Goal: Transaction & Acquisition: Purchase product/service

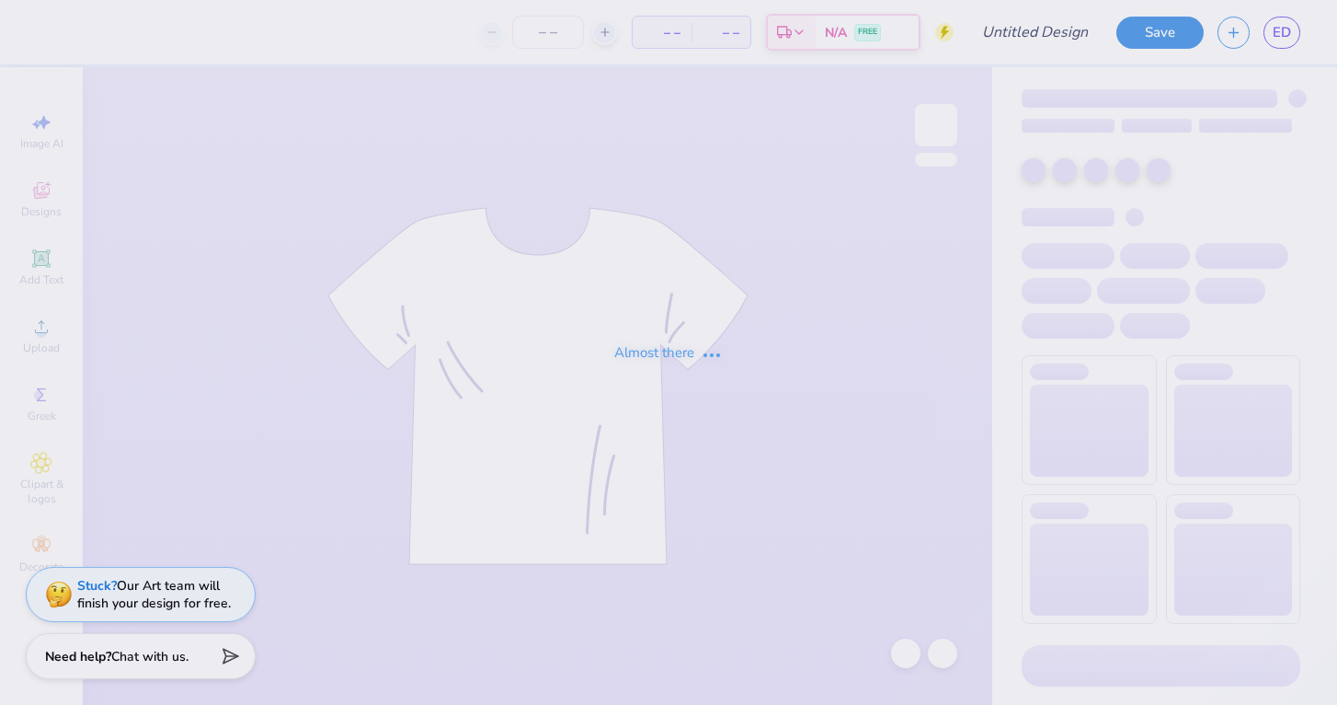
type input "sig tau 70s"
type input "28"
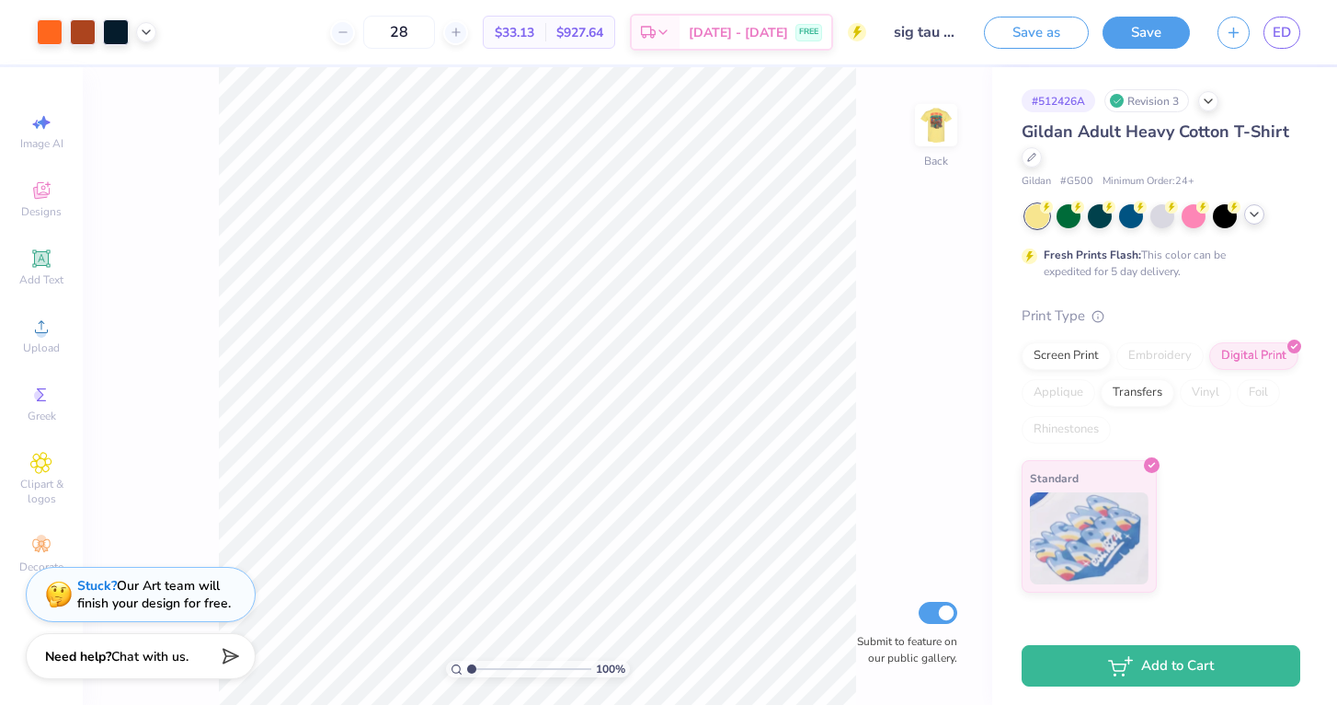
click at [1255, 212] on icon at bounding box center [1254, 214] width 15 height 15
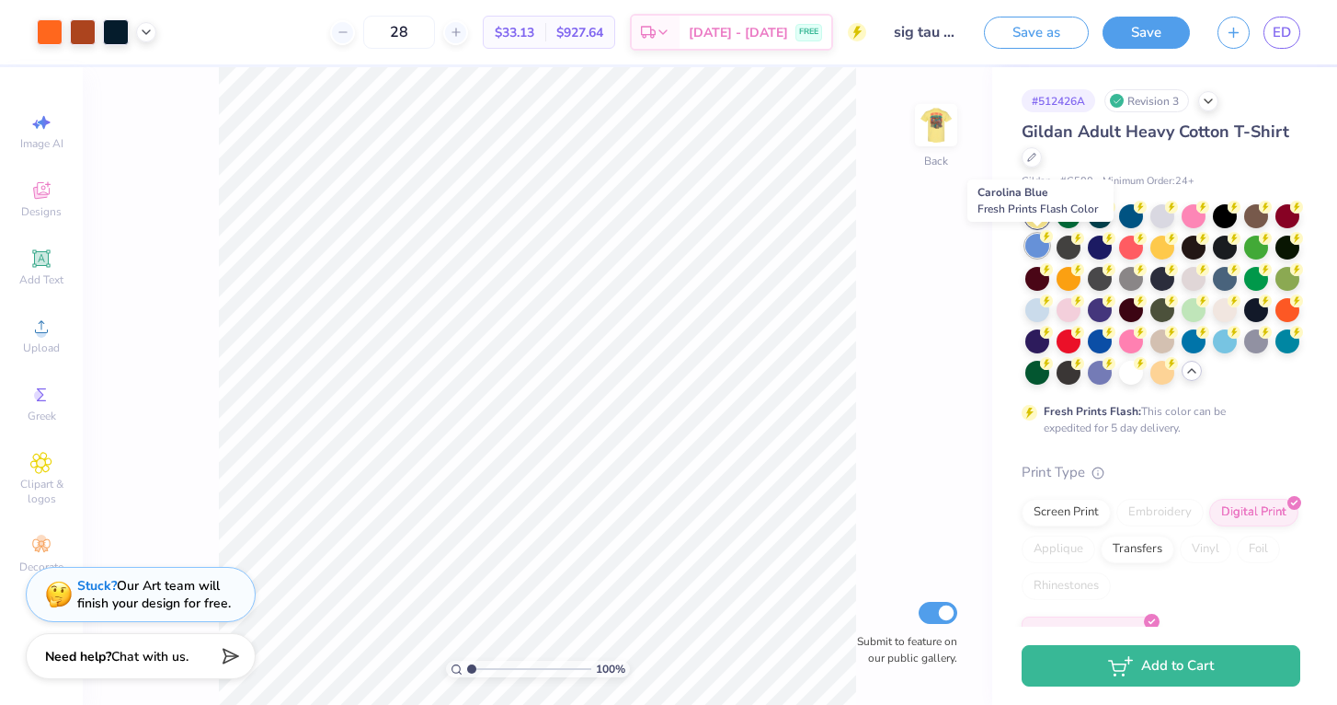
click at [1044, 246] on div at bounding box center [1038, 246] width 24 height 24
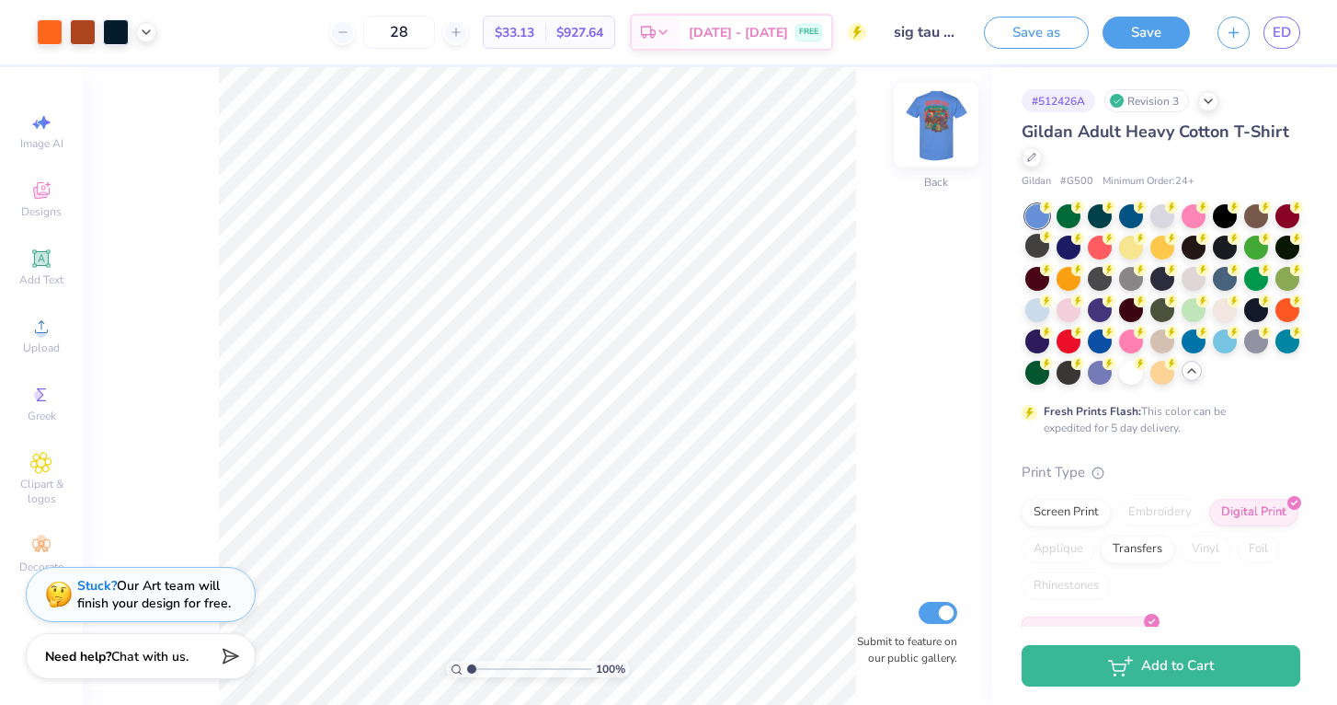
click at [937, 128] on img at bounding box center [937, 125] width 74 height 74
click at [1228, 345] on div at bounding box center [1225, 339] width 24 height 24
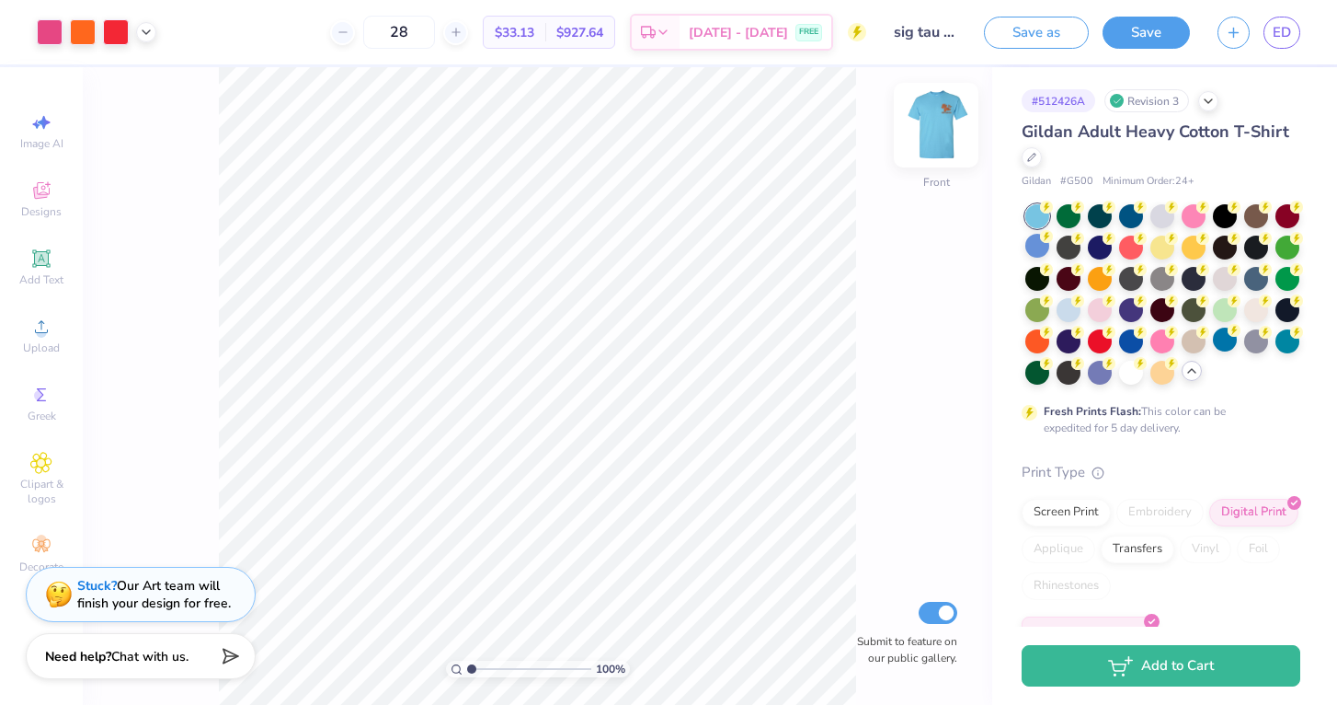
click at [927, 130] on img at bounding box center [937, 125] width 74 height 74
click at [143, 29] on icon at bounding box center [146, 30] width 15 height 15
click at [47, 32] on div at bounding box center [50, 30] width 26 height 26
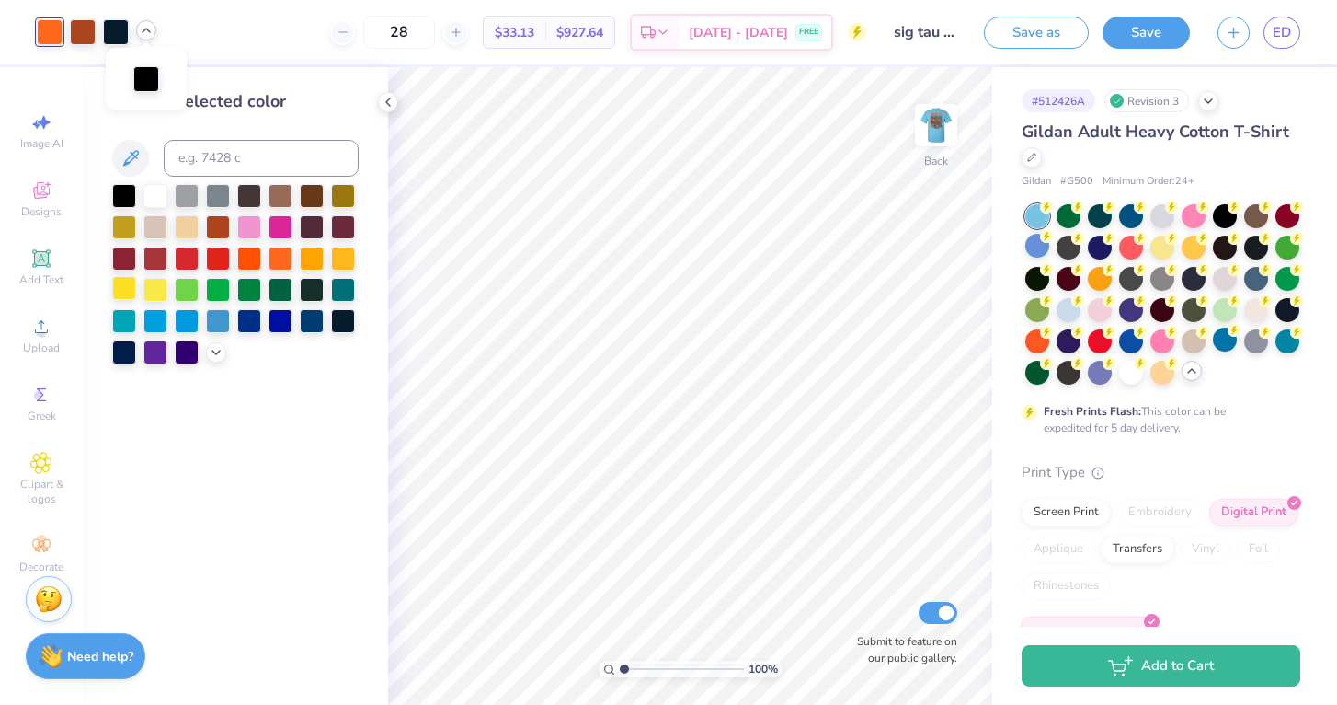
click at [127, 289] on div at bounding box center [124, 288] width 24 height 24
click at [339, 257] on div at bounding box center [343, 257] width 24 height 24
click at [117, 292] on div at bounding box center [124, 288] width 24 height 24
click at [347, 261] on div at bounding box center [343, 257] width 24 height 24
click at [122, 289] on div at bounding box center [124, 288] width 24 height 24
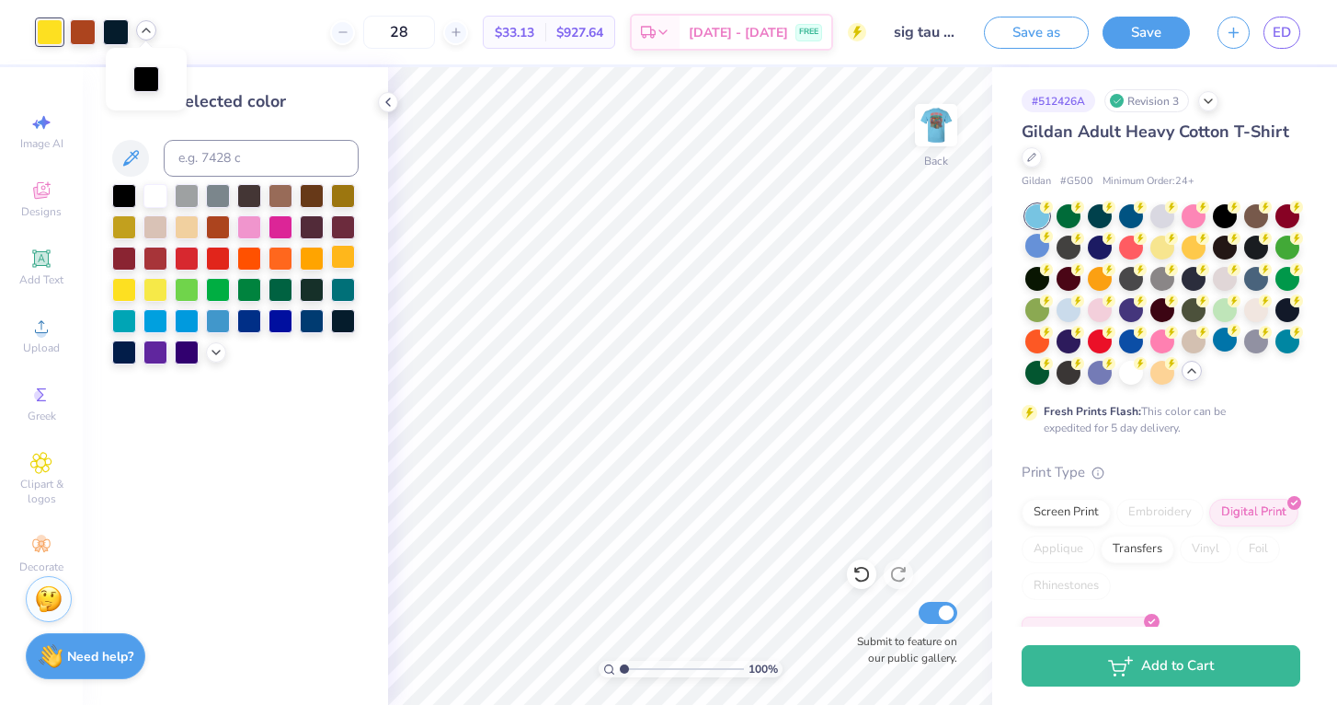
click at [340, 250] on div at bounding box center [343, 257] width 24 height 24
click at [124, 288] on div at bounding box center [124, 288] width 24 height 24
click at [348, 256] on div at bounding box center [343, 257] width 24 height 24
click at [948, 137] on img at bounding box center [937, 125] width 74 height 74
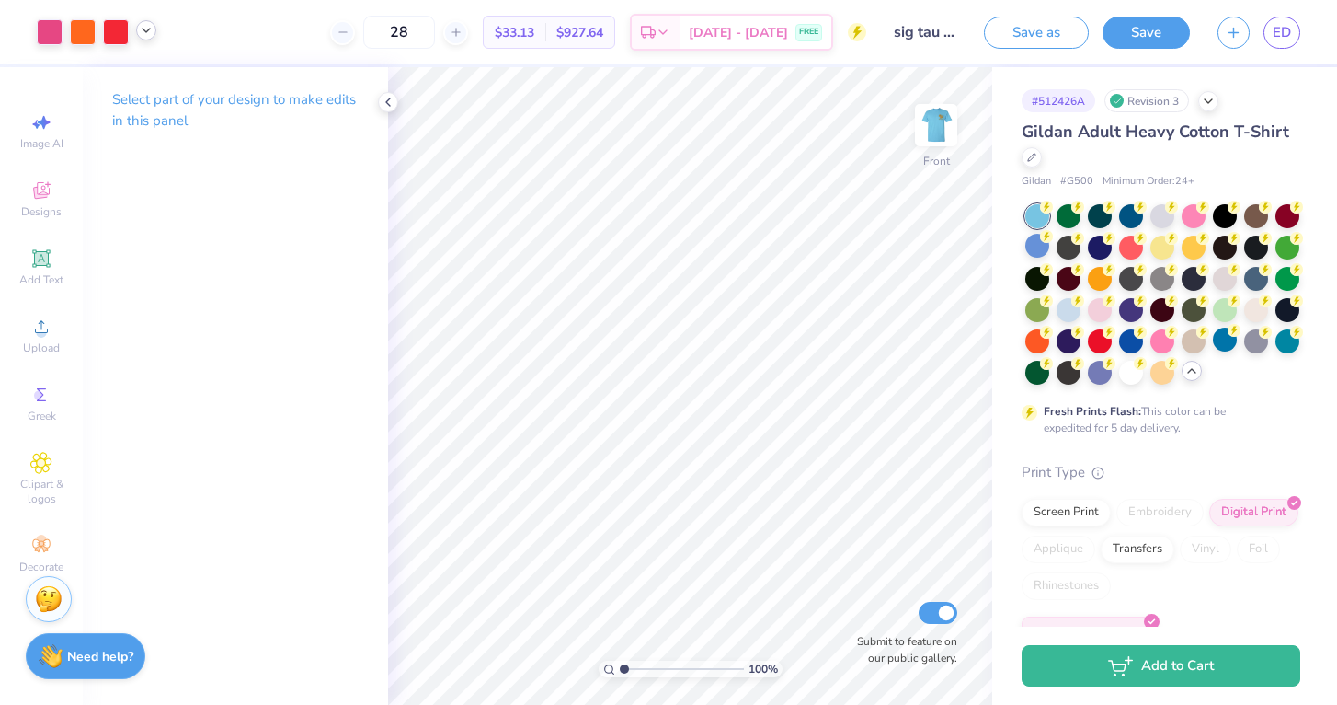
click at [147, 37] on icon at bounding box center [146, 30] width 15 height 15
click at [1143, 38] on button "Save" at bounding box center [1146, 30] width 87 height 32
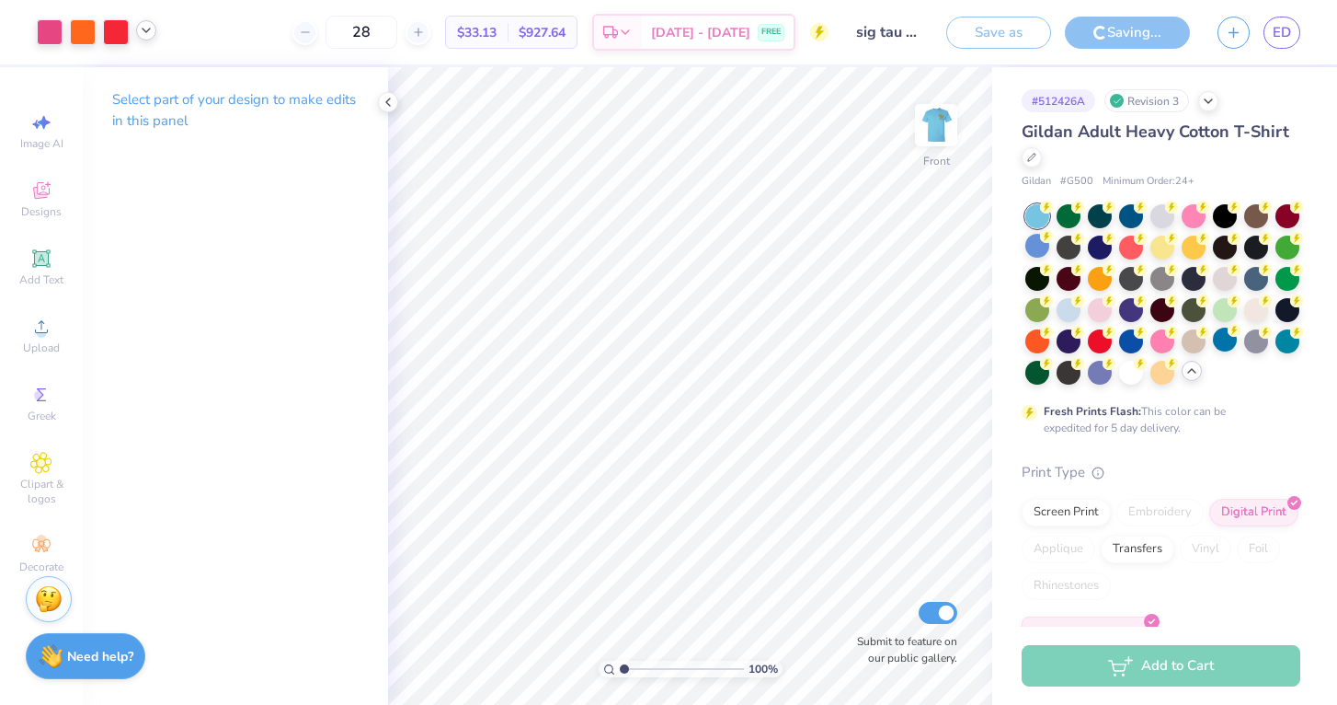
click at [149, 29] on icon at bounding box center [146, 30] width 15 height 15
click at [52, 33] on div at bounding box center [50, 30] width 26 height 26
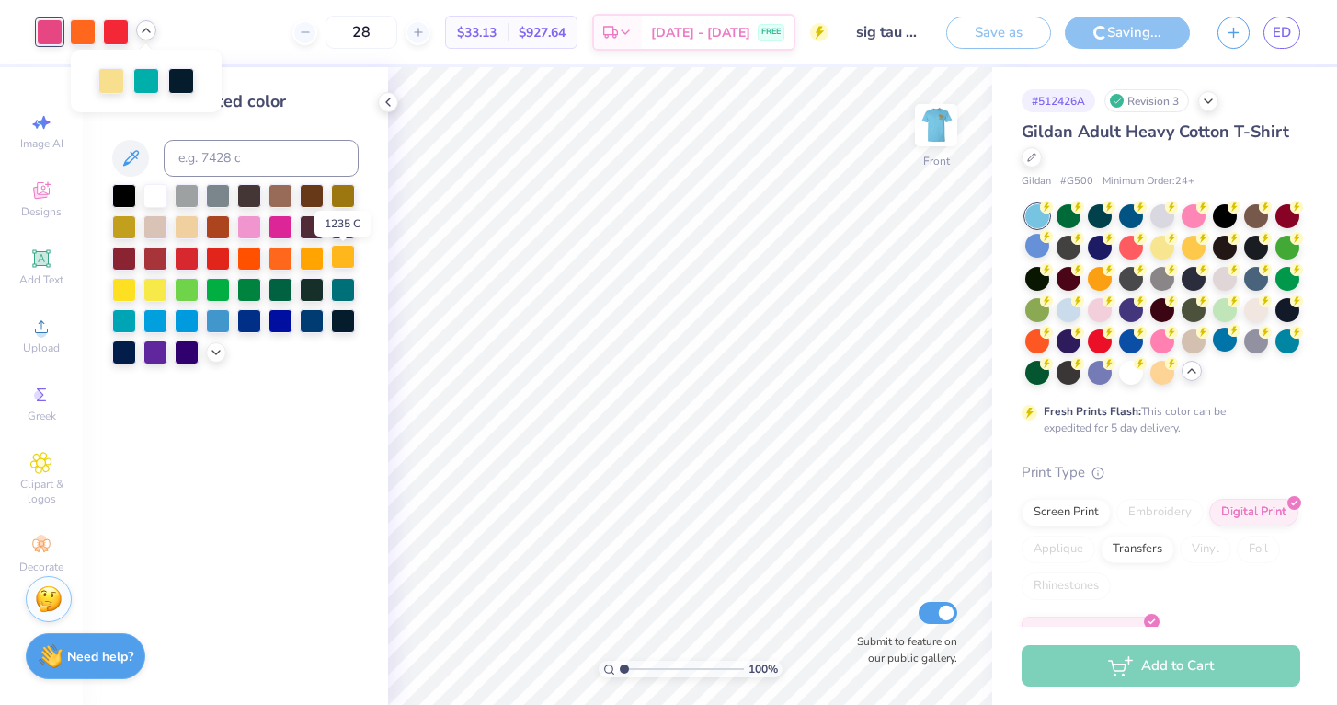
click at [339, 269] on div at bounding box center [343, 257] width 24 height 24
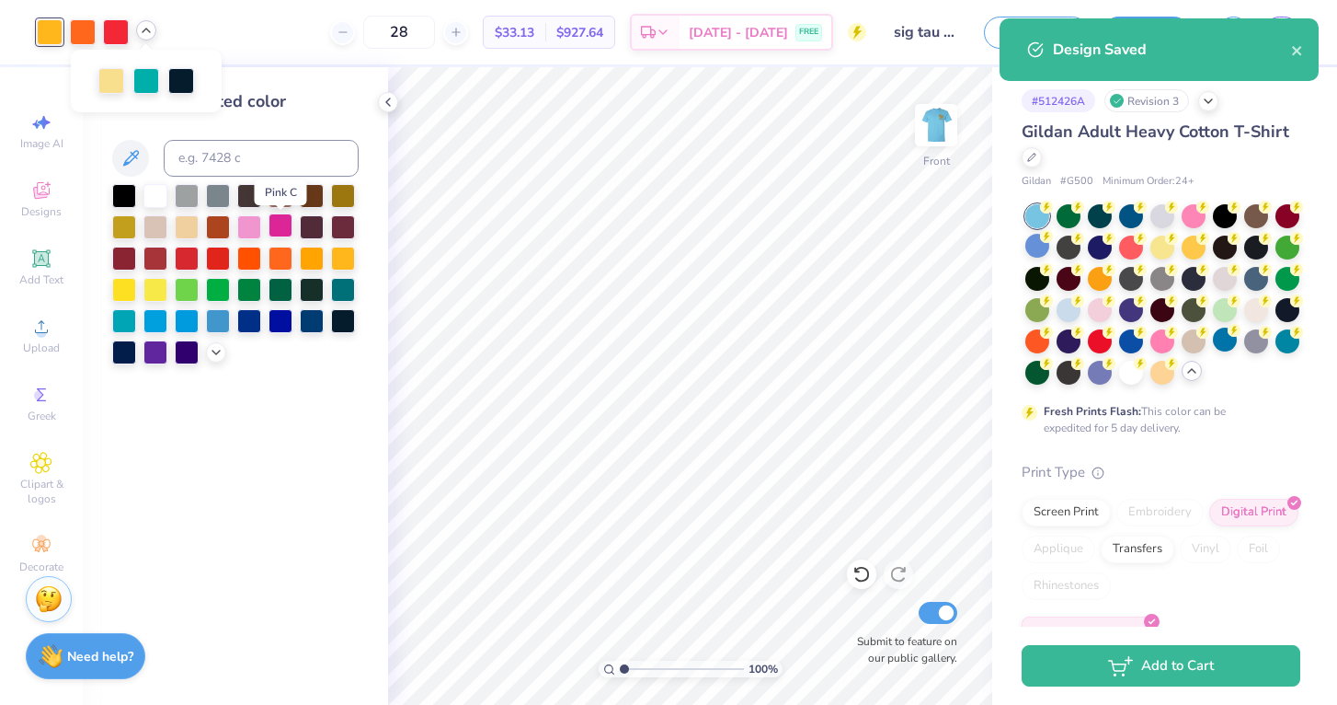
click at [272, 227] on div at bounding box center [281, 225] width 24 height 24
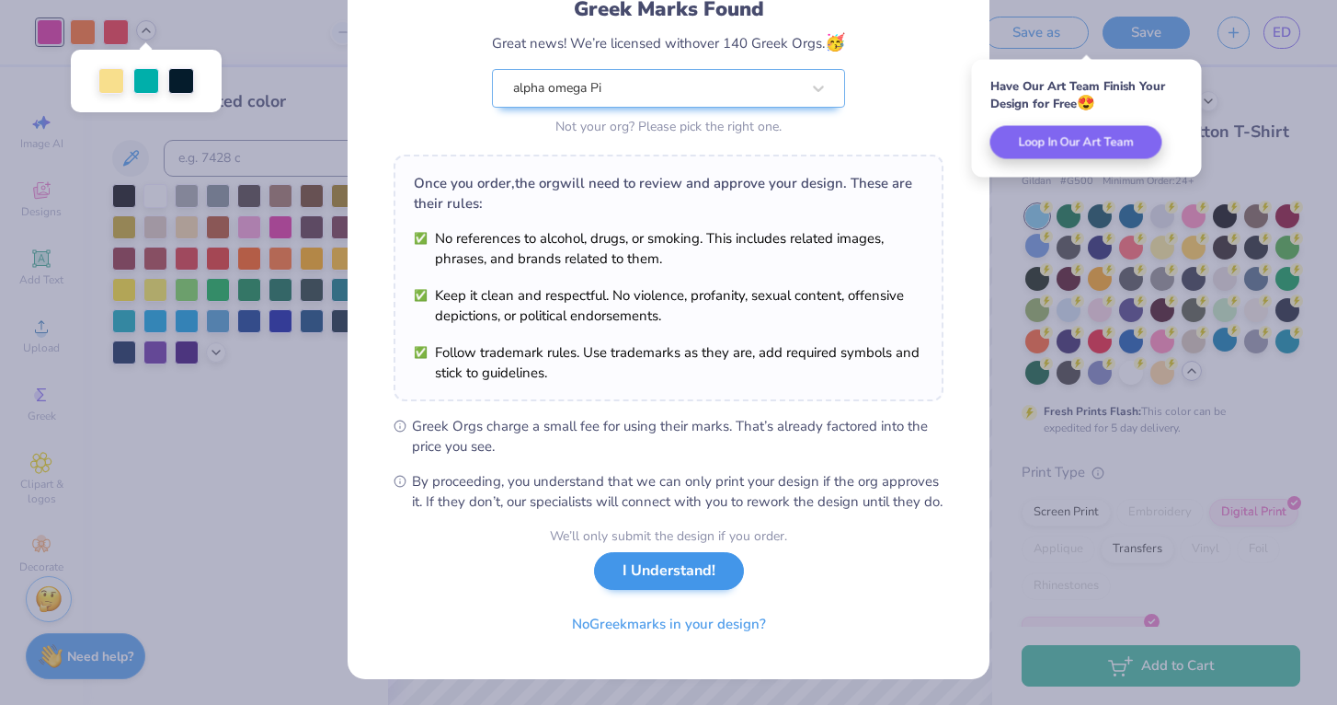
scroll to position [156, 0]
click at [637, 577] on button "I Understand!" at bounding box center [669, 571] width 150 height 38
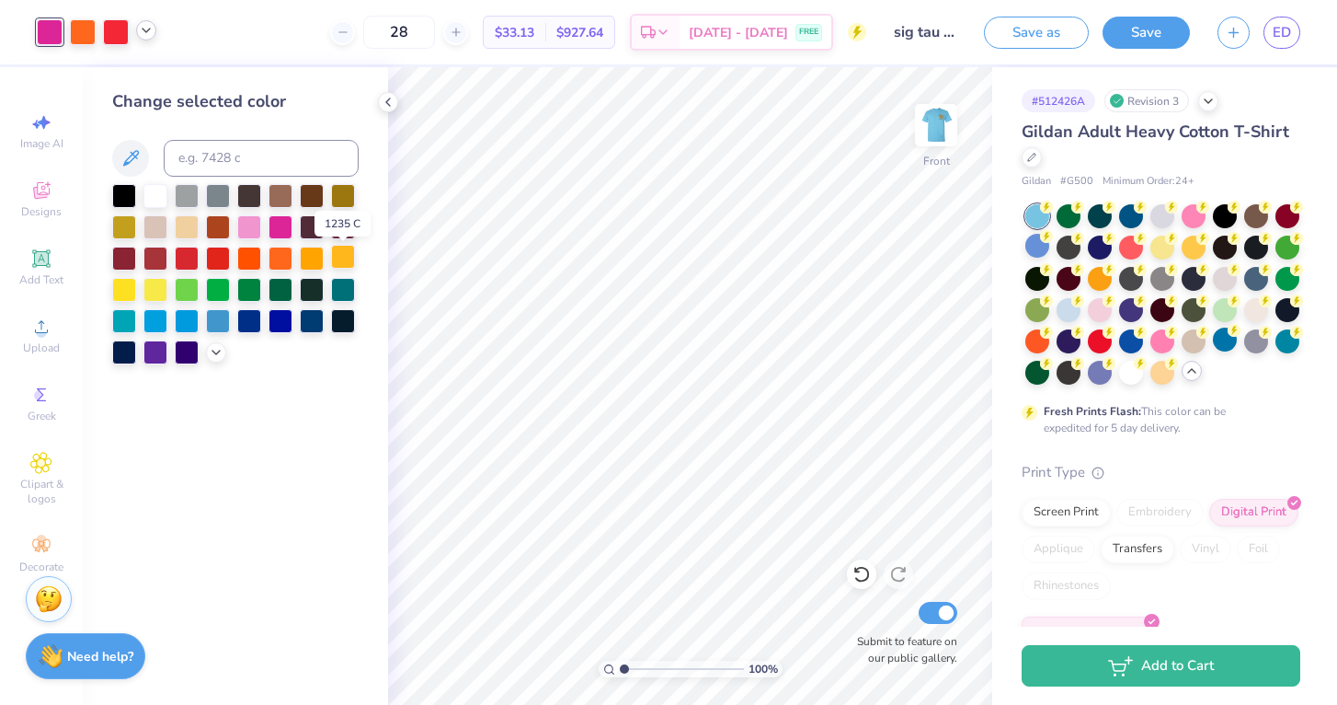
click at [349, 262] on div at bounding box center [343, 257] width 24 height 24
click at [937, 139] on img at bounding box center [937, 125] width 74 height 74
click at [386, 106] on icon at bounding box center [388, 102] width 15 height 15
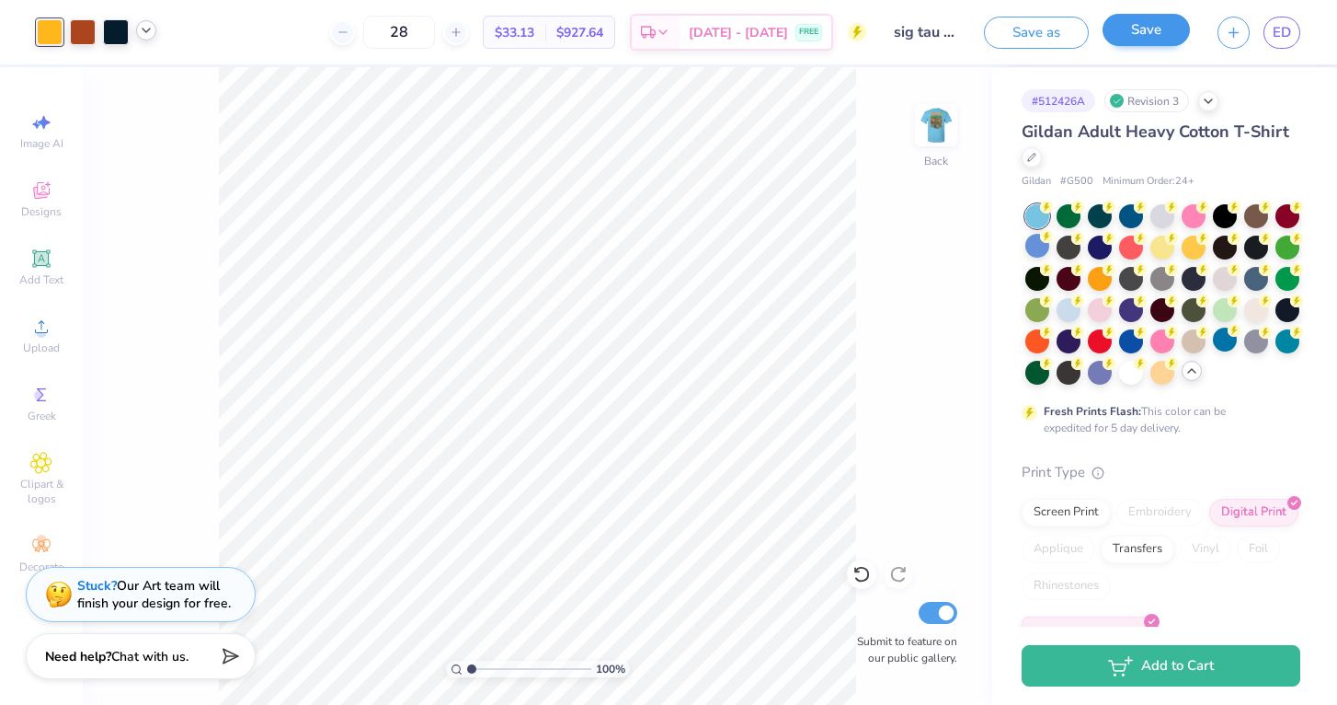
click at [1164, 33] on button "Save" at bounding box center [1146, 30] width 87 height 32
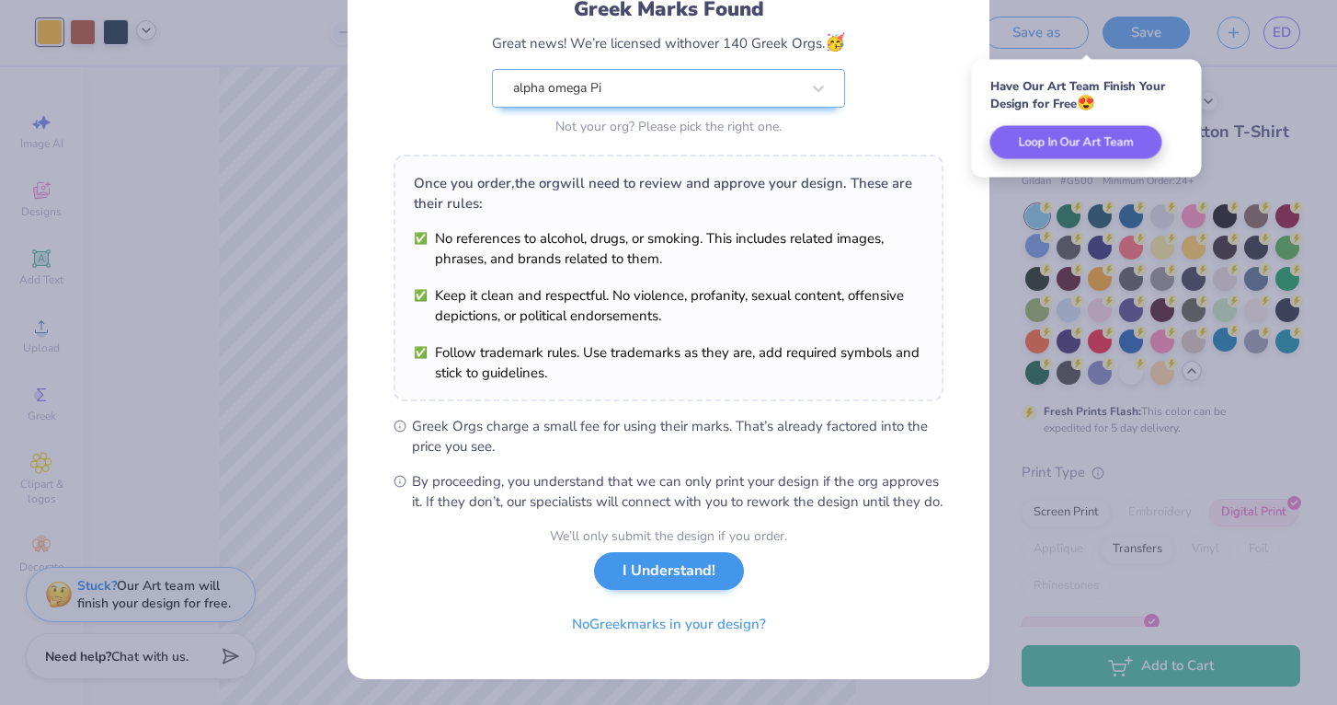
scroll to position [156, 0]
click at [663, 579] on button "I Understand!" at bounding box center [669, 571] width 150 height 38
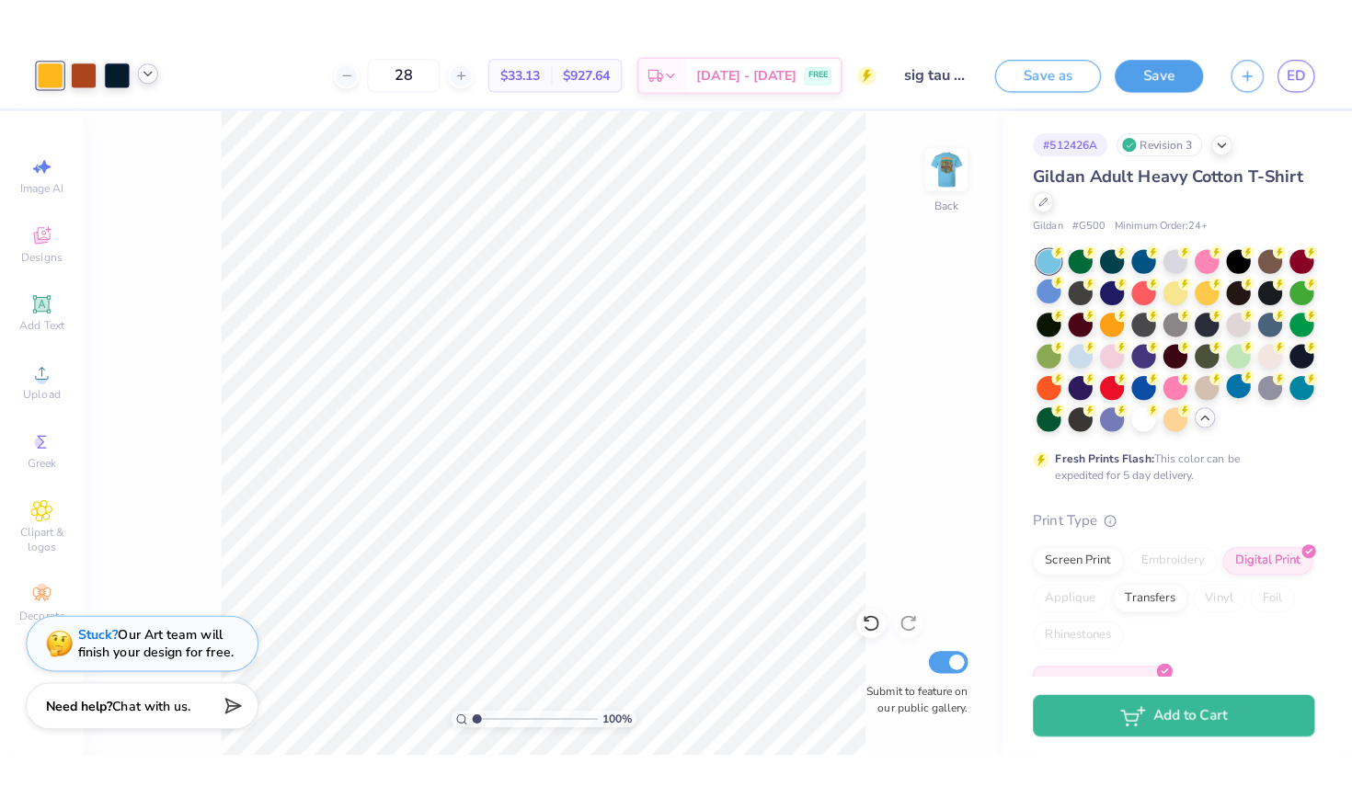
scroll to position [0, 0]
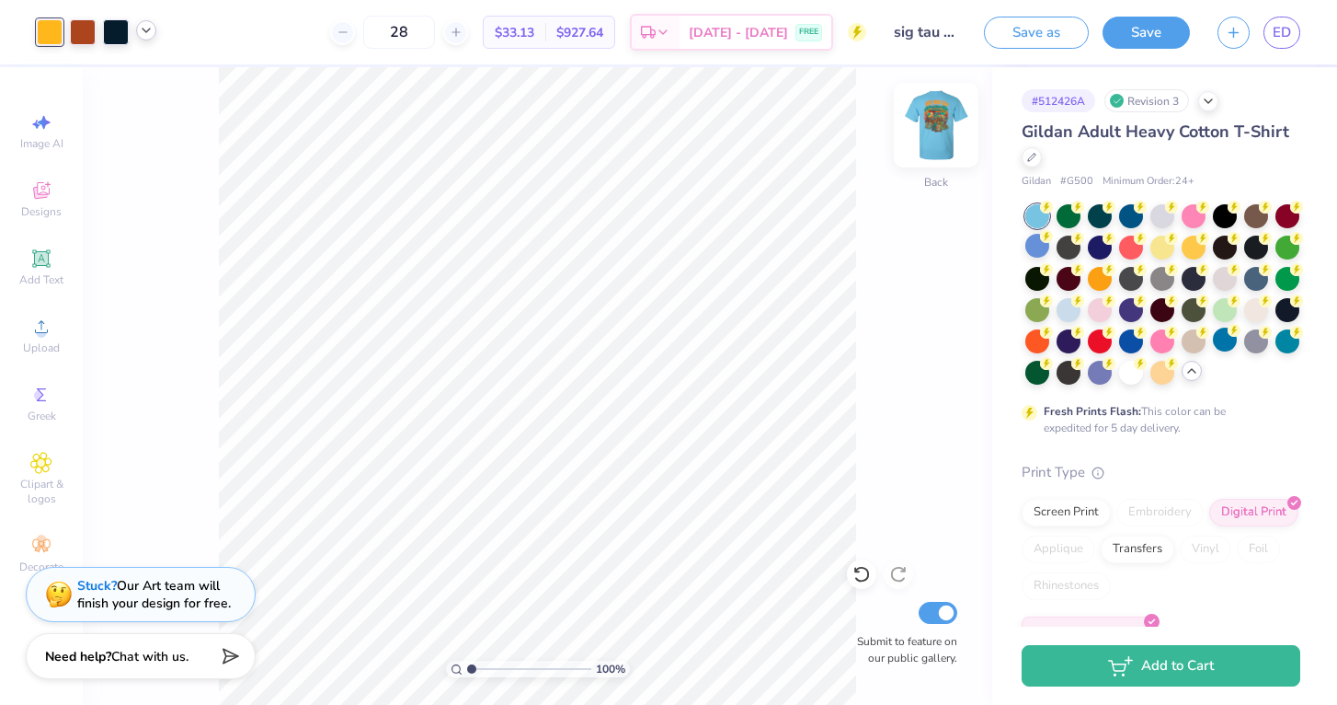
click at [948, 134] on img at bounding box center [937, 125] width 74 height 74
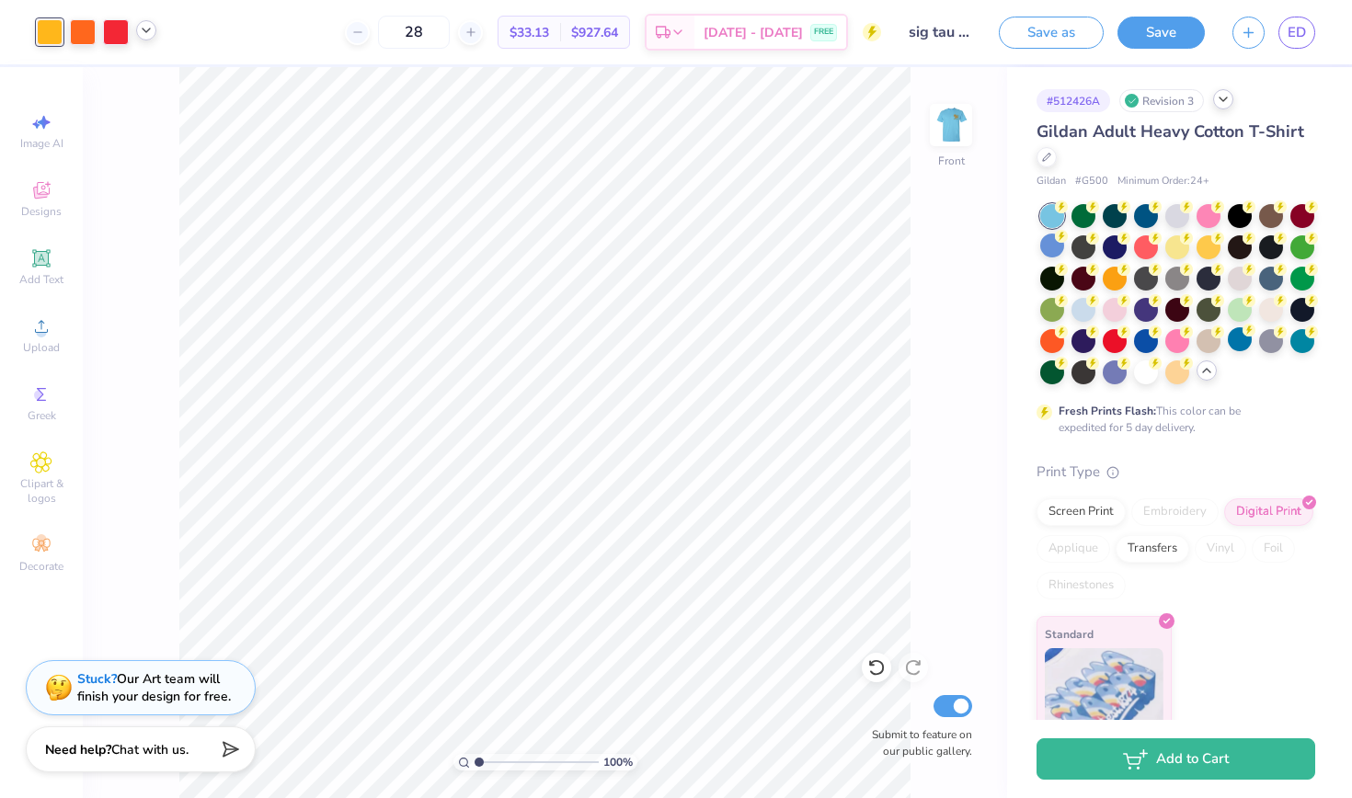
click at [1227, 107] on div at bounding box center [1223, 99] width 20 height 20
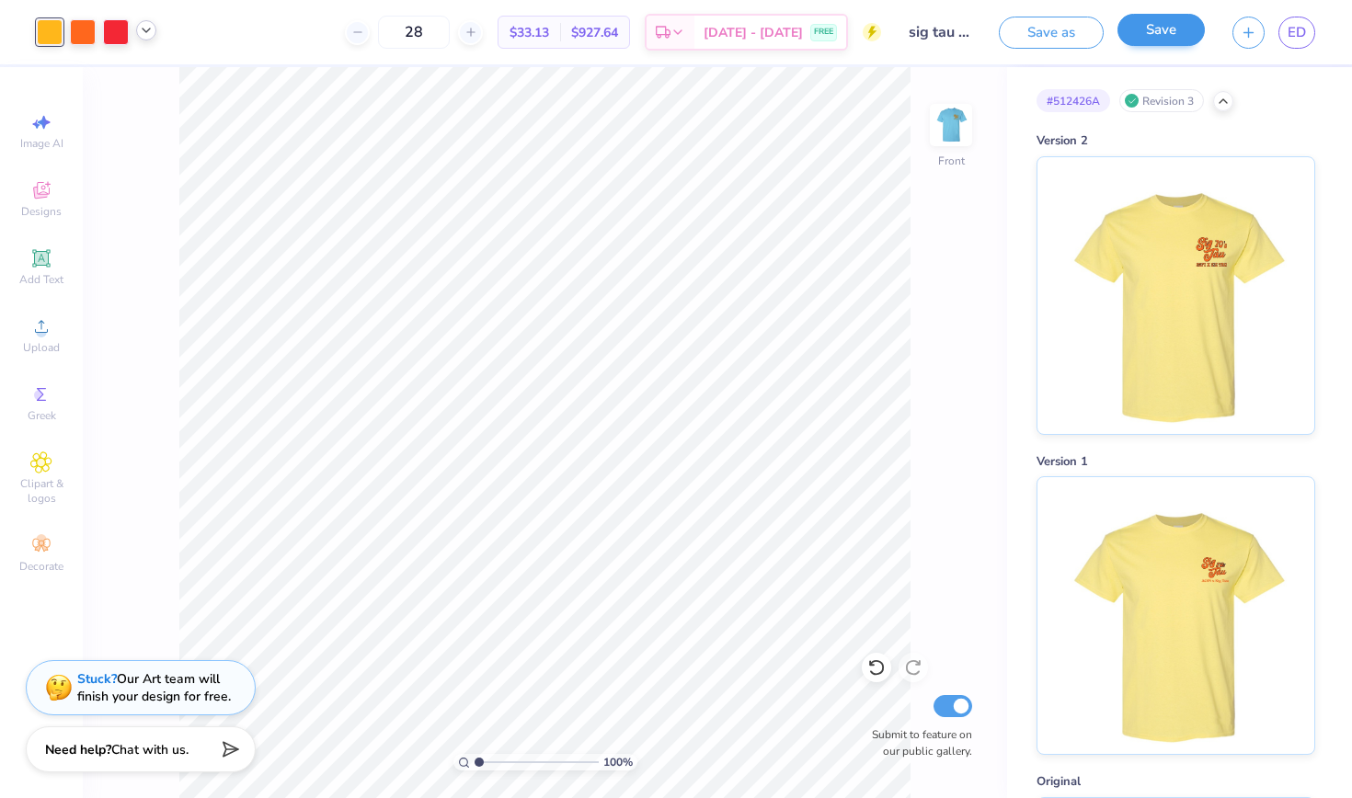
click at [1167, 31] on button "Save" at bounding box center [1161, 30] width 87 height 32
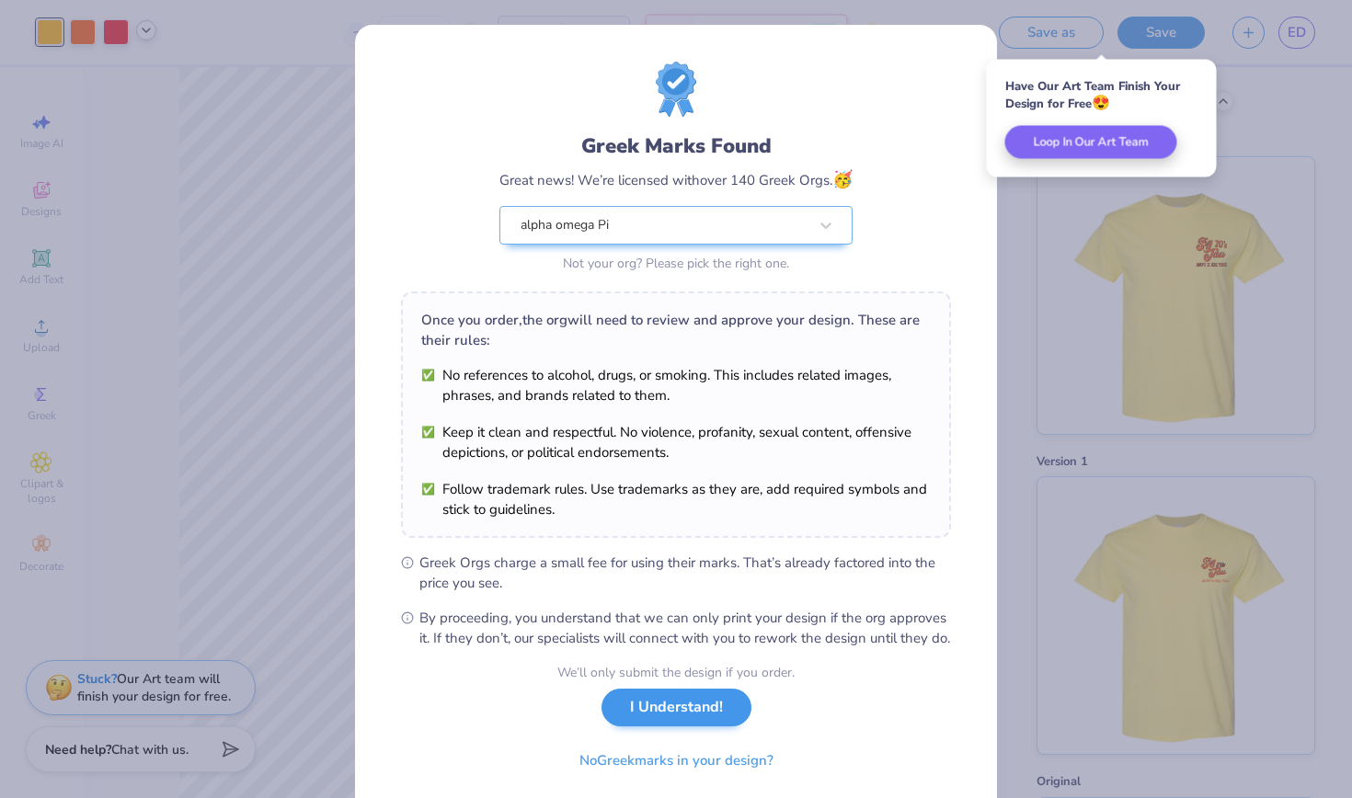
click at [652, 704] on button "I Understand!" at bounding box center [677, 708] width 150 height 38
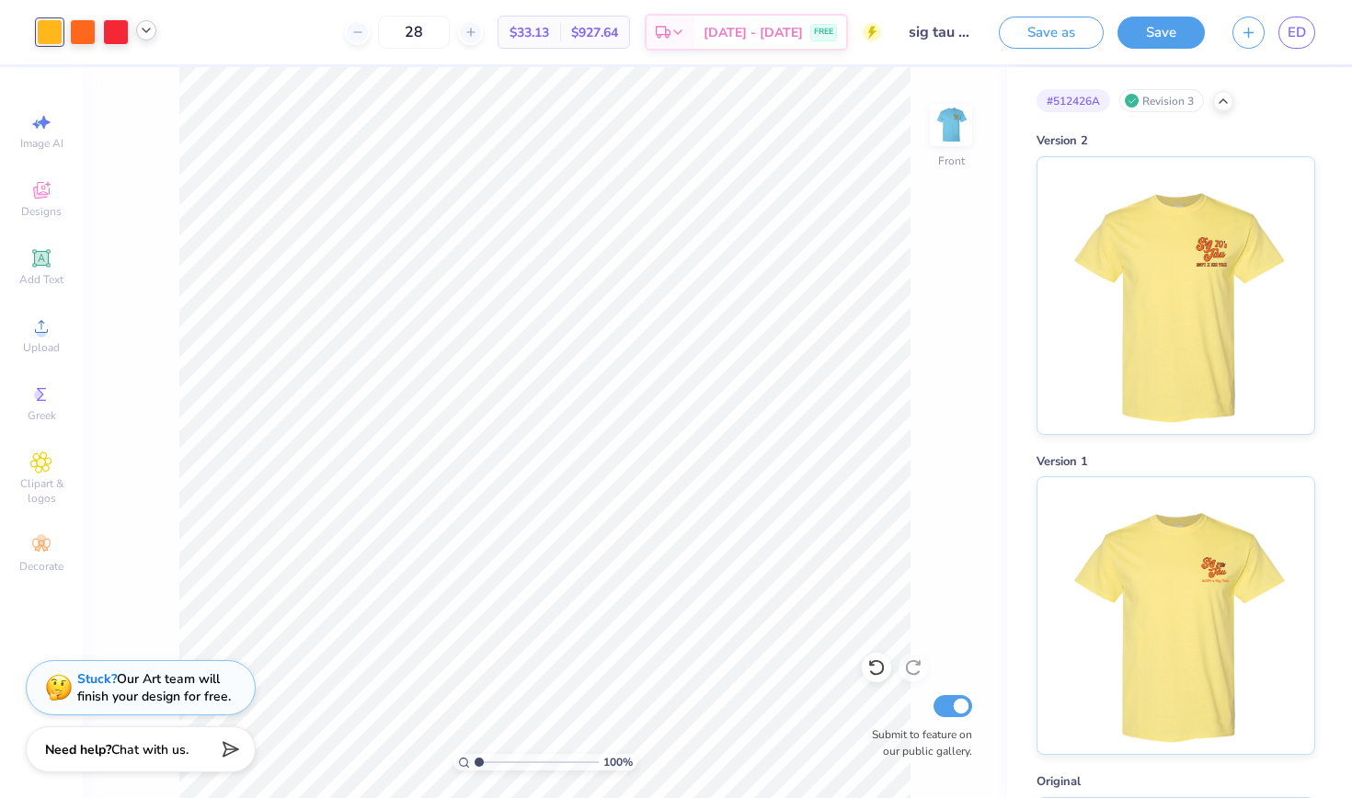
click at [1251, 123] on div "# 512426A Revision 3 Version 2 Version 1 Original" at bounding box center [1179, 571] width 345 height 1009
click at [1226, 104] on icon at bounding box center [1223, 99] width 15 height 15
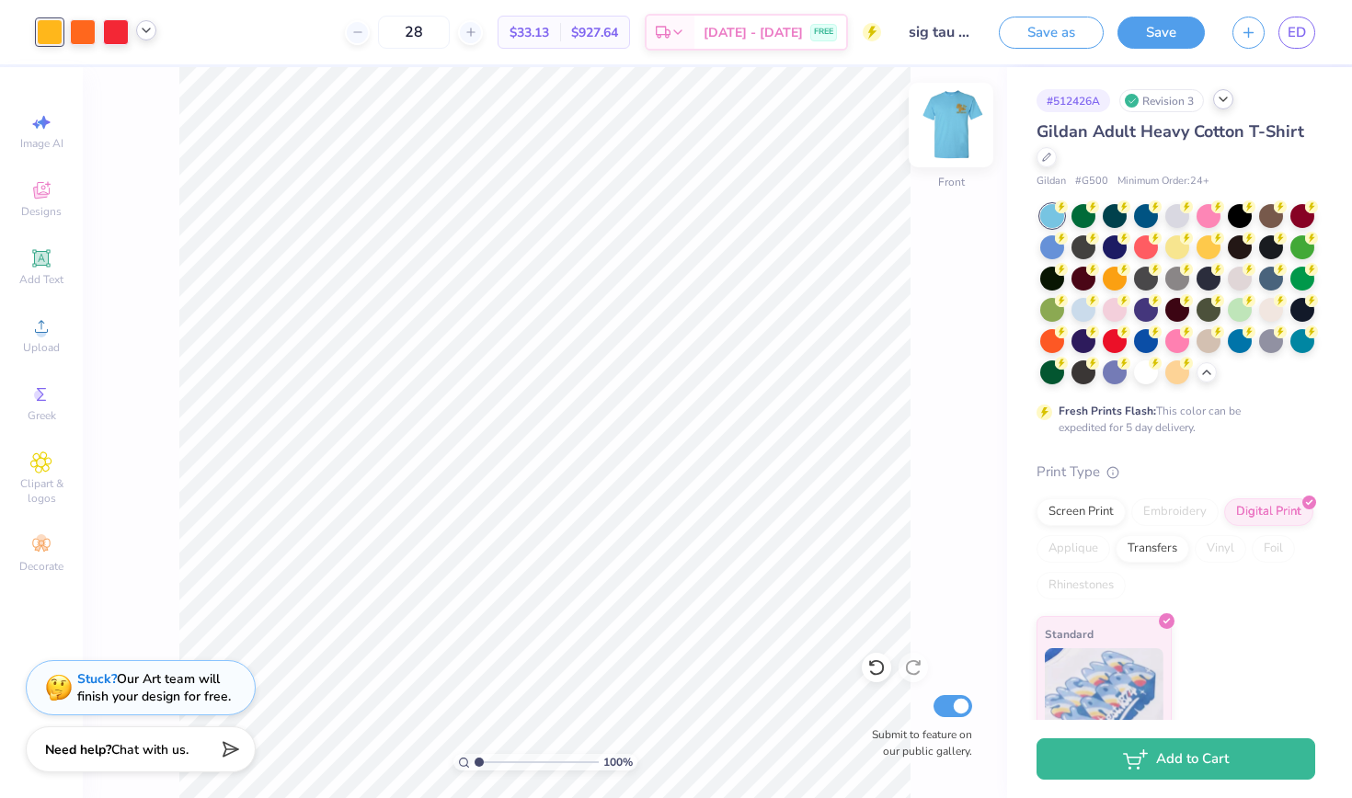
click at [957, 139] on img at bounding box center [951, 125] width 74 height 74
click at [1283, 28] on link "ED" at bounding box center [1296, 33] width 37 height 32
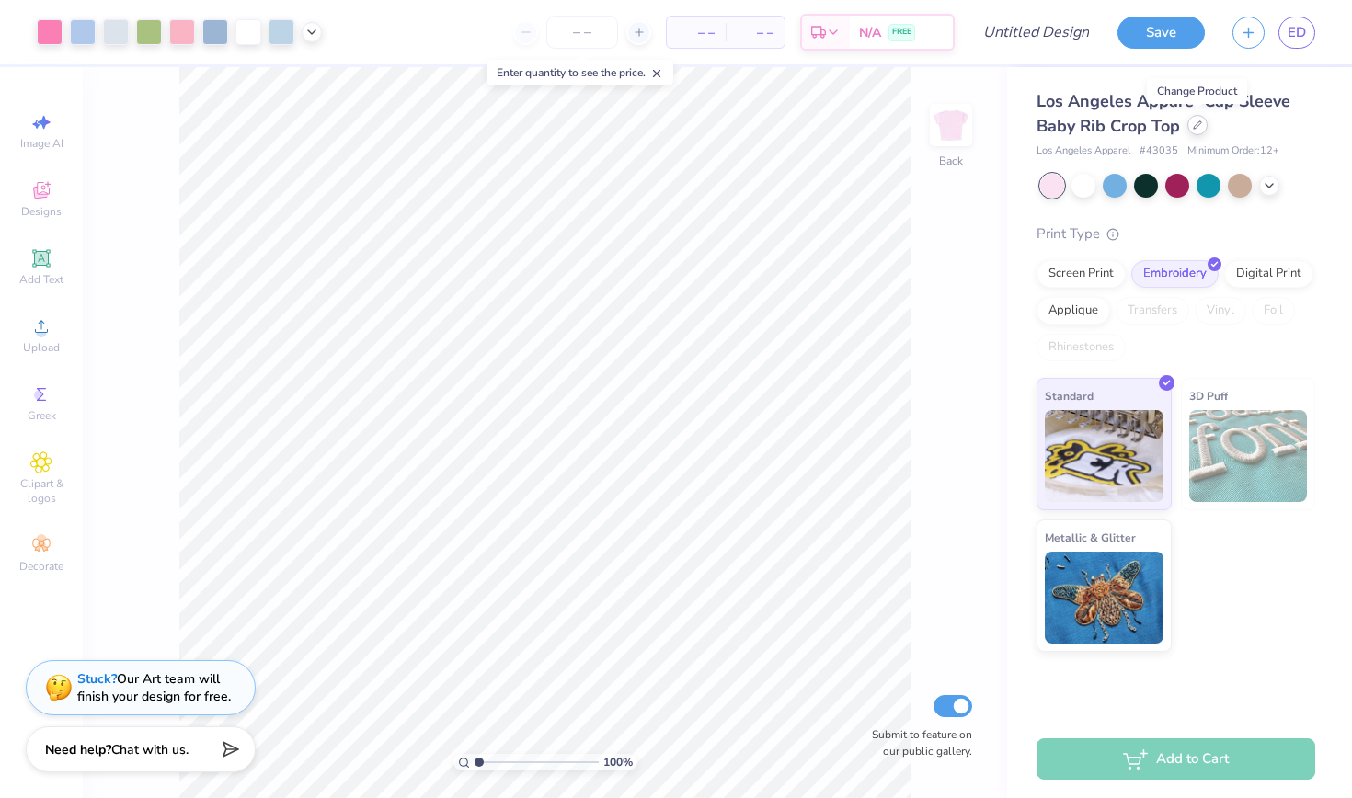
click at [1198, 130] on div at bounding box center [1197, 125] width 20 height 20
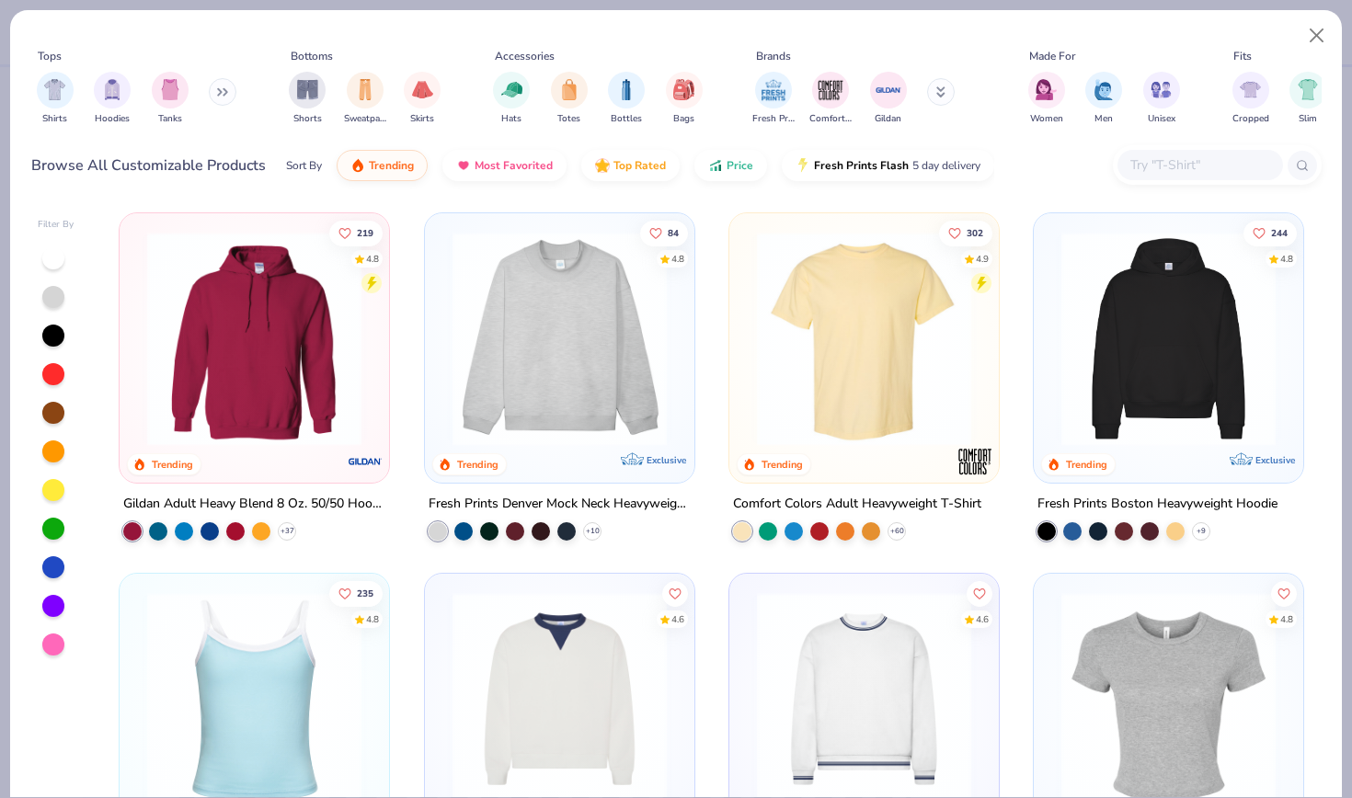
click at [216, 94] on button at bounding box center [223, 92] width 28 height 28
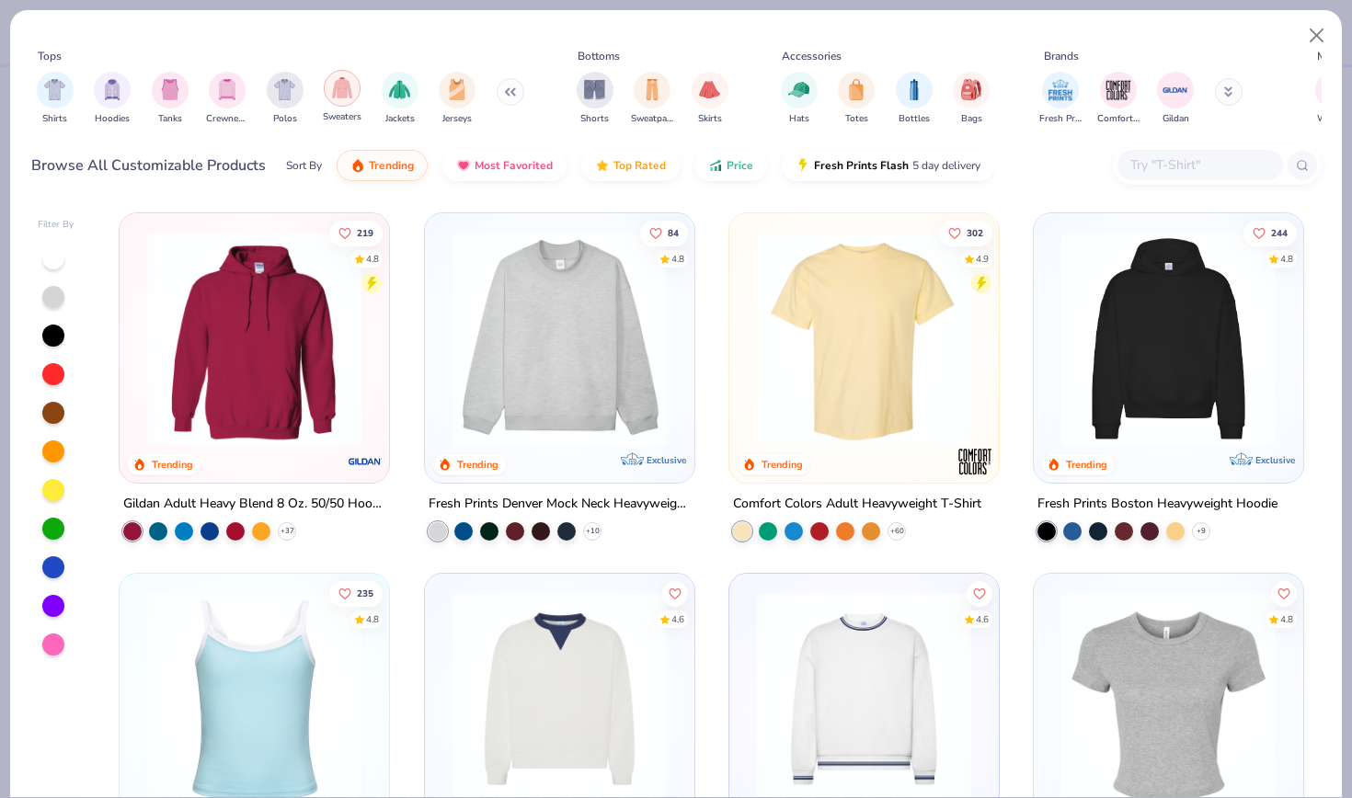
click at [348, 94] on img "filter for Sweaters" at bounding box center [342, 87] width 21 height 21
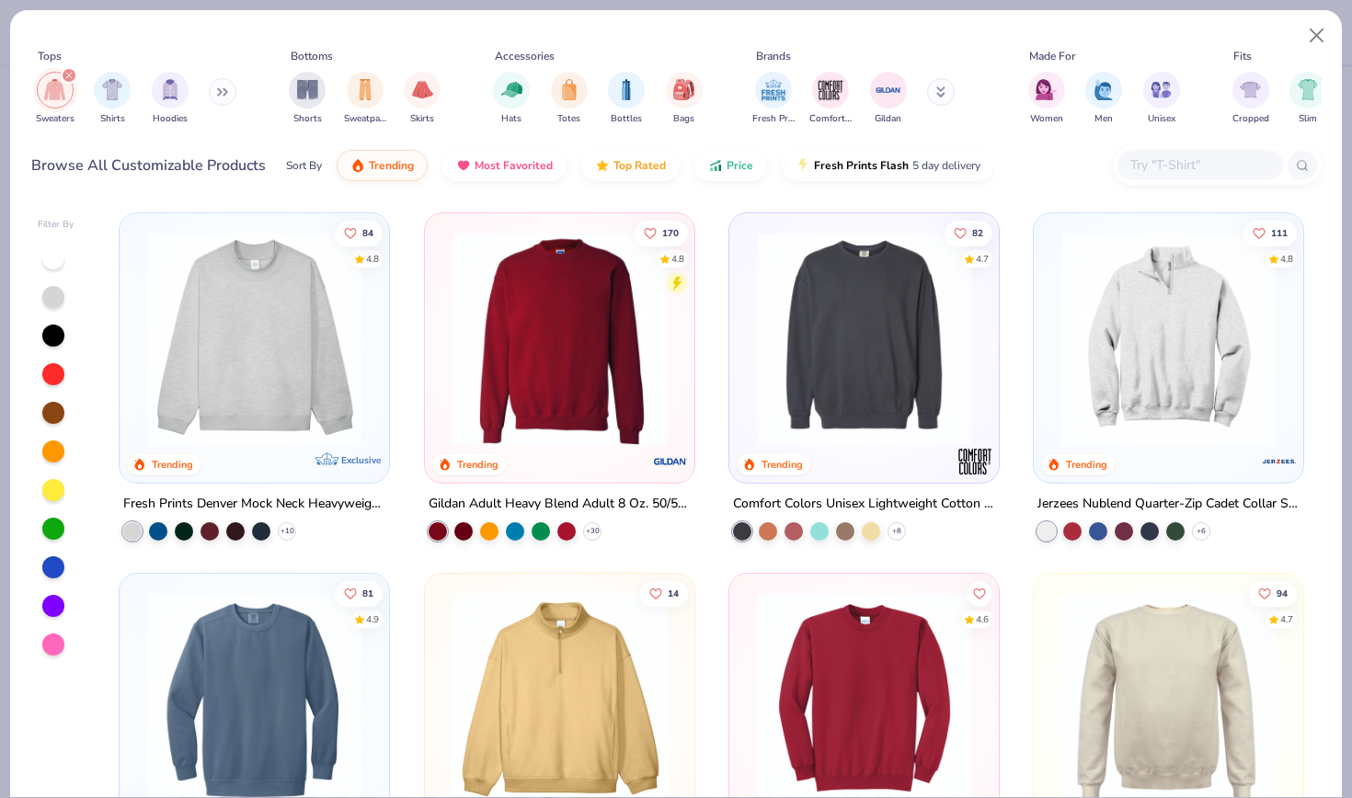
click at [223, 91] on icon at bounding box center [222, 91] width 11 height 9
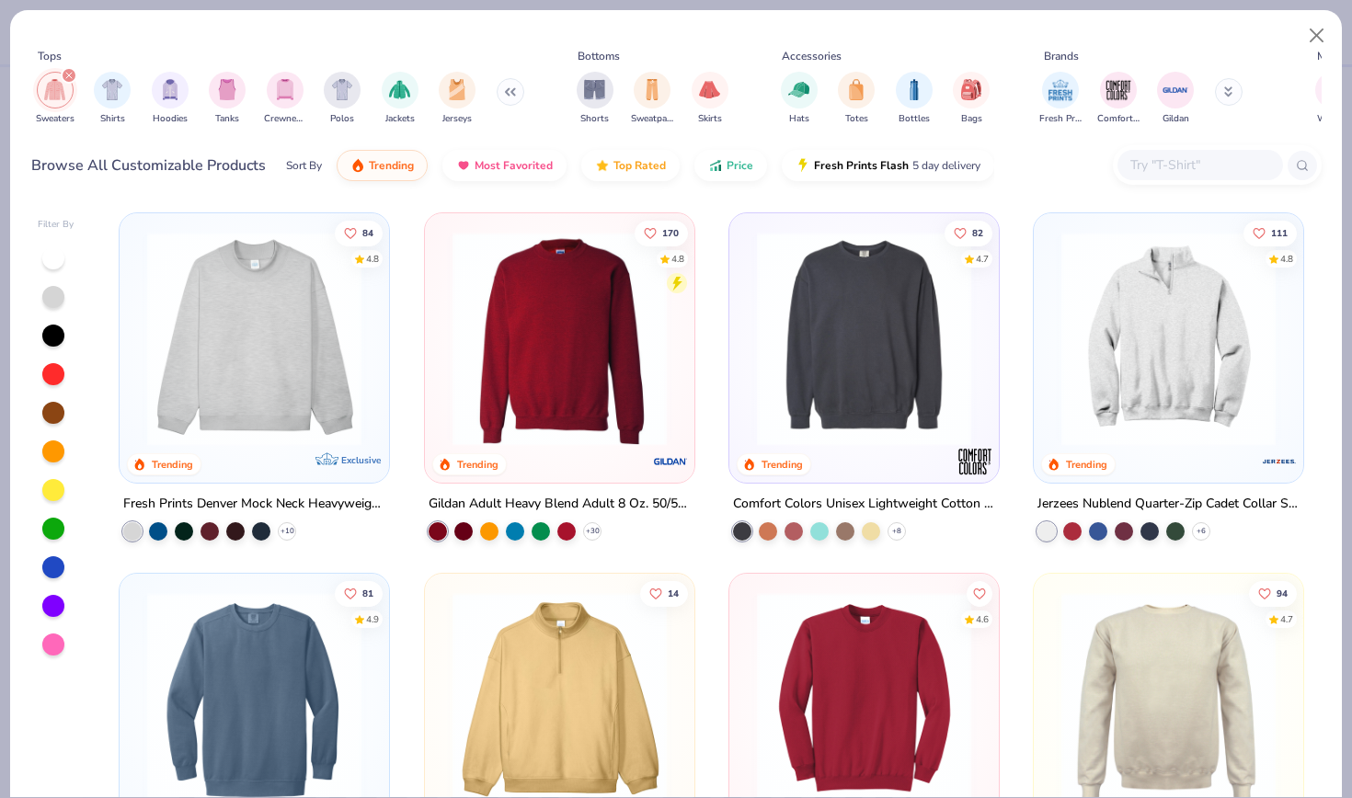
click at [792, 373] on img at bounding box center [864, 339] width 233 height 214
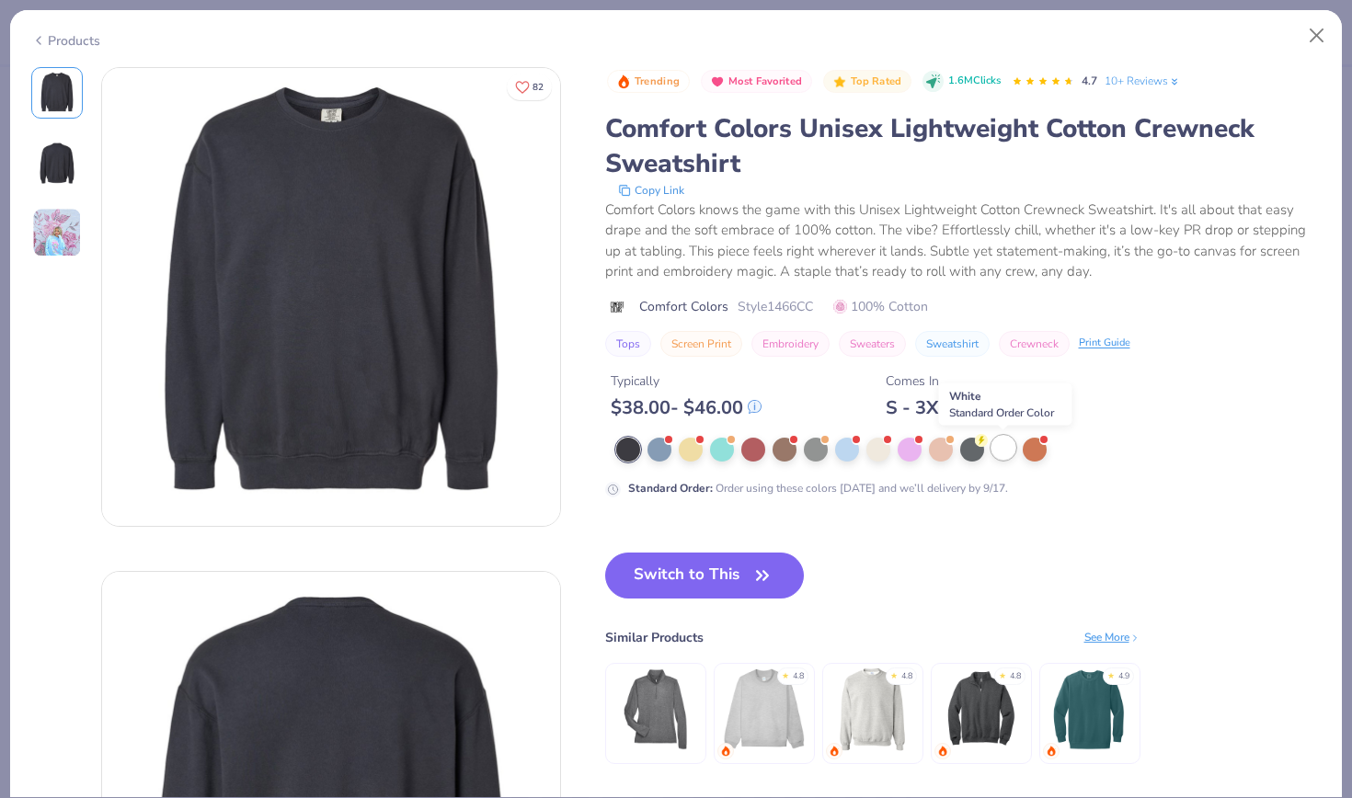
click at [1005, 458] on div at bounding box center [1004, 448] width 24 height 24
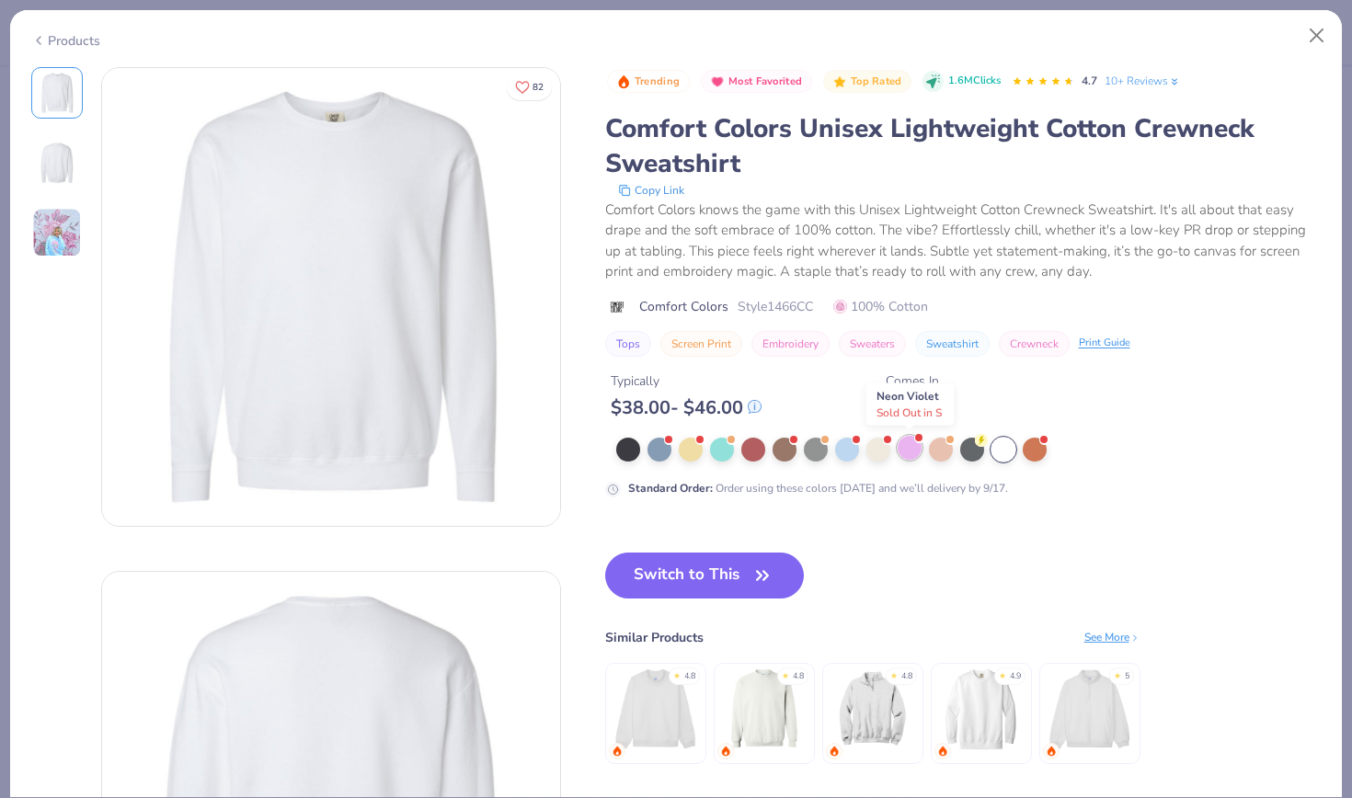
click at [907, 449] on div at bounding box center [910, 448] width 24 height 24
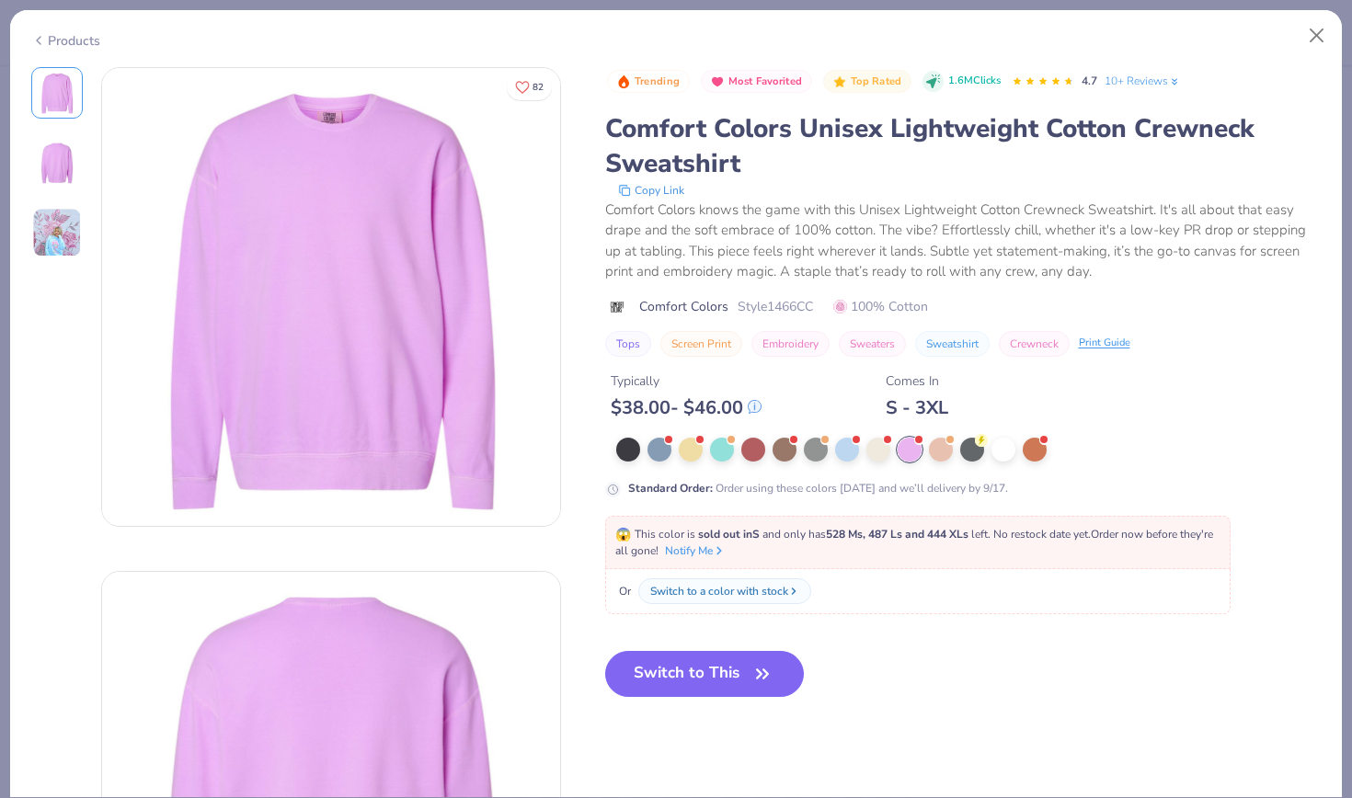
click at [41, 33] on icon at bounding box center [38, 40] width 15 height 22
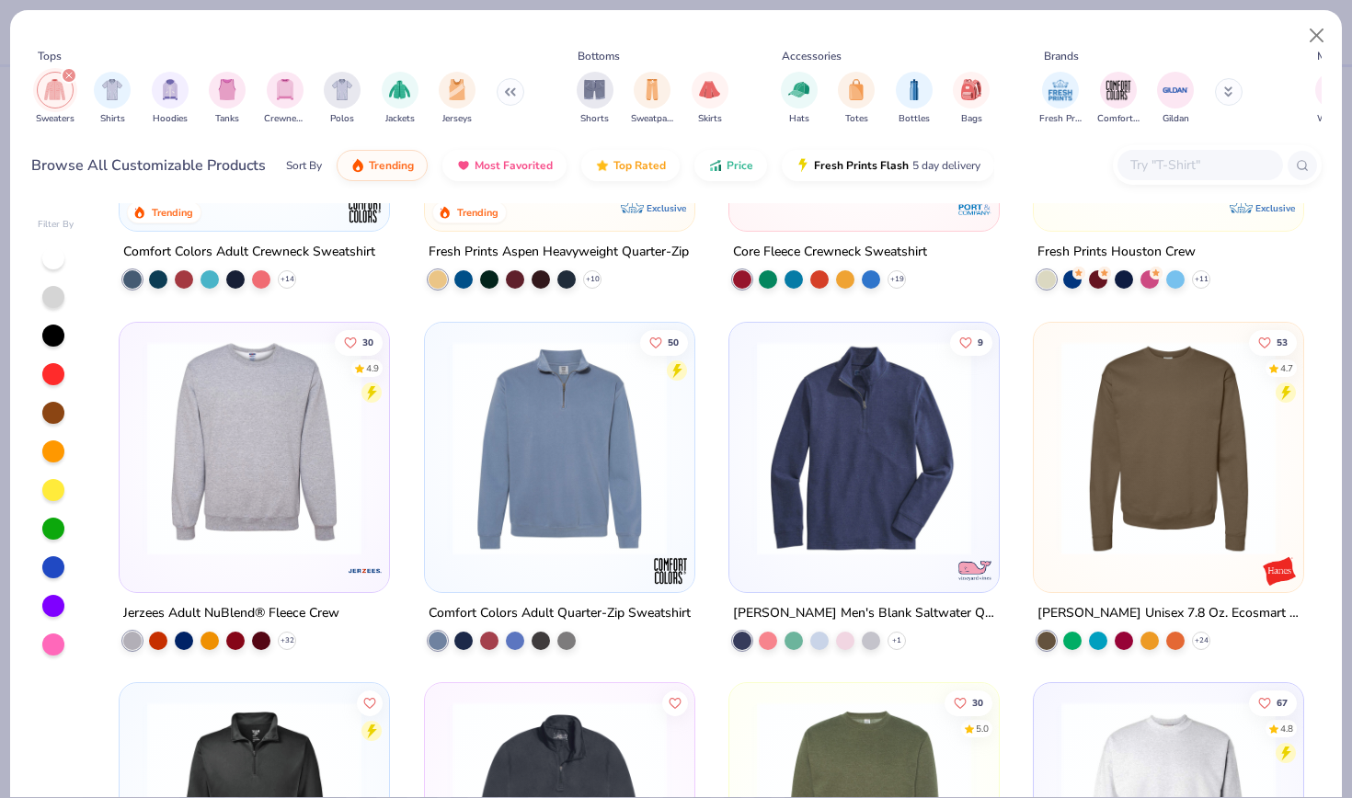
scroll to position [613, 0]
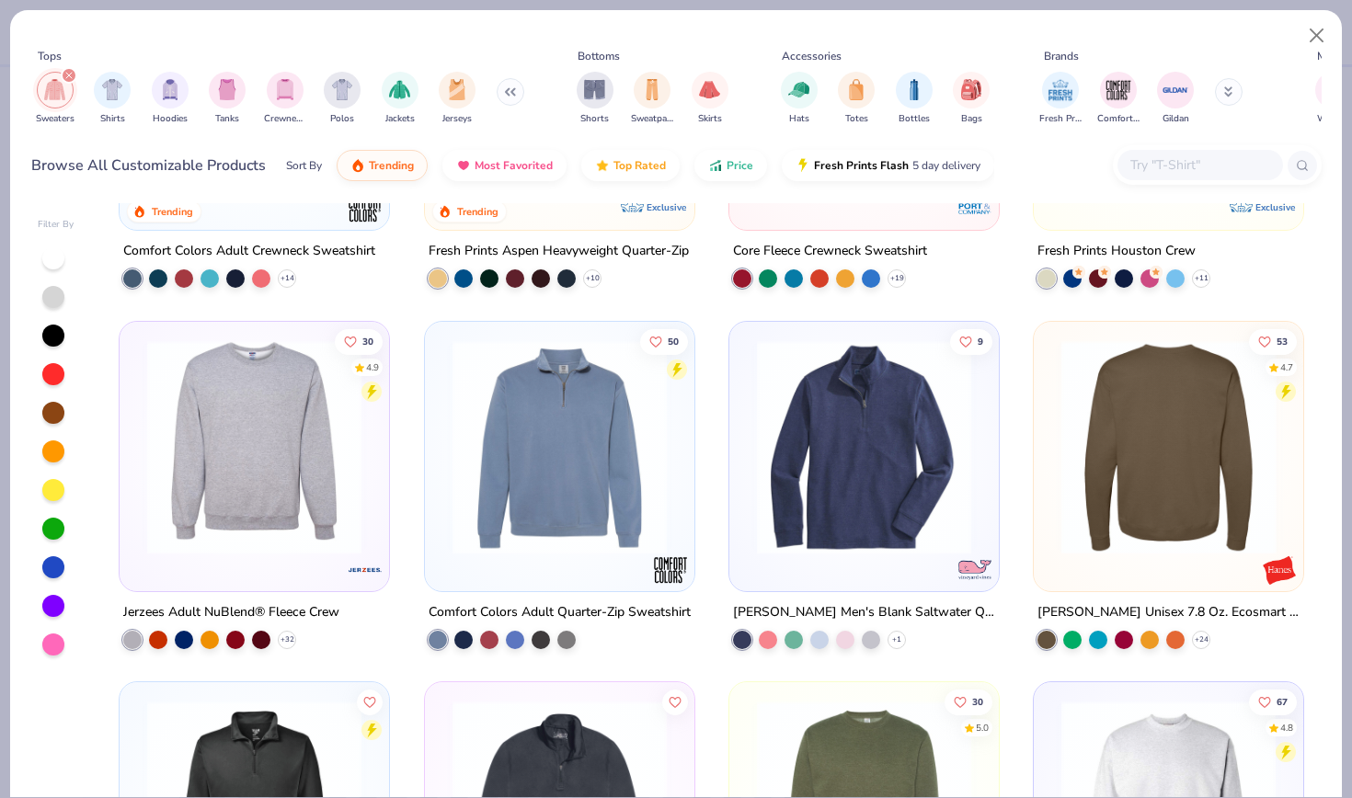
click at [1052, 417] on img at bounding box center [936, 446] width 233 height 214
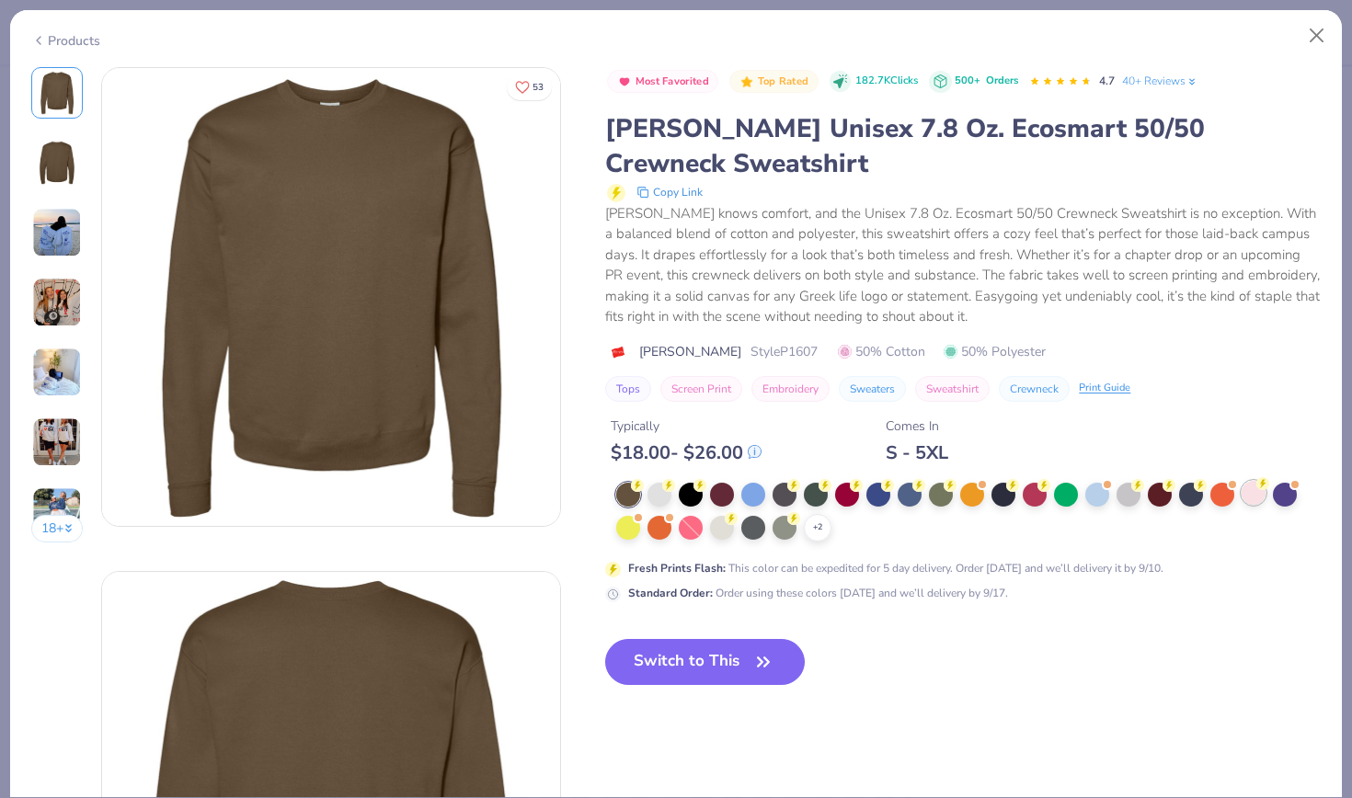
click at [1250, 493] on div at bounding box center [1254, 493] width 24 height 24
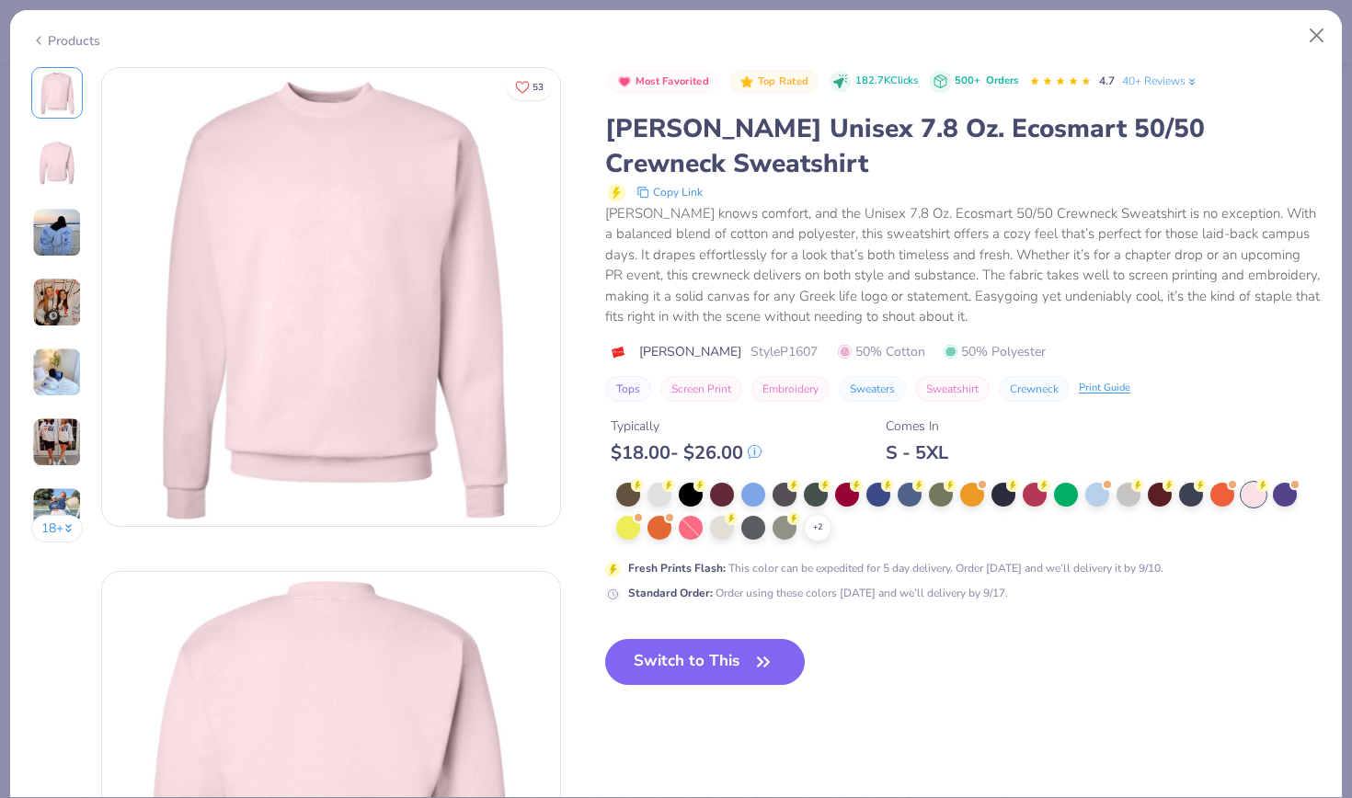
click at [70, 40] on div "Products" at bounding box center [65, 40] width 69 height 19
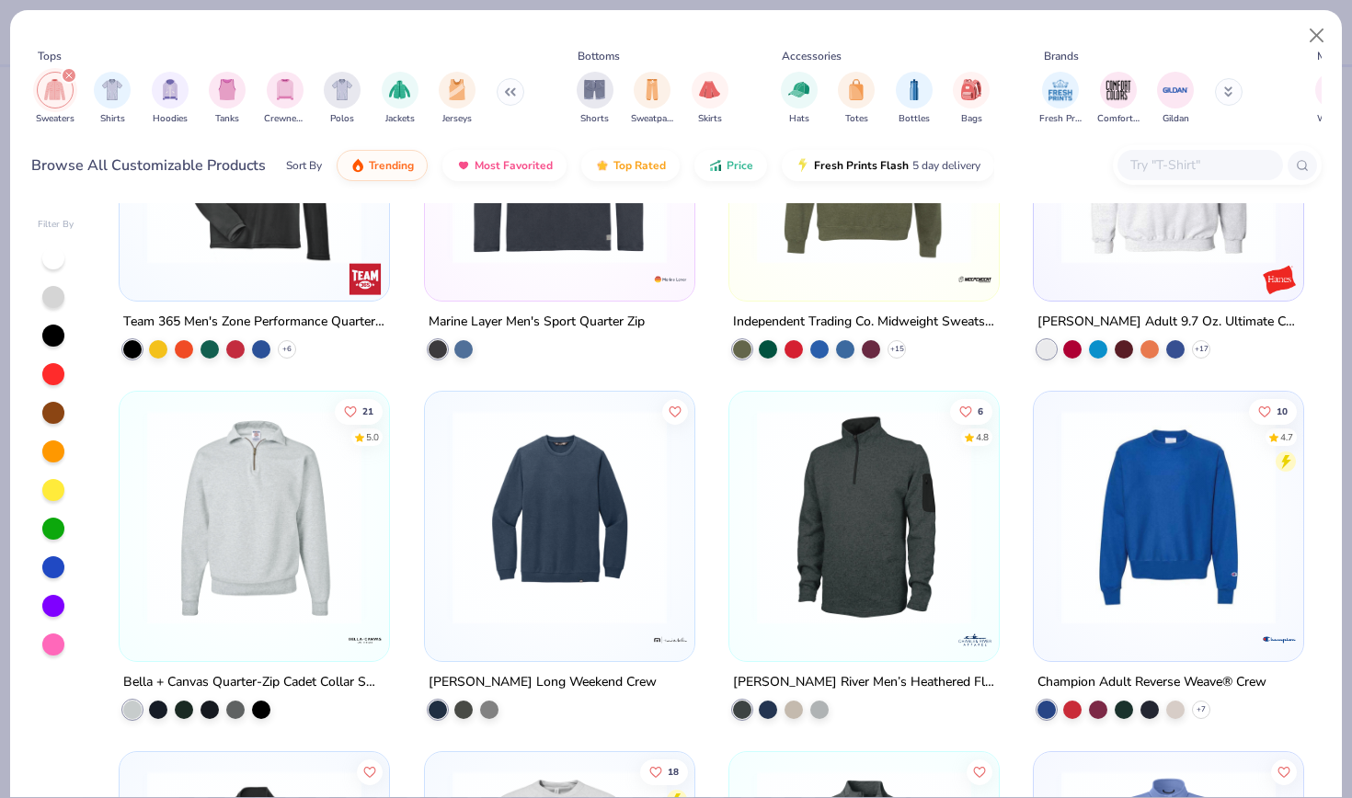
scroll to position [1288, 0]
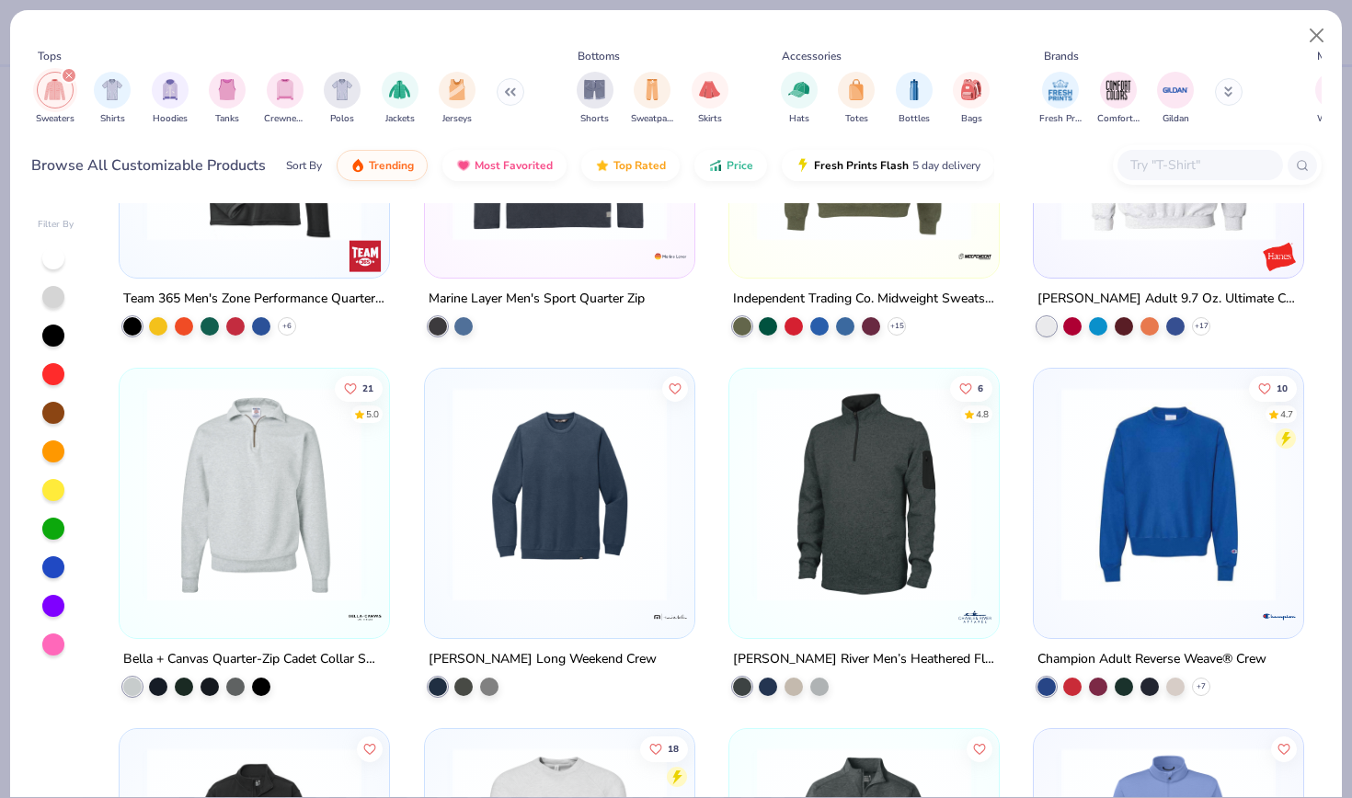
click at [1155, 510] on img at bounding box center [1168, 494] width 233 height 214
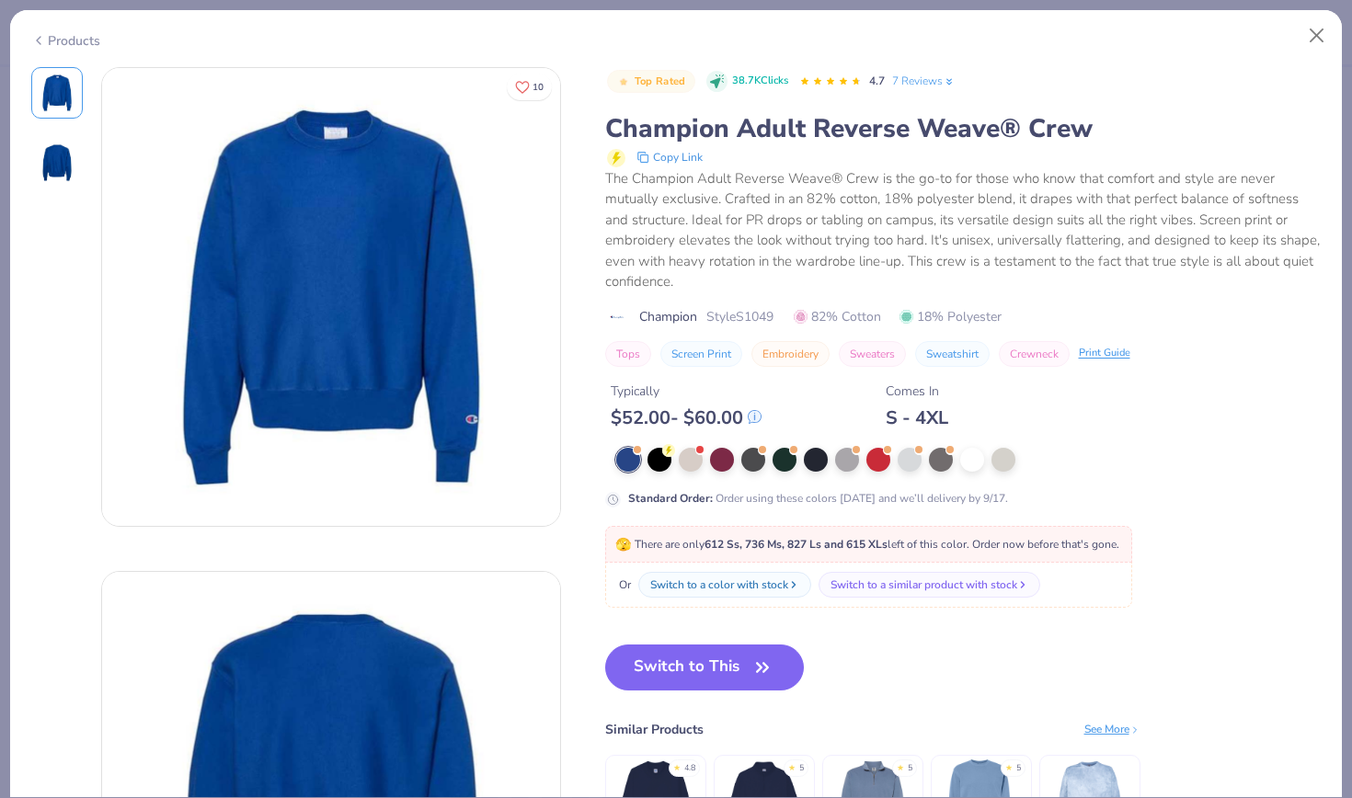
click at [80, 45] on div "Products" at bounding box center [65, 40] width 69 height 19
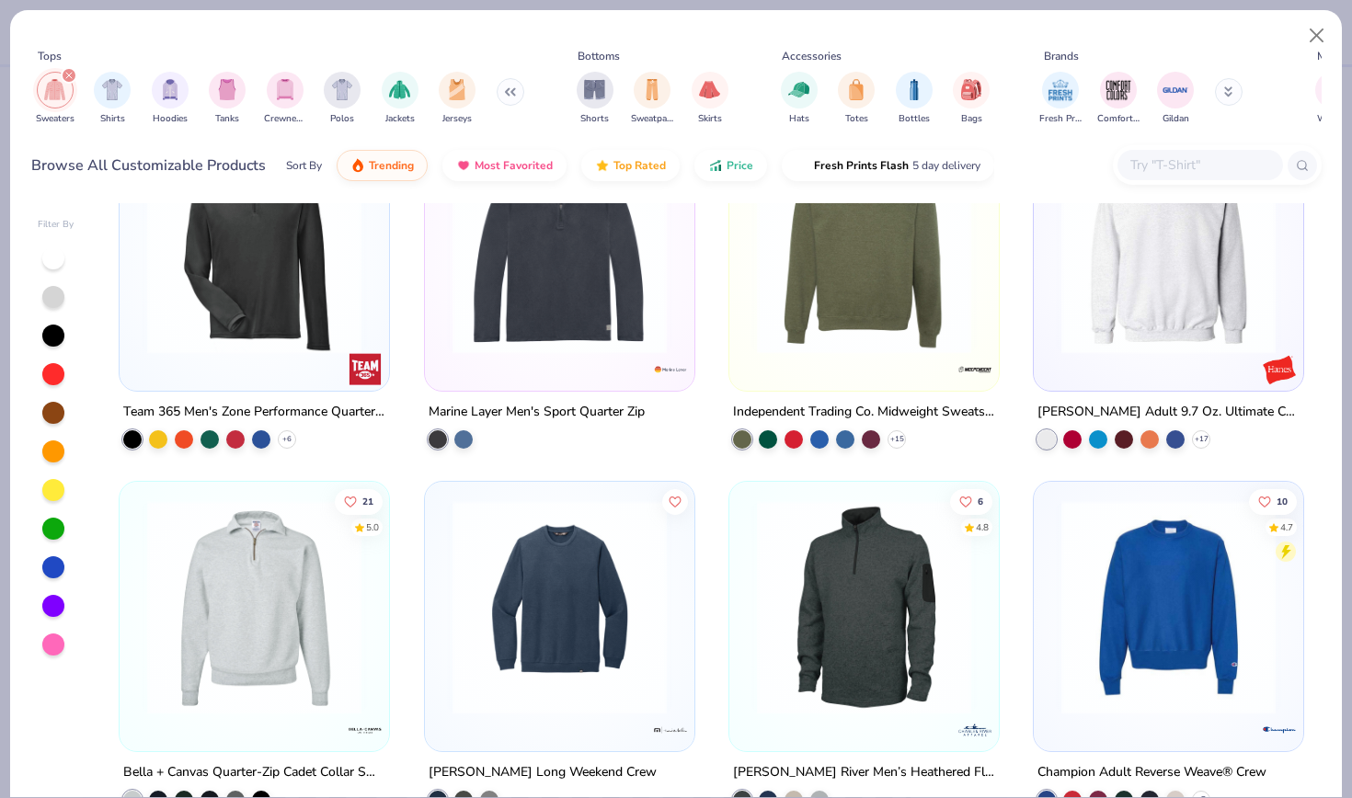
scroll to position [1173, 0]
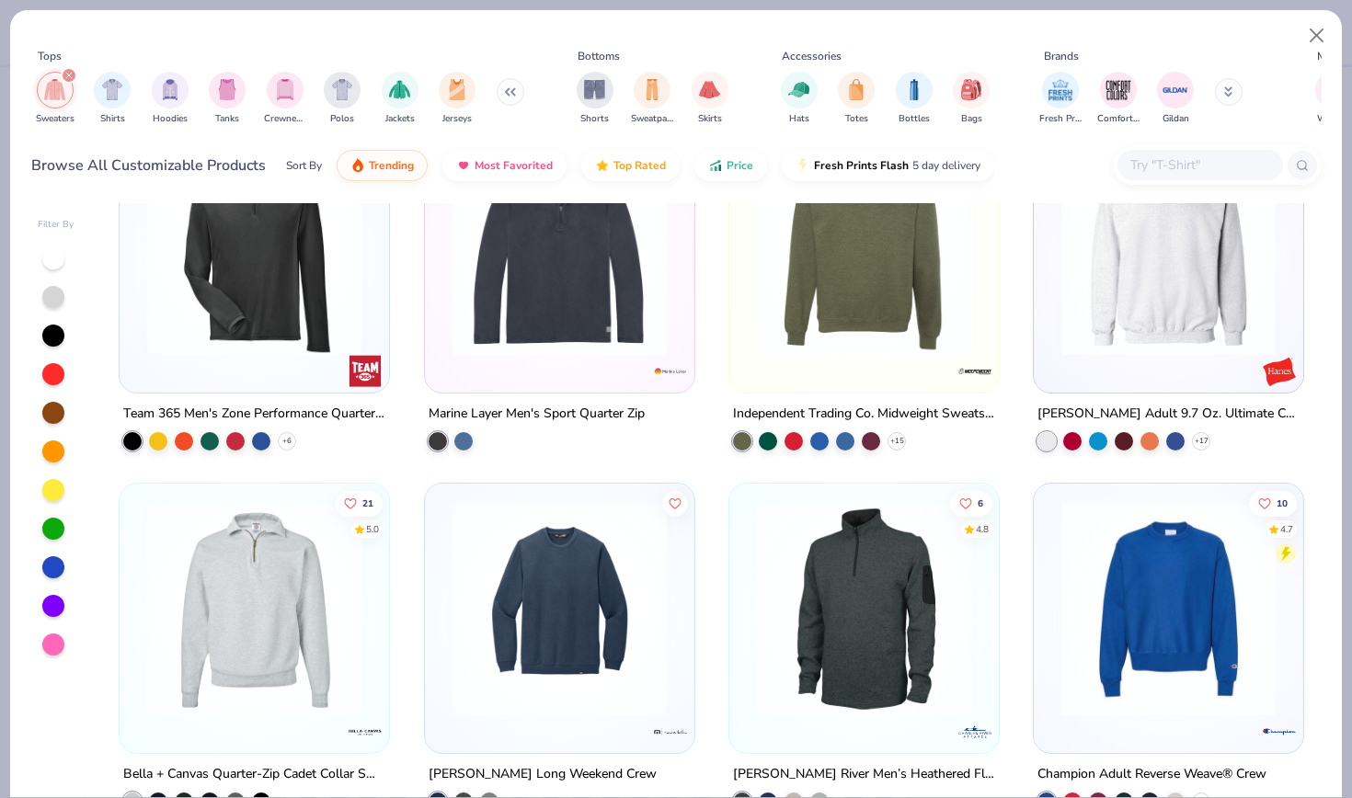
click at [1120, 311] on img at bounding box center [1168, 249] width 233 height 214
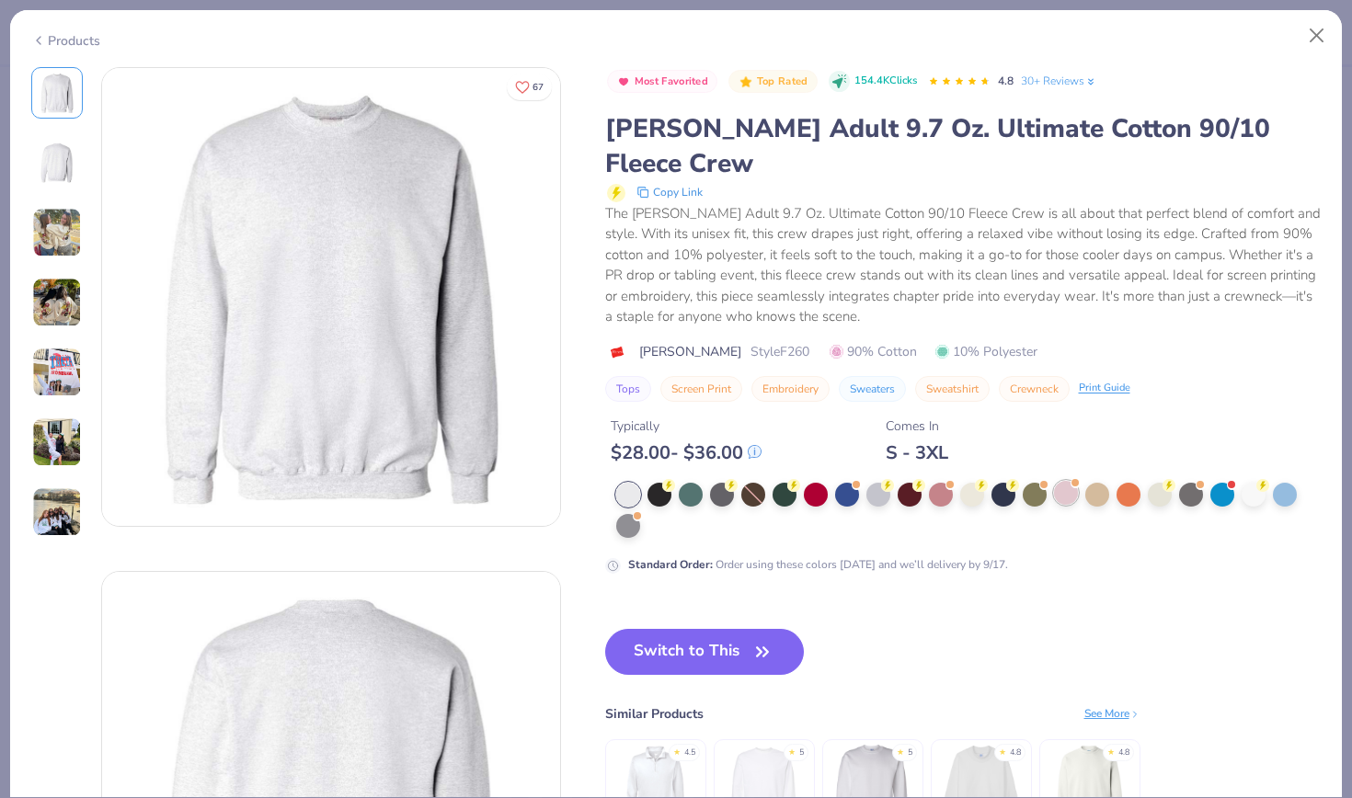
click at [1063, 481] on div at bounding box center [1066, 493] width 24 height 24
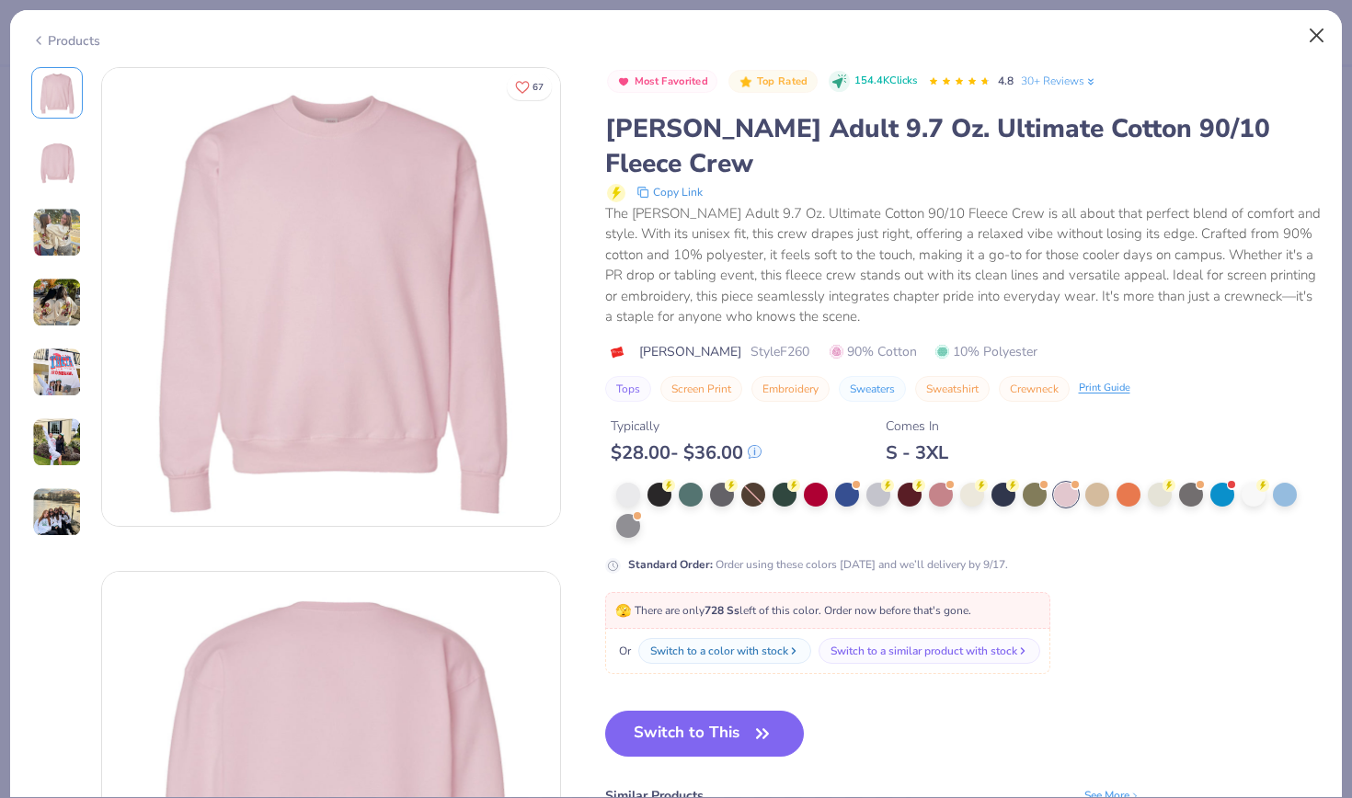
click at [1320, 38] on button "Close" at bounding box center [1317, 35] width 35 height 35
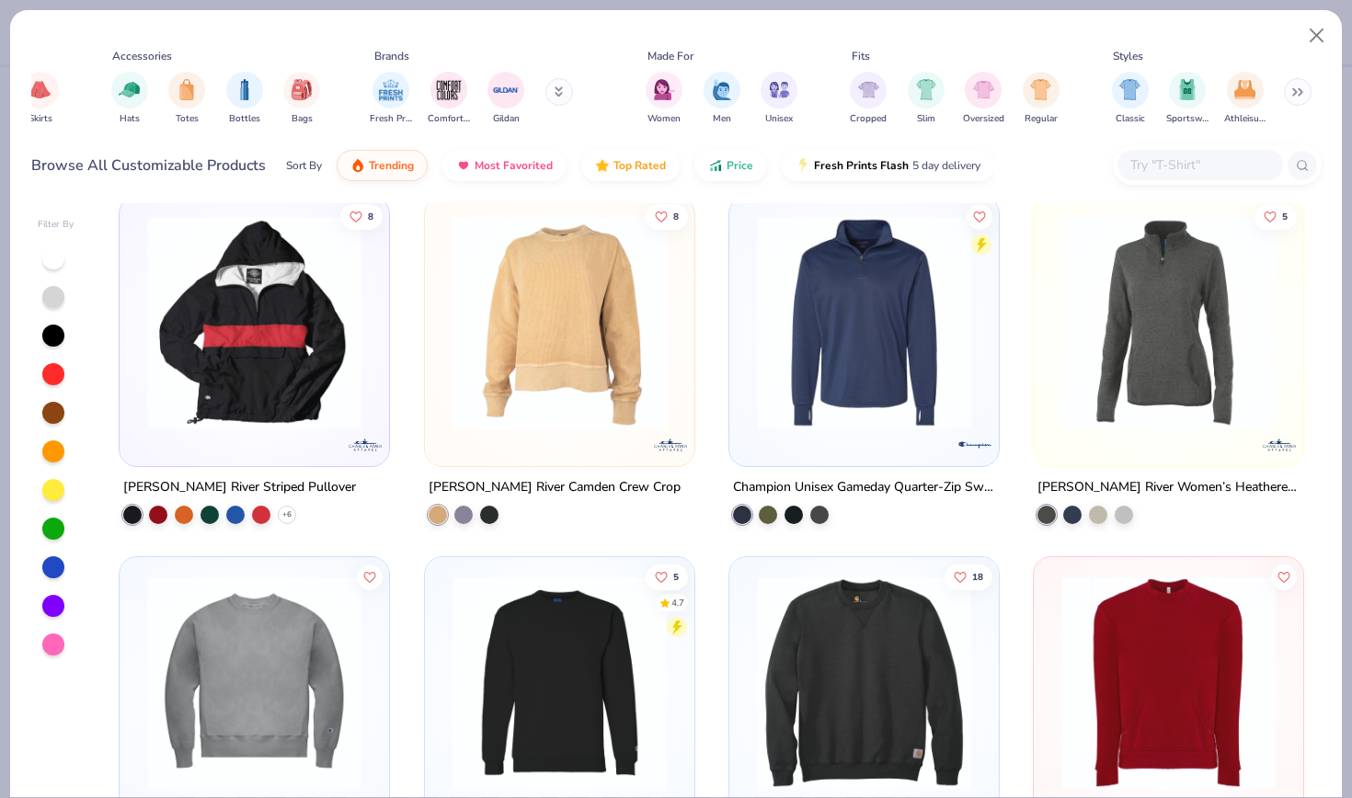
scroll to position [0, 679]
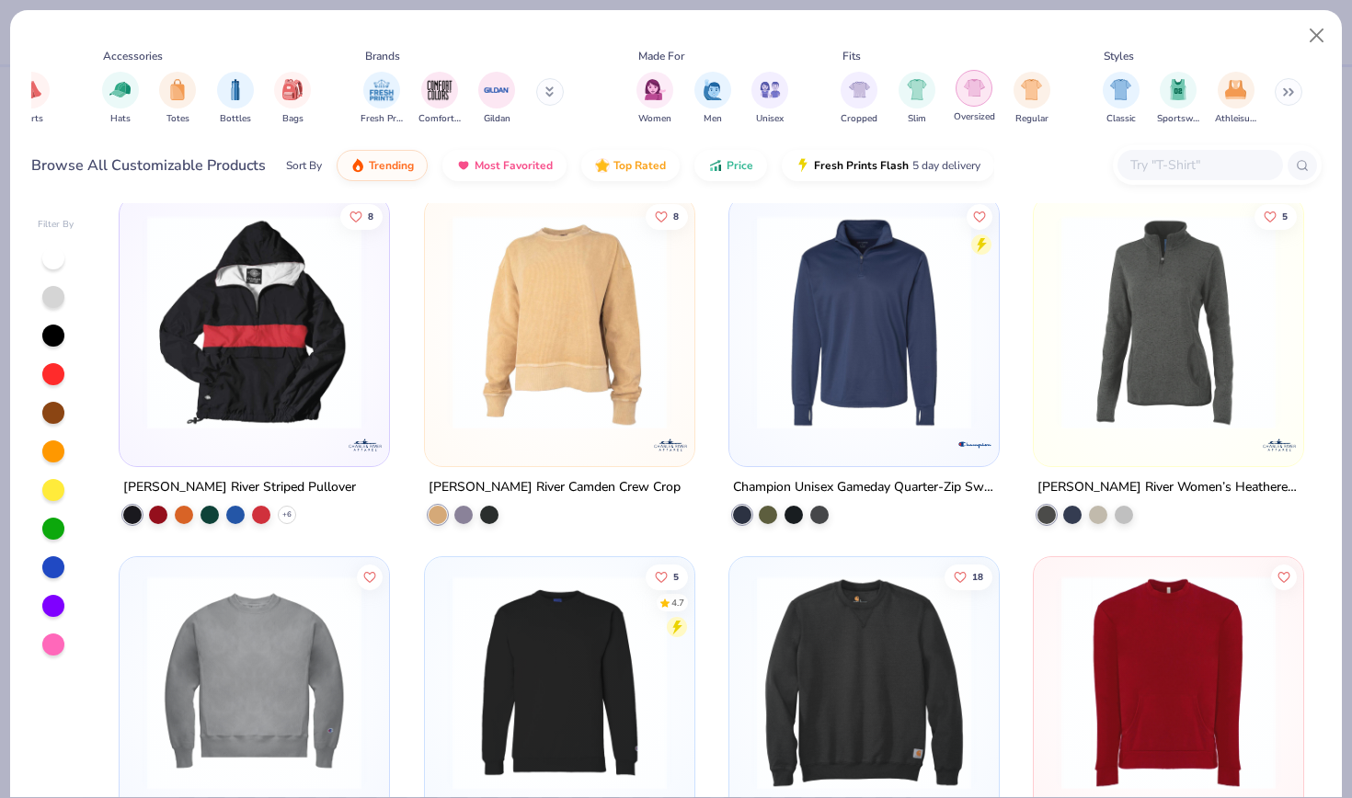
click at [969, 97] on img "filter for Oversized" at bounding box center [974, 87] width 21 height 21
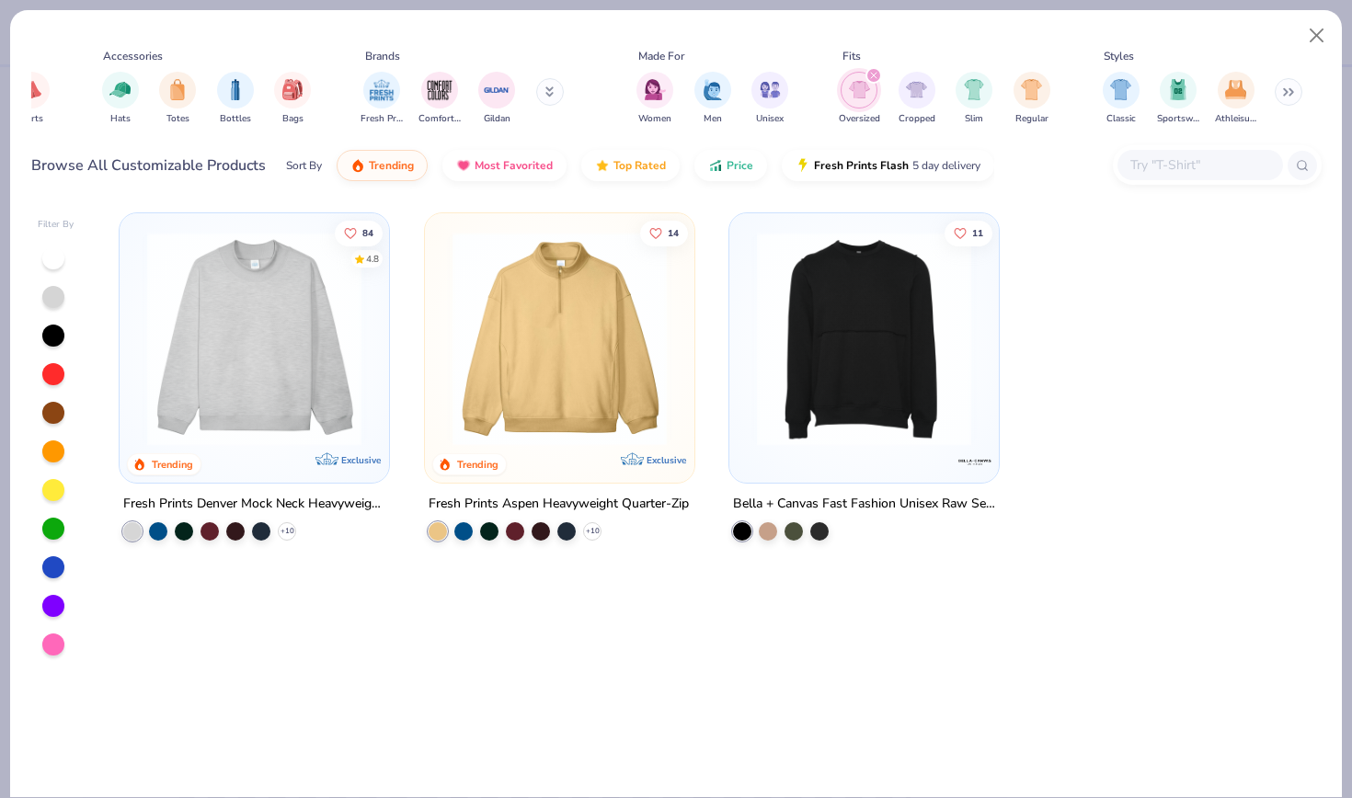
click at [1280, 89] on button at bounding box center [1289, 92] width 28 height 28
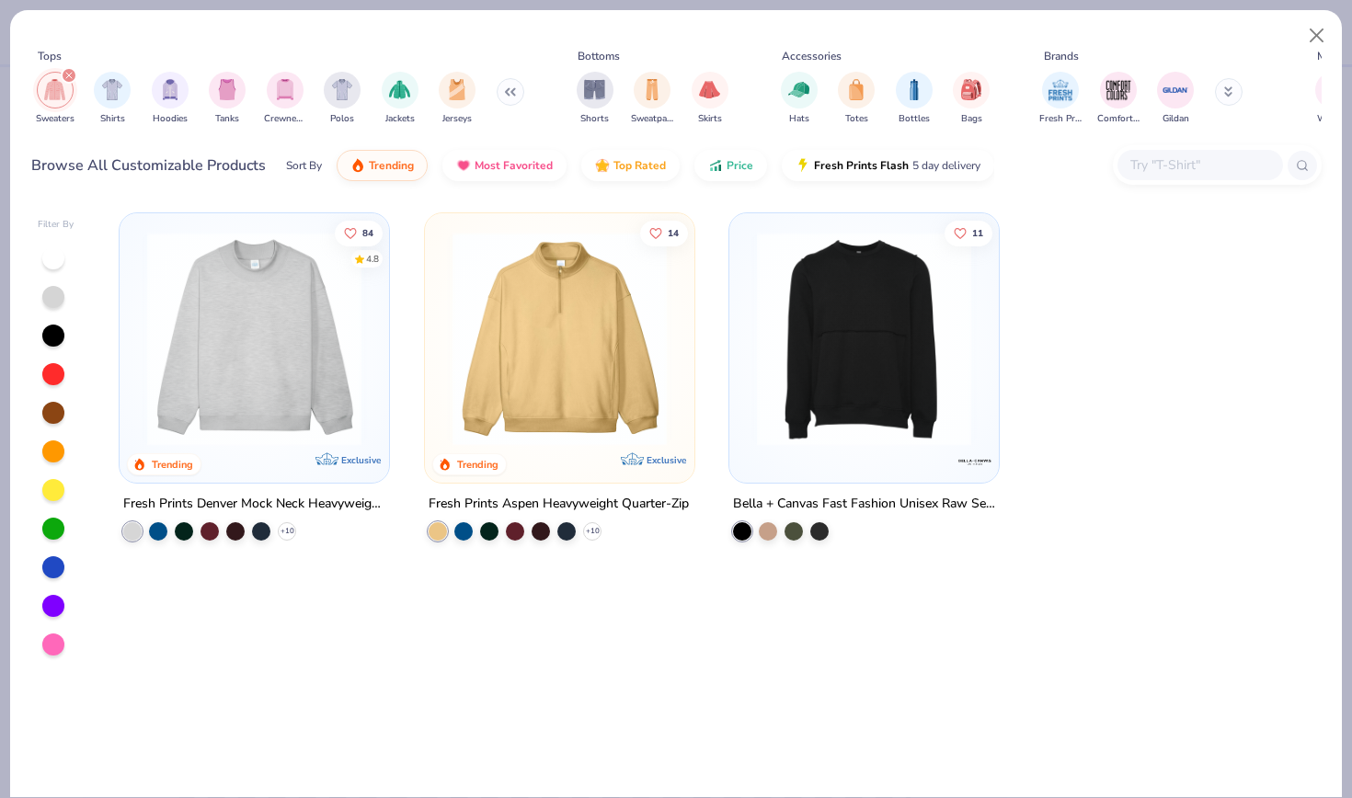
click at [69, 81] on div "filter for Sweaters" at bounding box center [69, 75] width 17 height 17
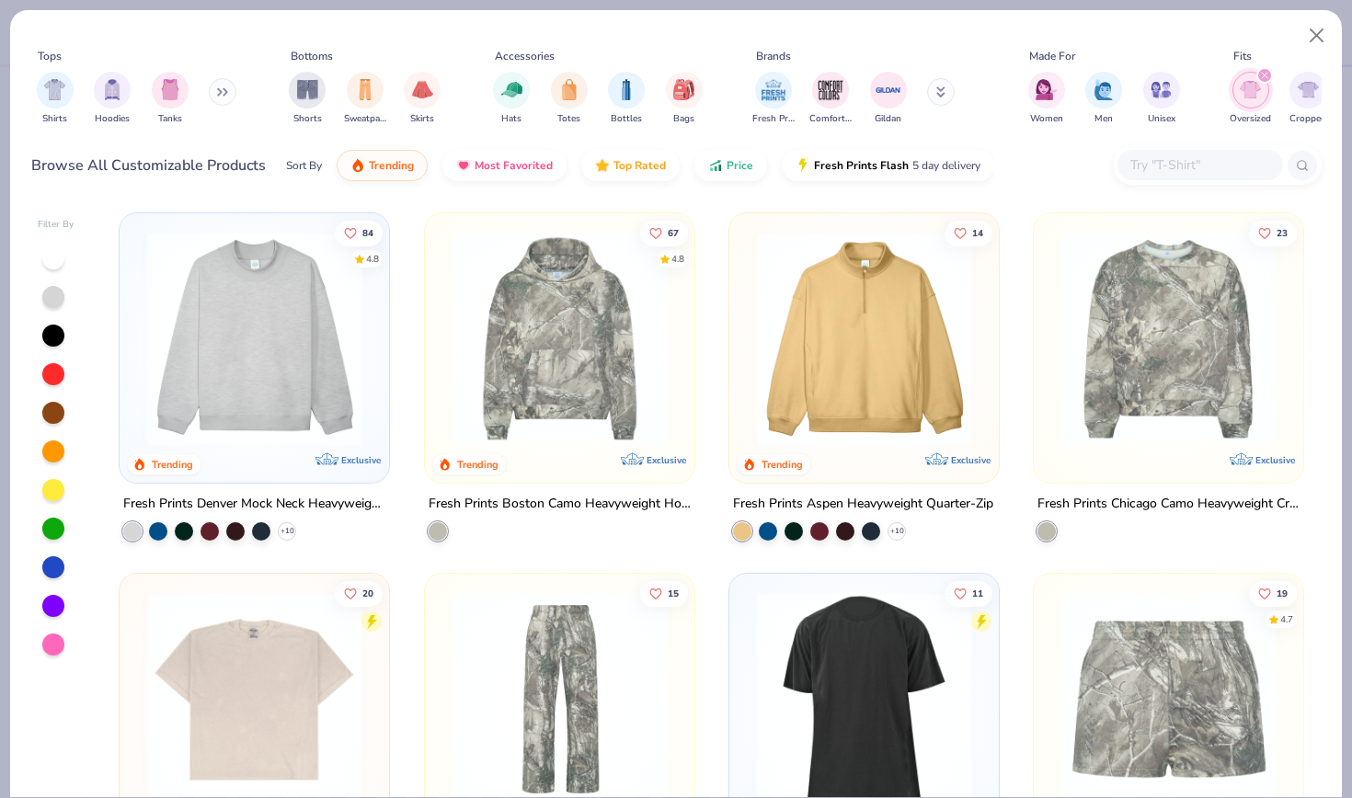
click at [227, 92] on icon at bounding box center [225, 92] width 3 height 6
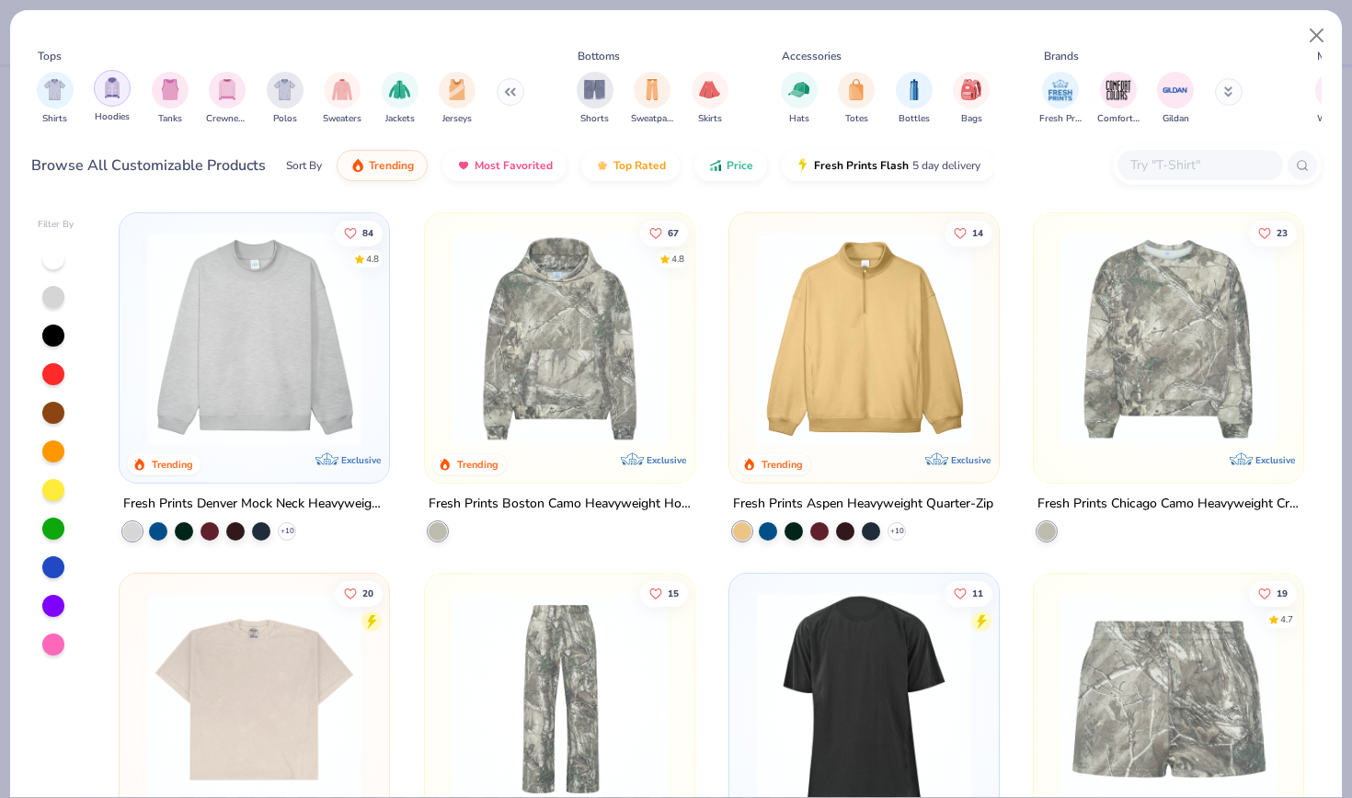
click at [108, 99] on div "filter for Hoodies" at bounding box center [112, 88] width 37 height 37
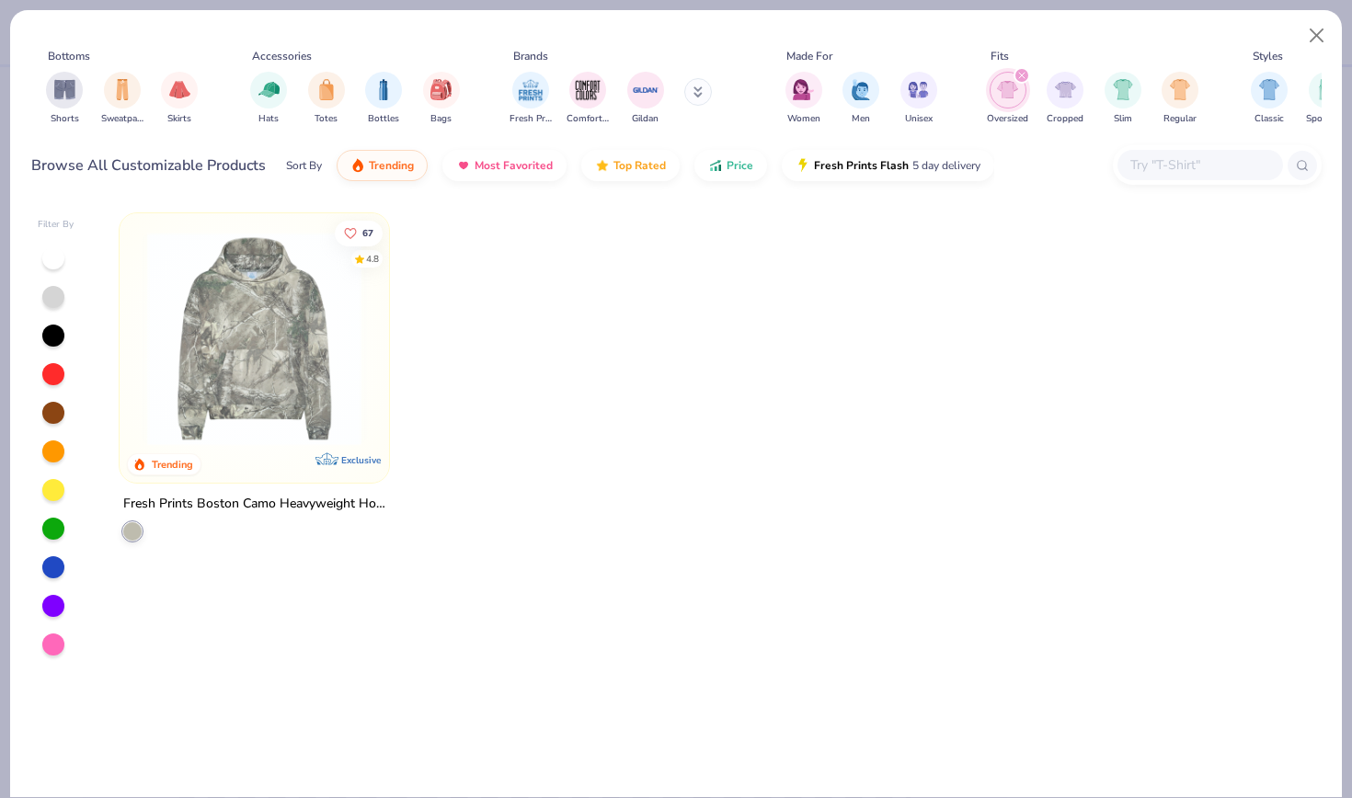
scroll to position [0, 244]
click at [1023, 78] on icon "filter for Oversized" at bounding box center [1021, 76] width 6 height 6
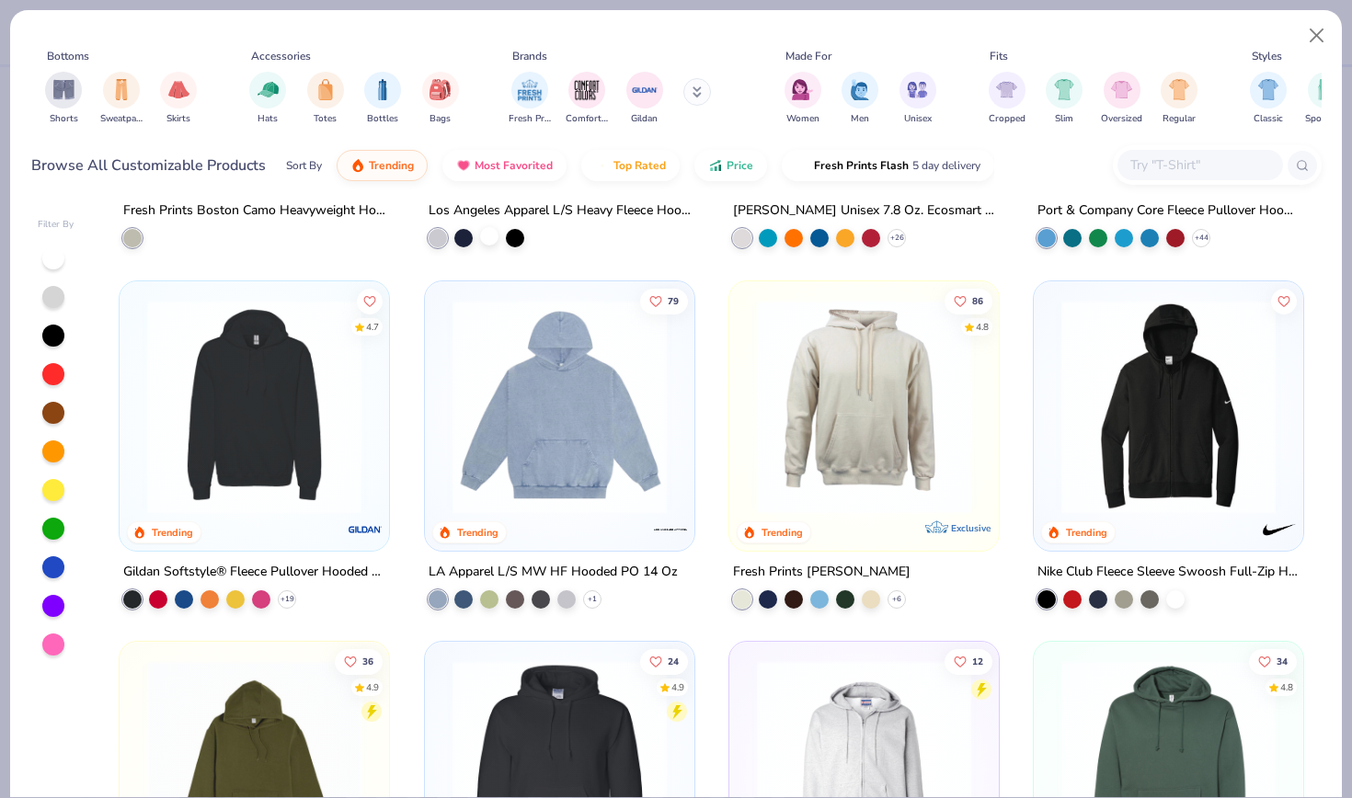
scroll to position [660, 0]
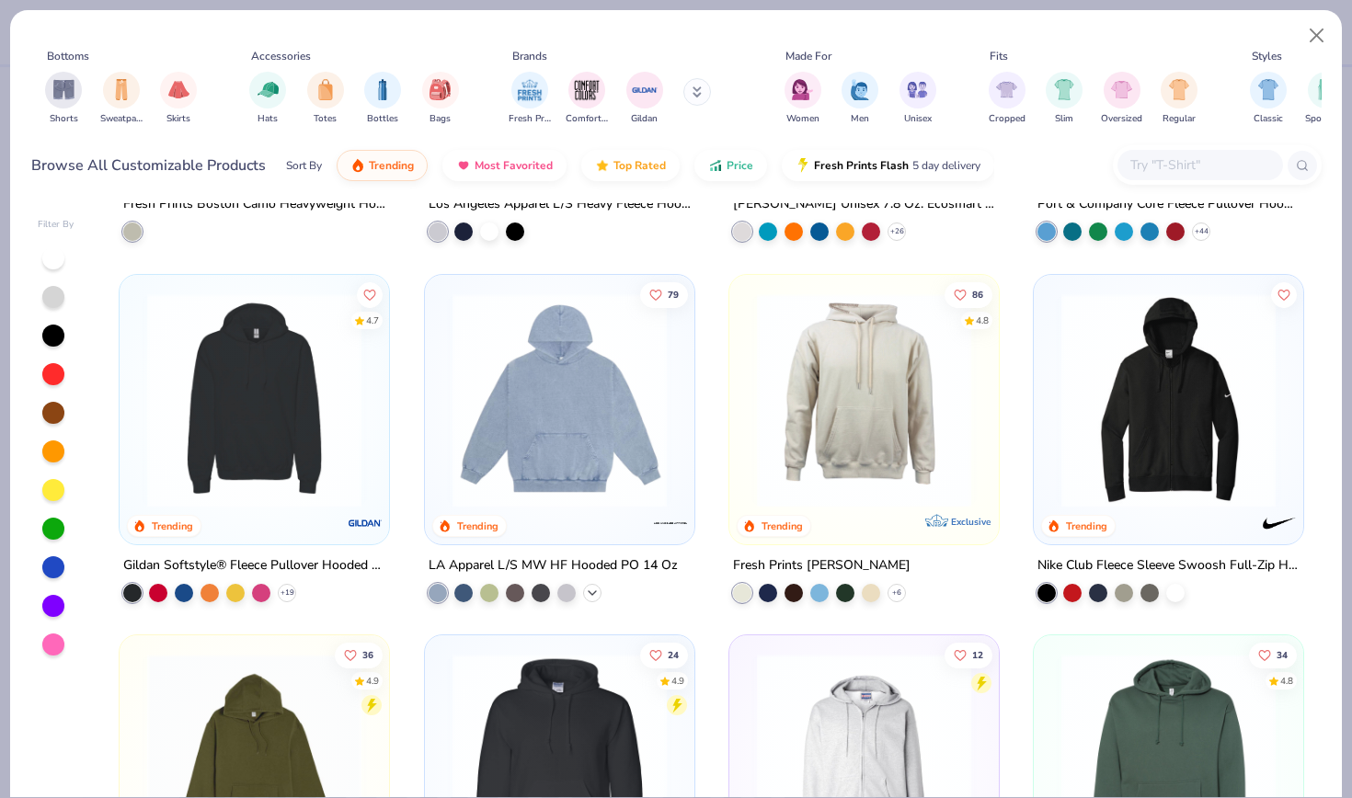
click at [596, 586] on icon at bounding box center [592, 593] width 15 height 15
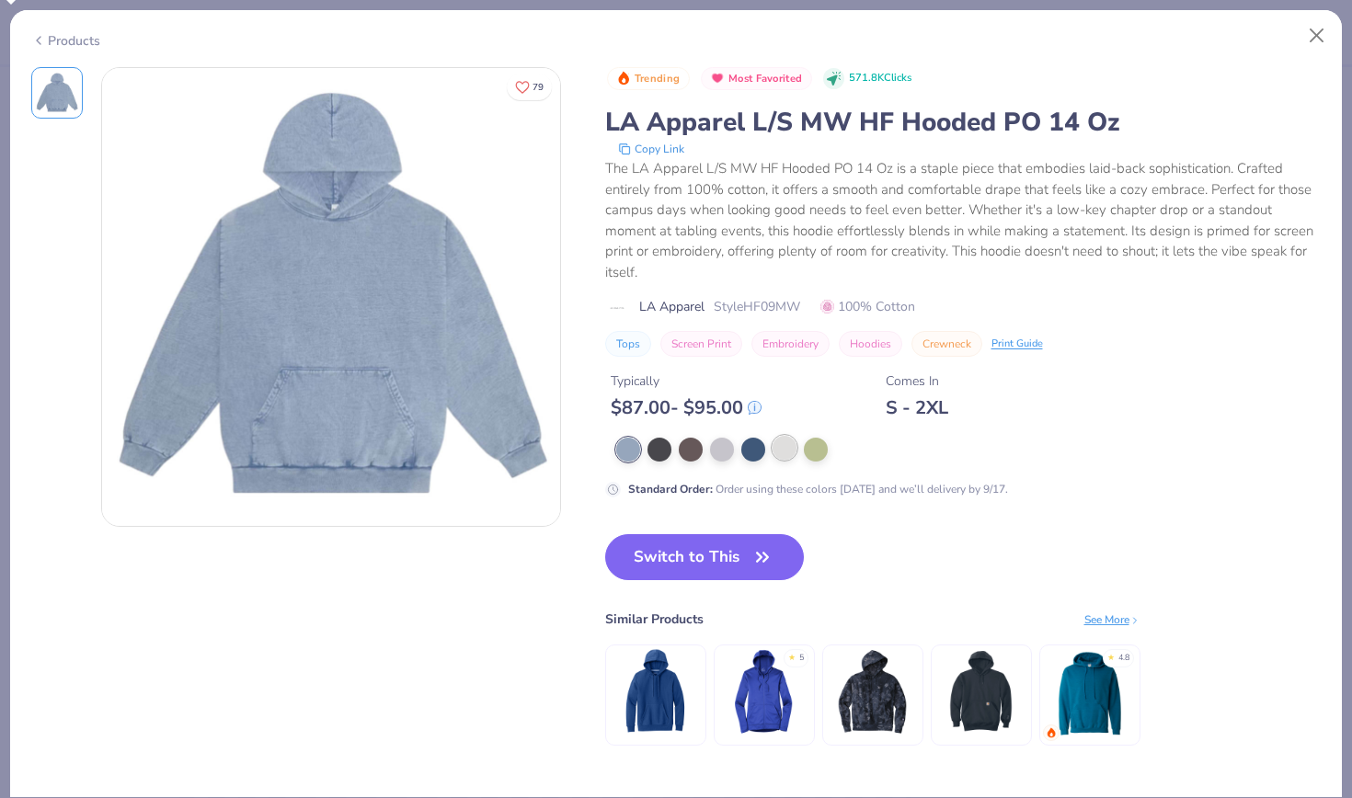
click at [785, 449] on div at bounding box center [785, 448] width 24 height 24
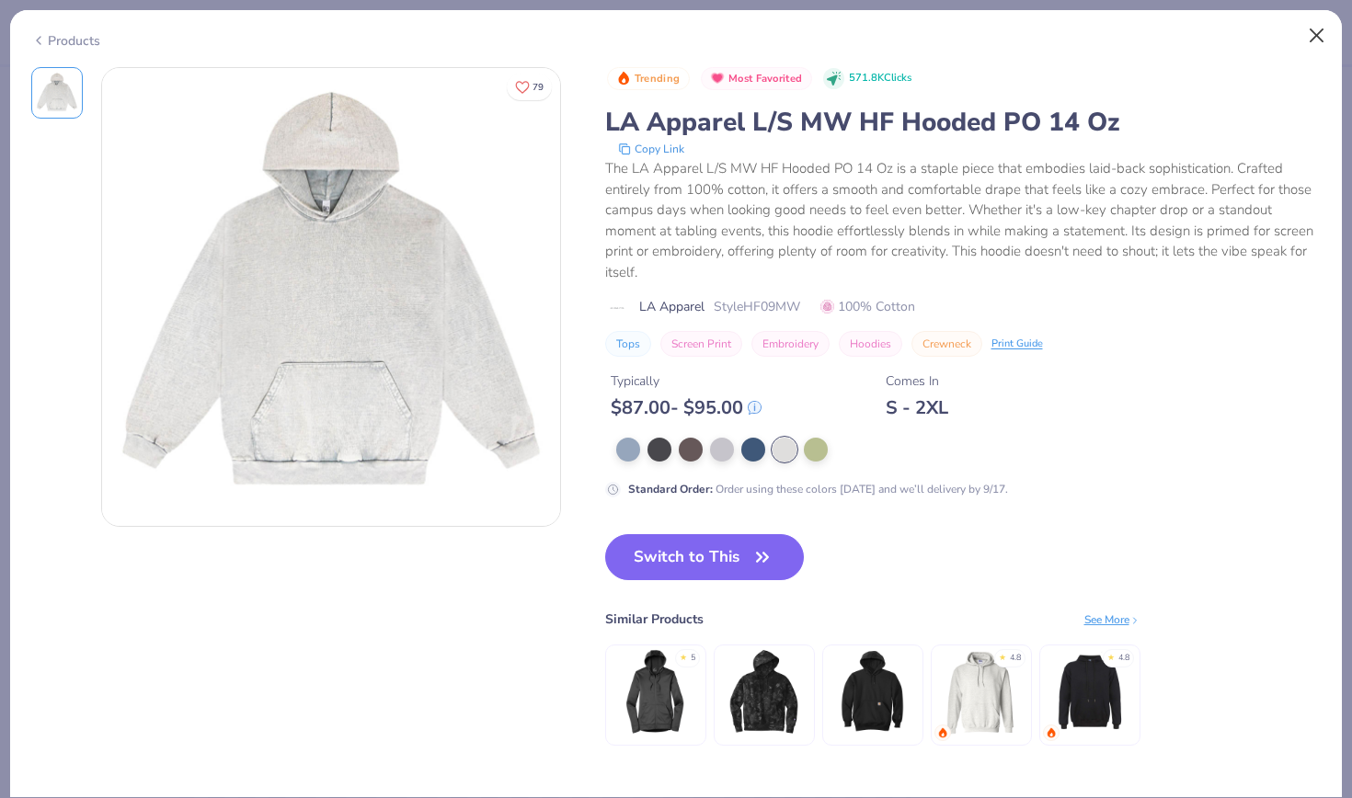
click at [1319, 29] on button "Close" at bounding box center [1317, 35] width 35 height 35
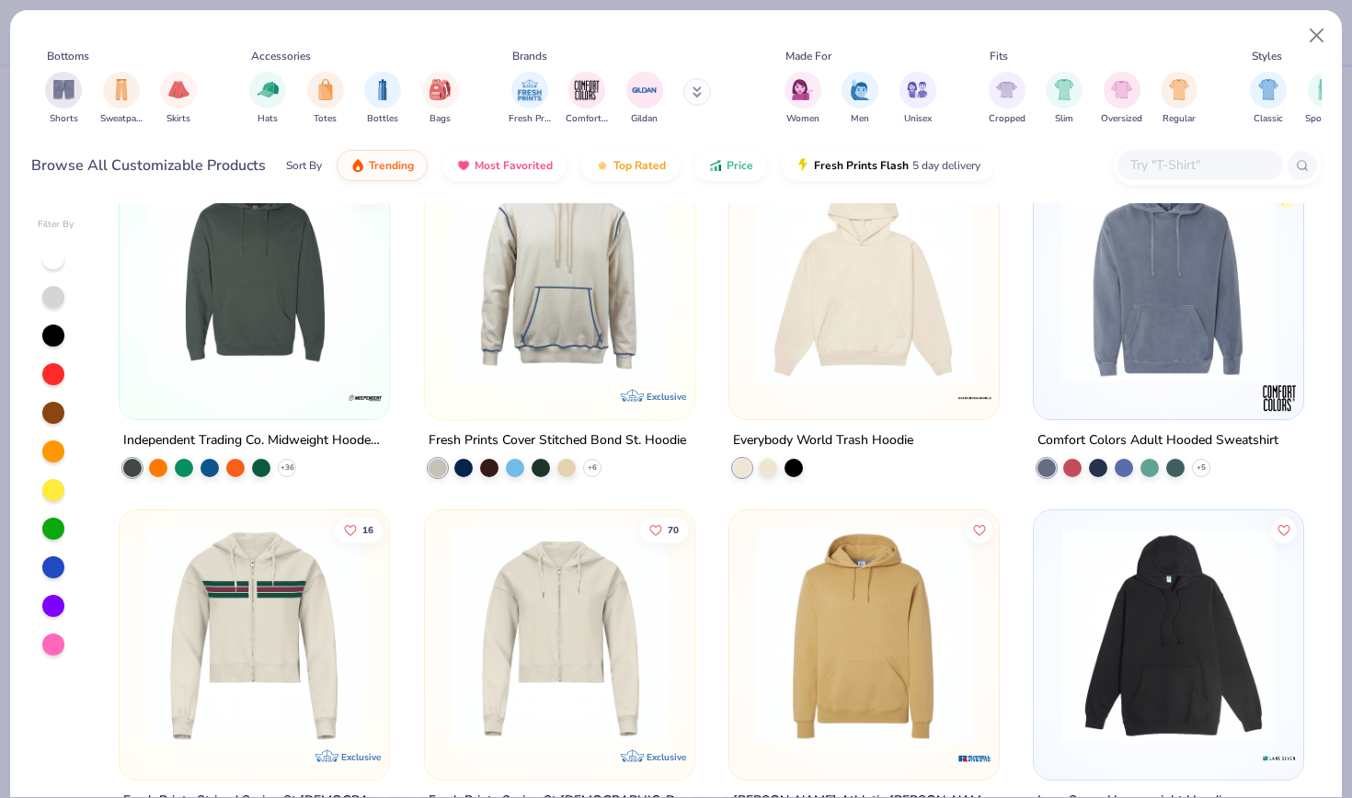
scroll to position [1507, 0]
click at [1200, 465] on polyline at bounding box center [1201, 467] width 7 height 4
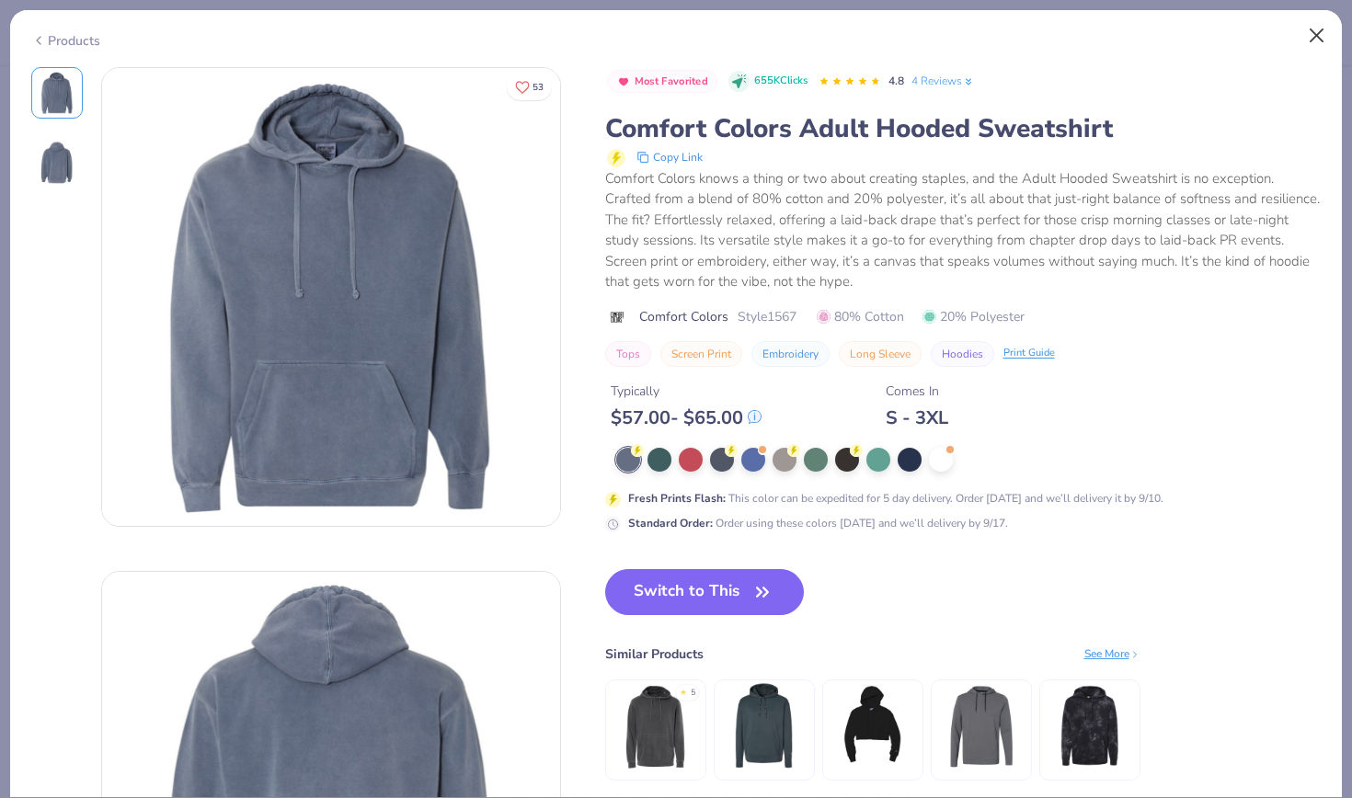
click at [1321, 32] on button "Close" at bounding box center [1317, 35] width 35 height 35
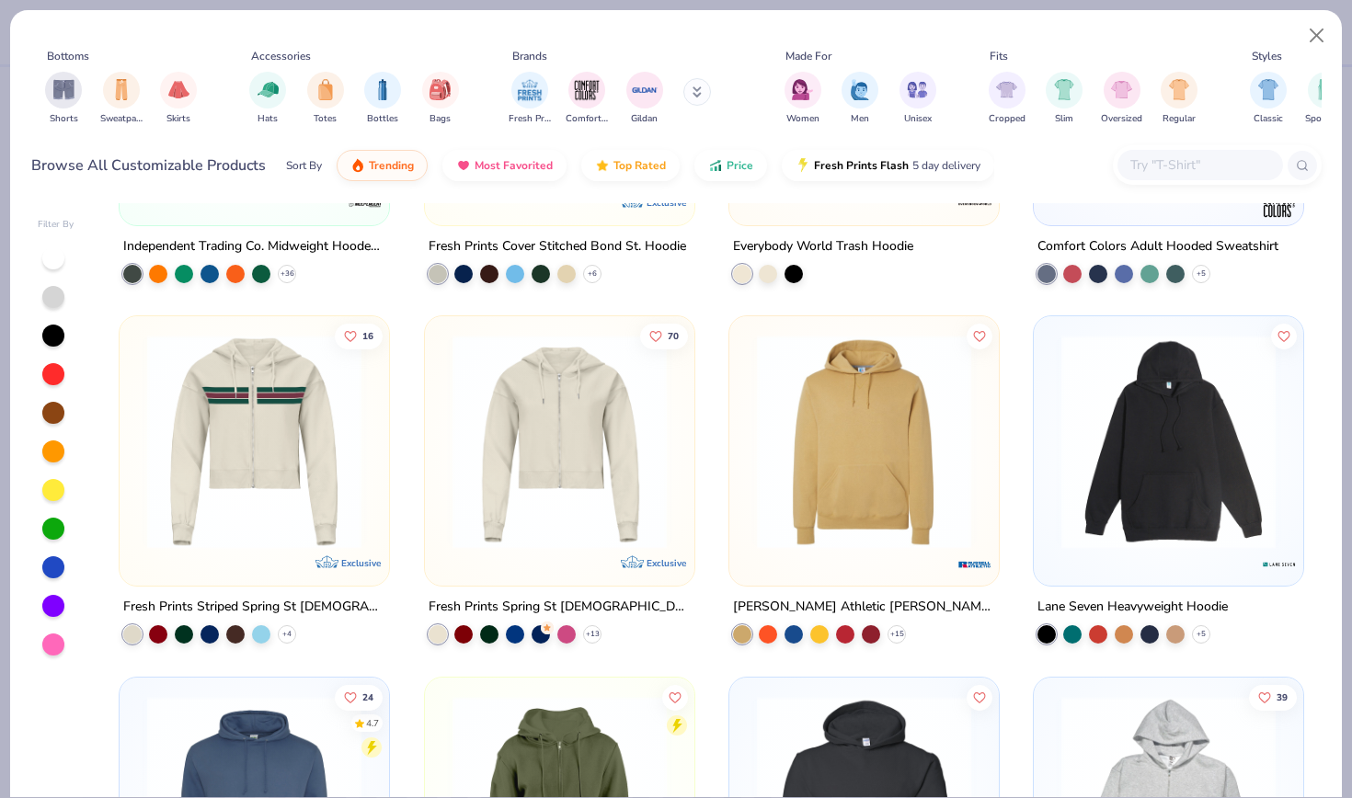
scroll to position [1706, 0]
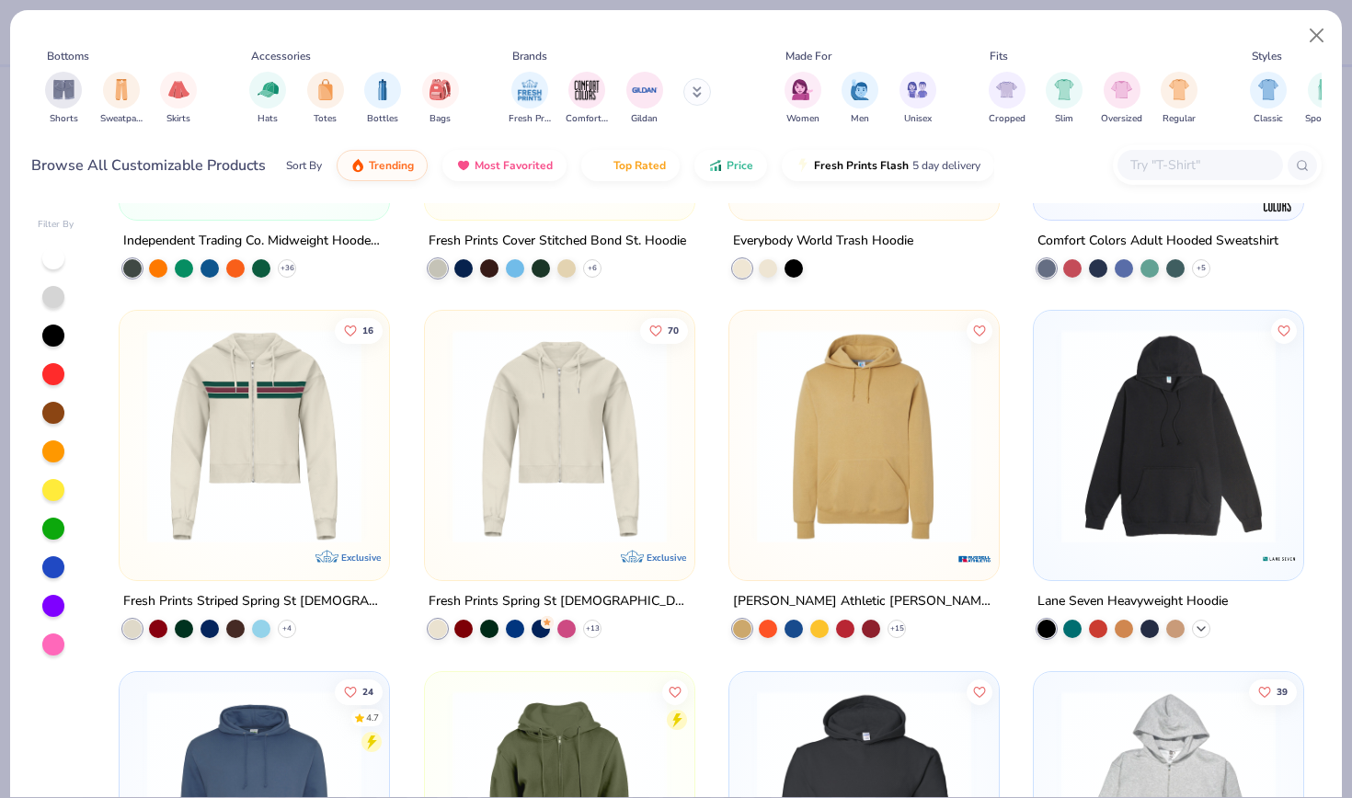
click at [1203, 628] on icon at bounding box center [1201, 629] width 15 height 15
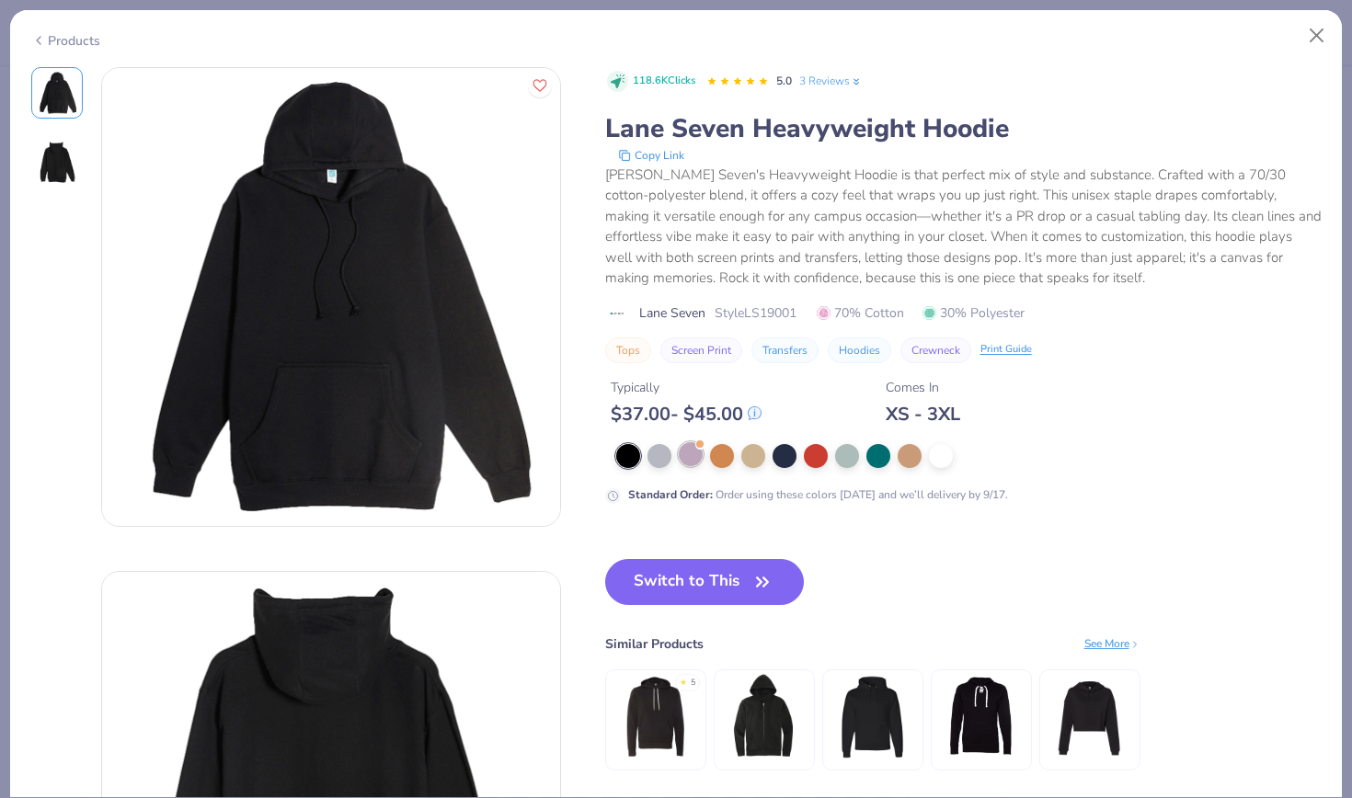
click at [695, 459] on div at bounding box center [691, 454] width 24 height 24
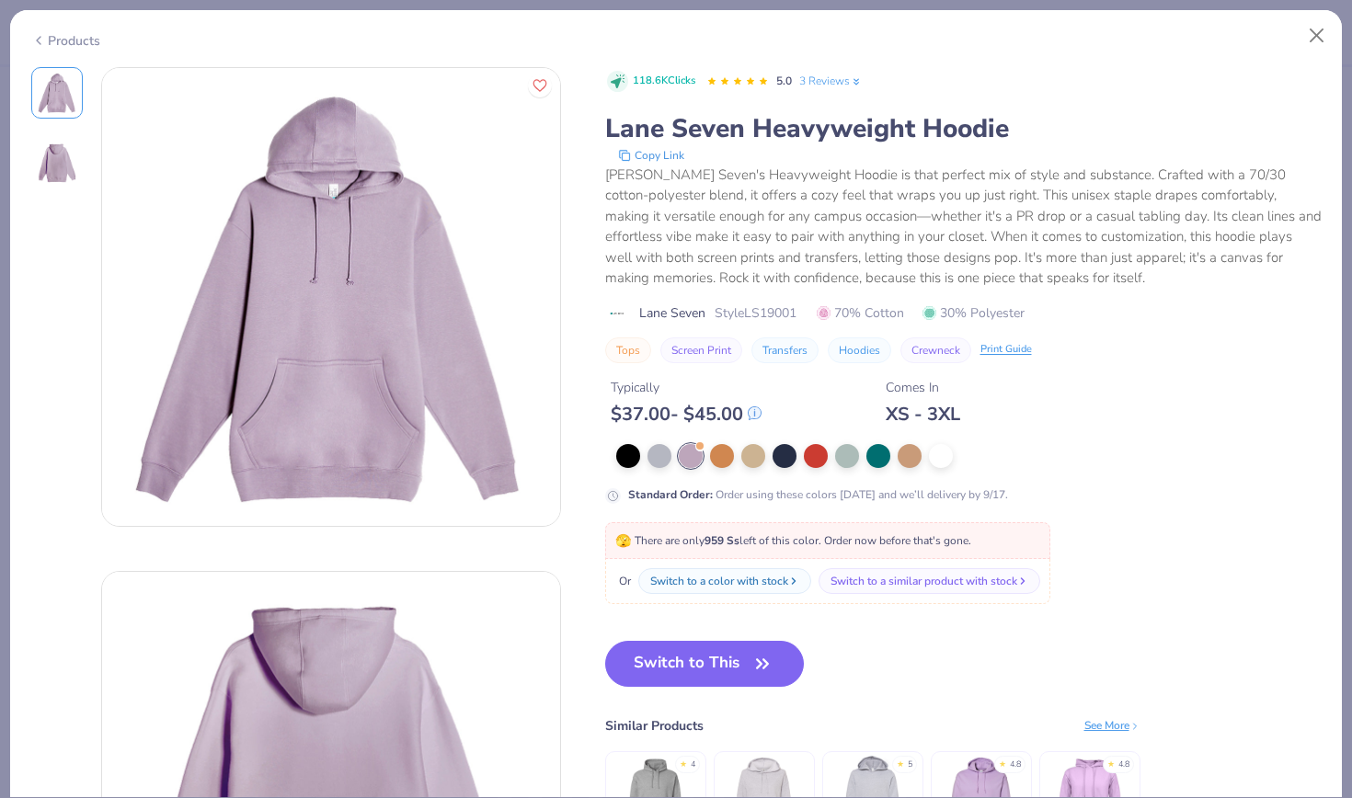
drag, startPoint x: 1312, startPoint y: 30, endPoint x: 1297, endPoint y: 35, distance: 15.4
click at [1312, 30] on button "Close" at bounding box center [1317, 35] width 35 height 35
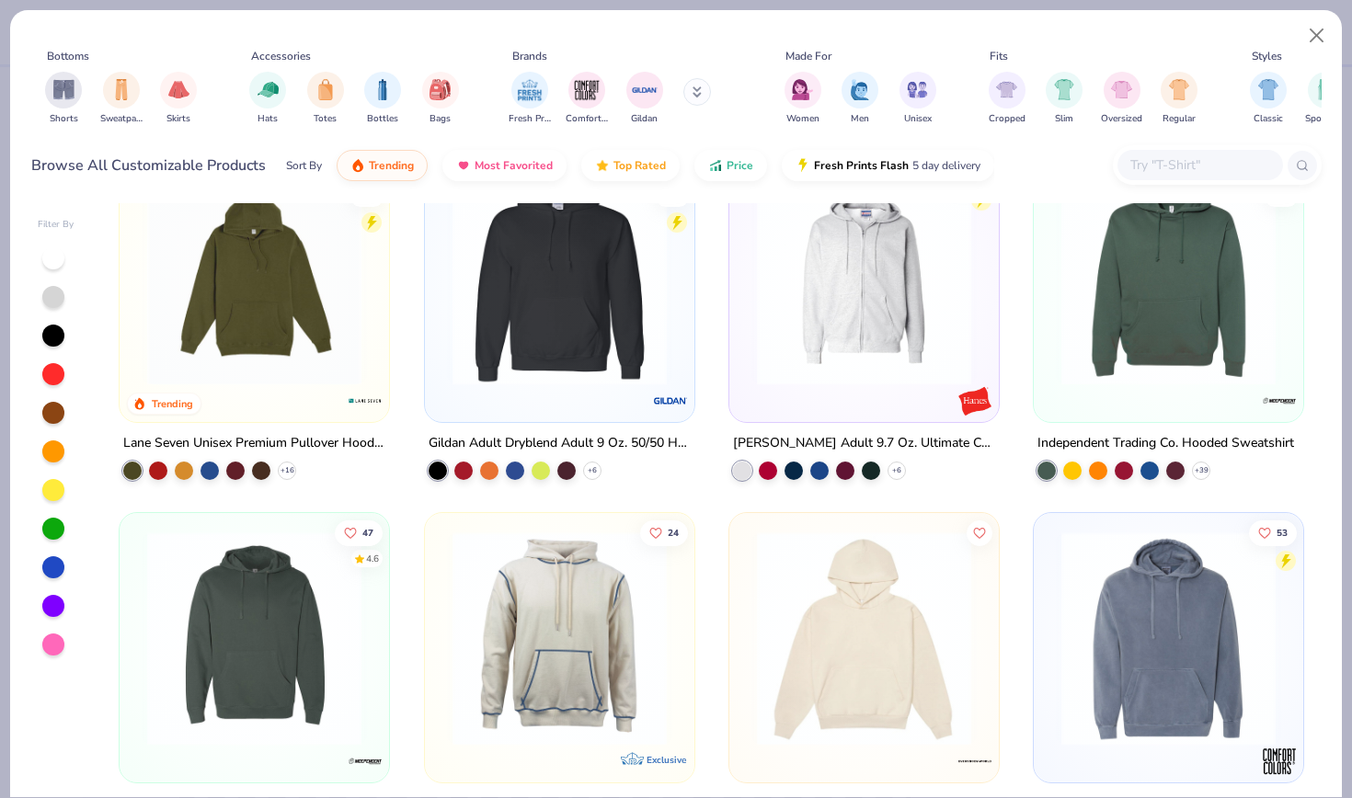
scroll to position [1095, 0]
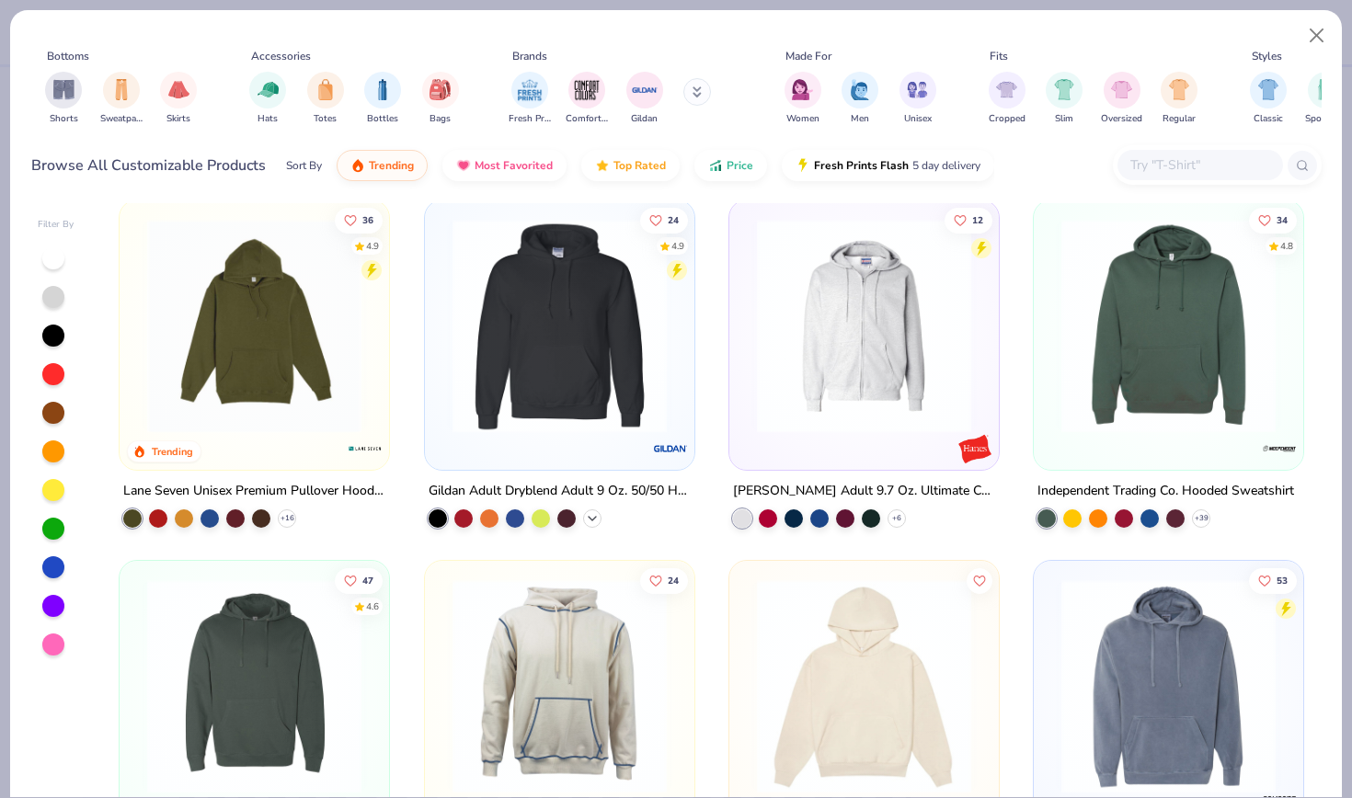
click at [593, 518] on icon at bounding box center [592, 518] width 15 height 15
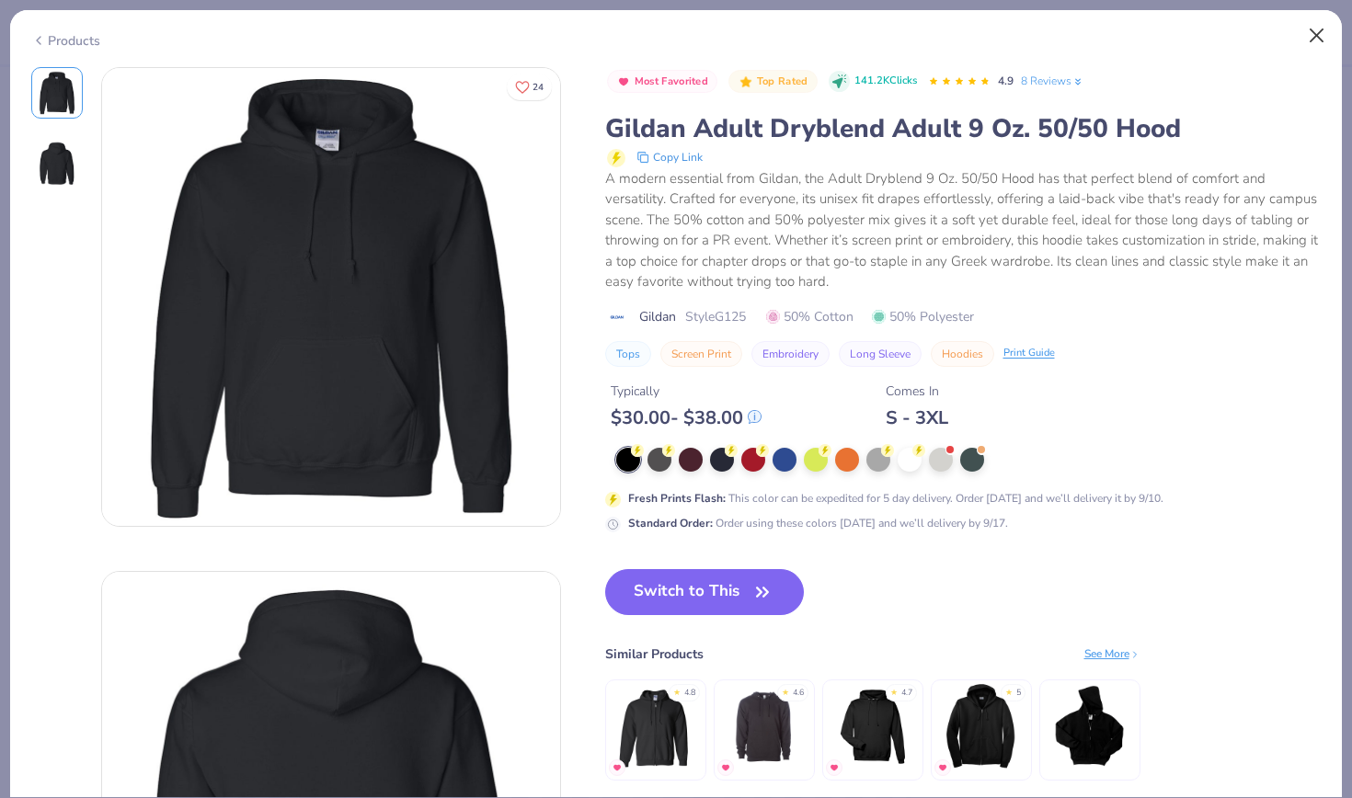
click at [1313, 38] on button "Close" at bounding box center [1317, 35] width 35 height 35
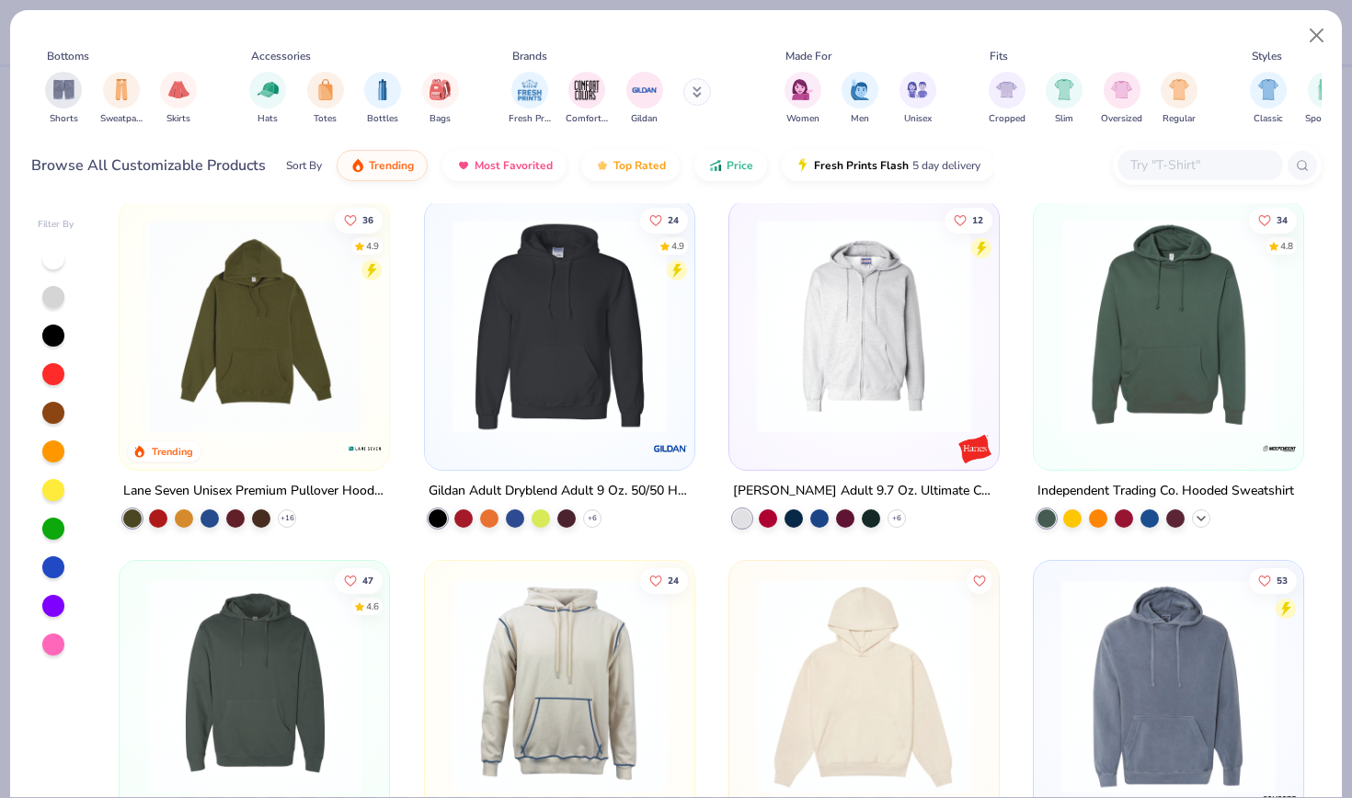
click at [1199, 521] on icon at bounding box center [1201, 518] width 15 height 15
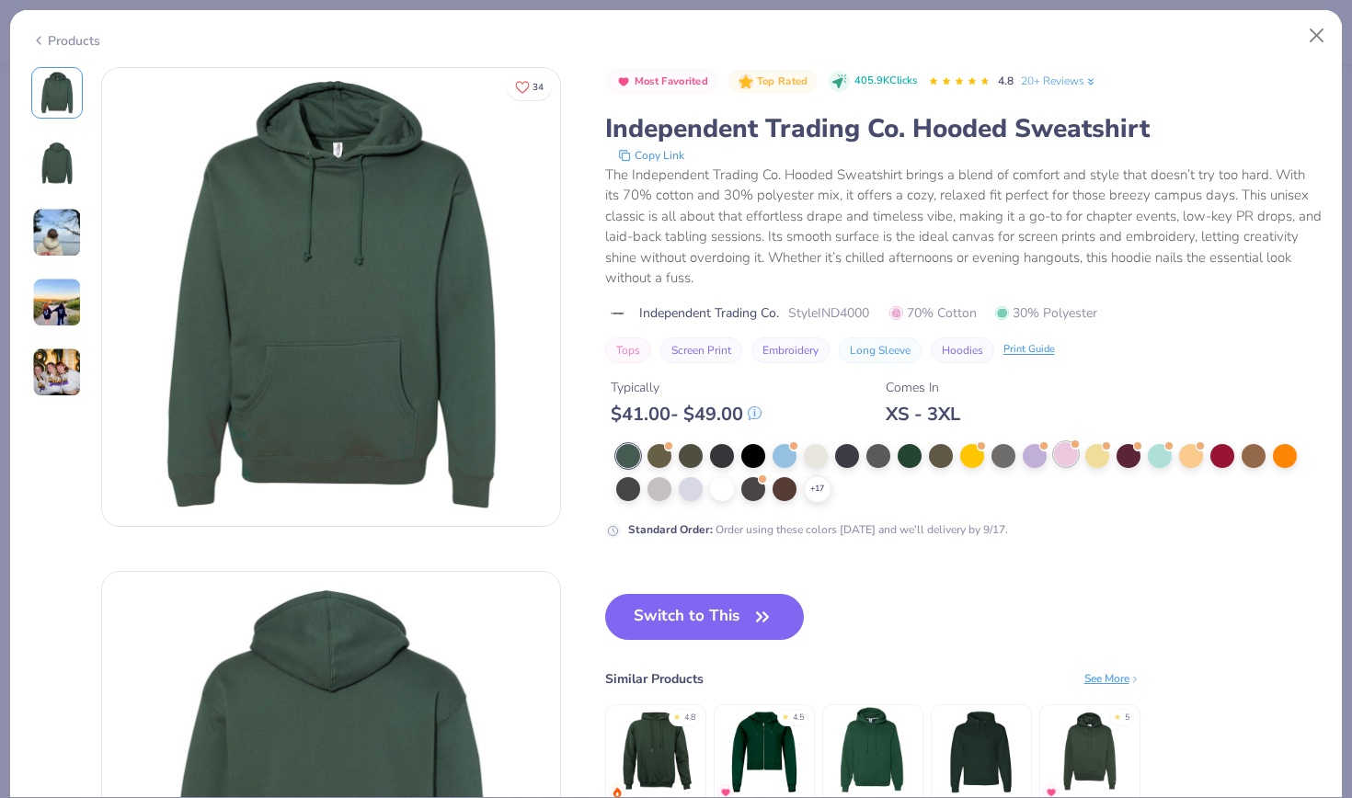
click at [1064, 456] on div at bounding box center [1066, 454] width 24 height 24
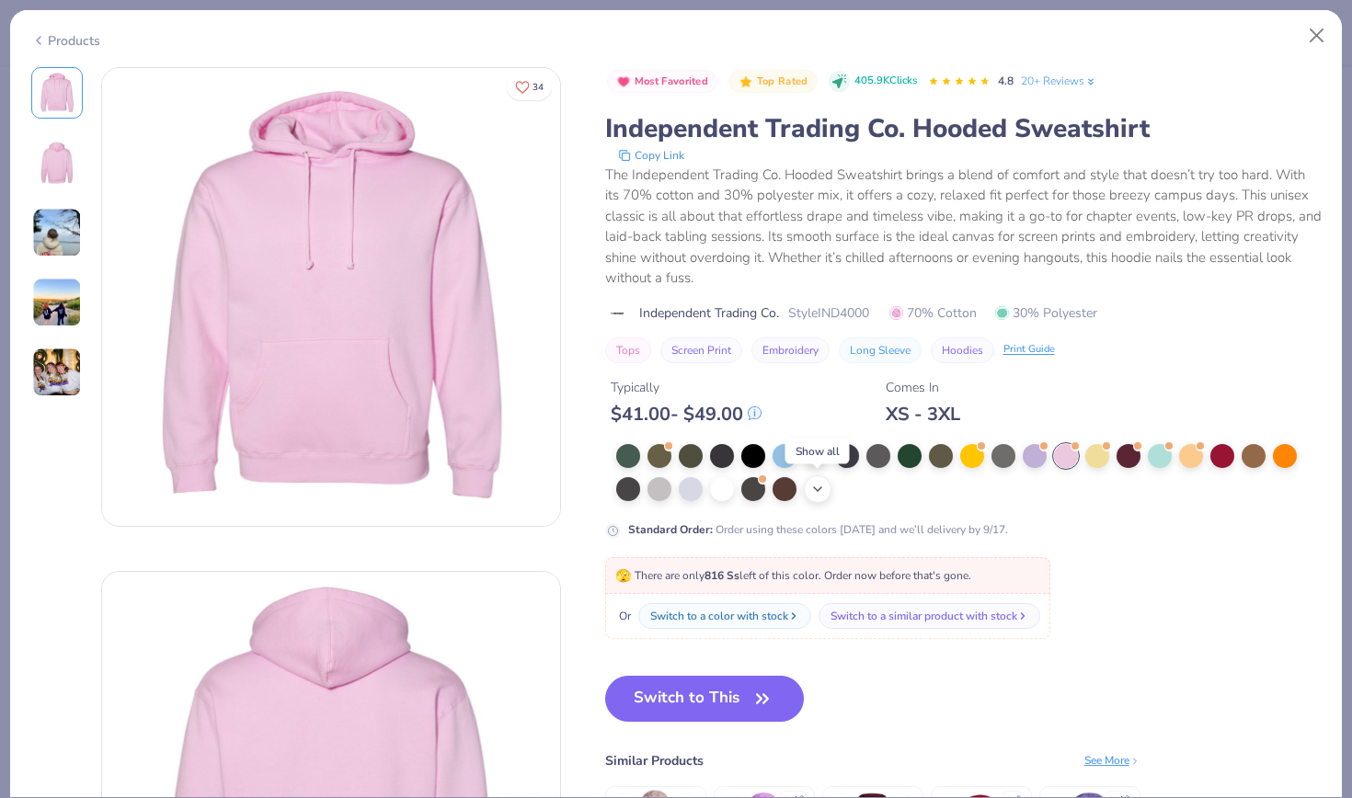
click at [822, 496] on icon at bounding box center [817, 489] width 15 height 15
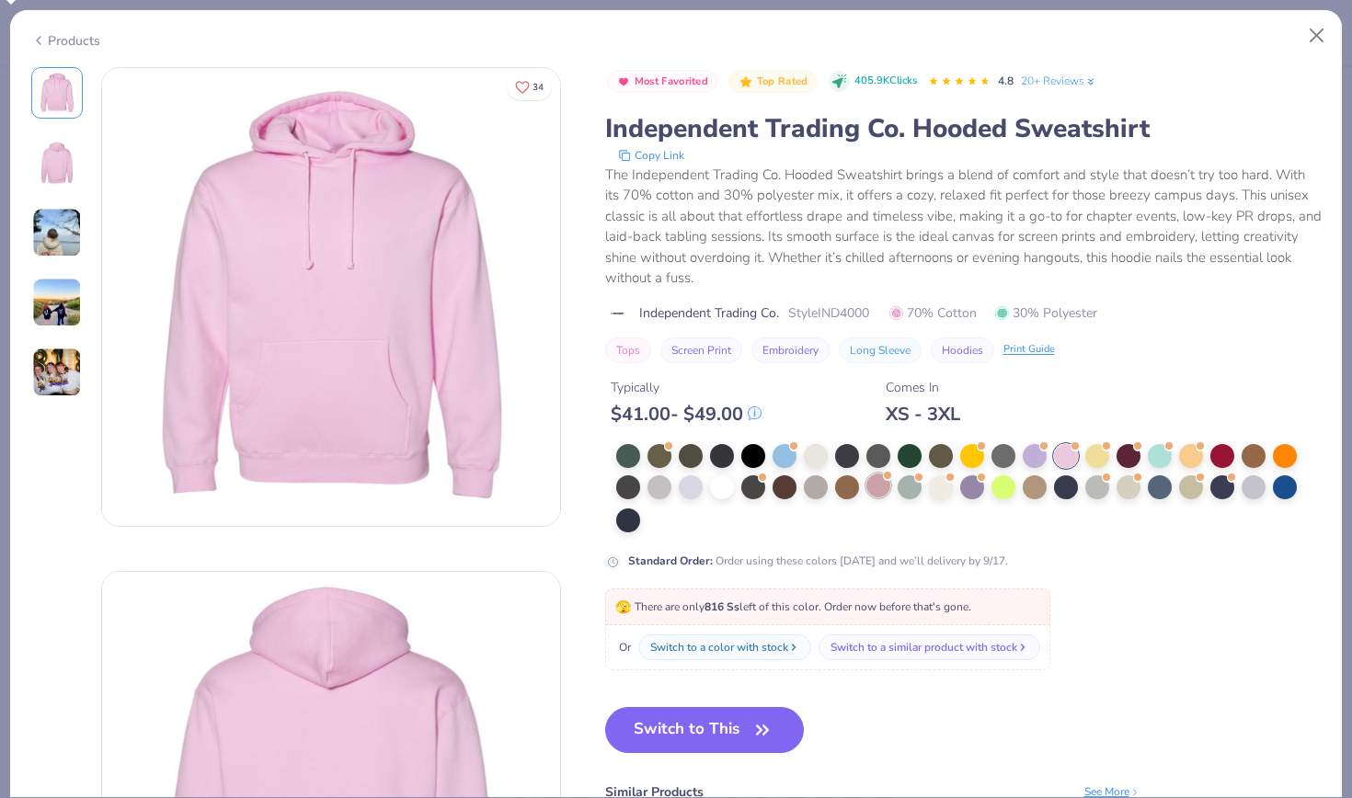
click at [882, 491] on div at bounding box center [878, 486] width 24 height 24
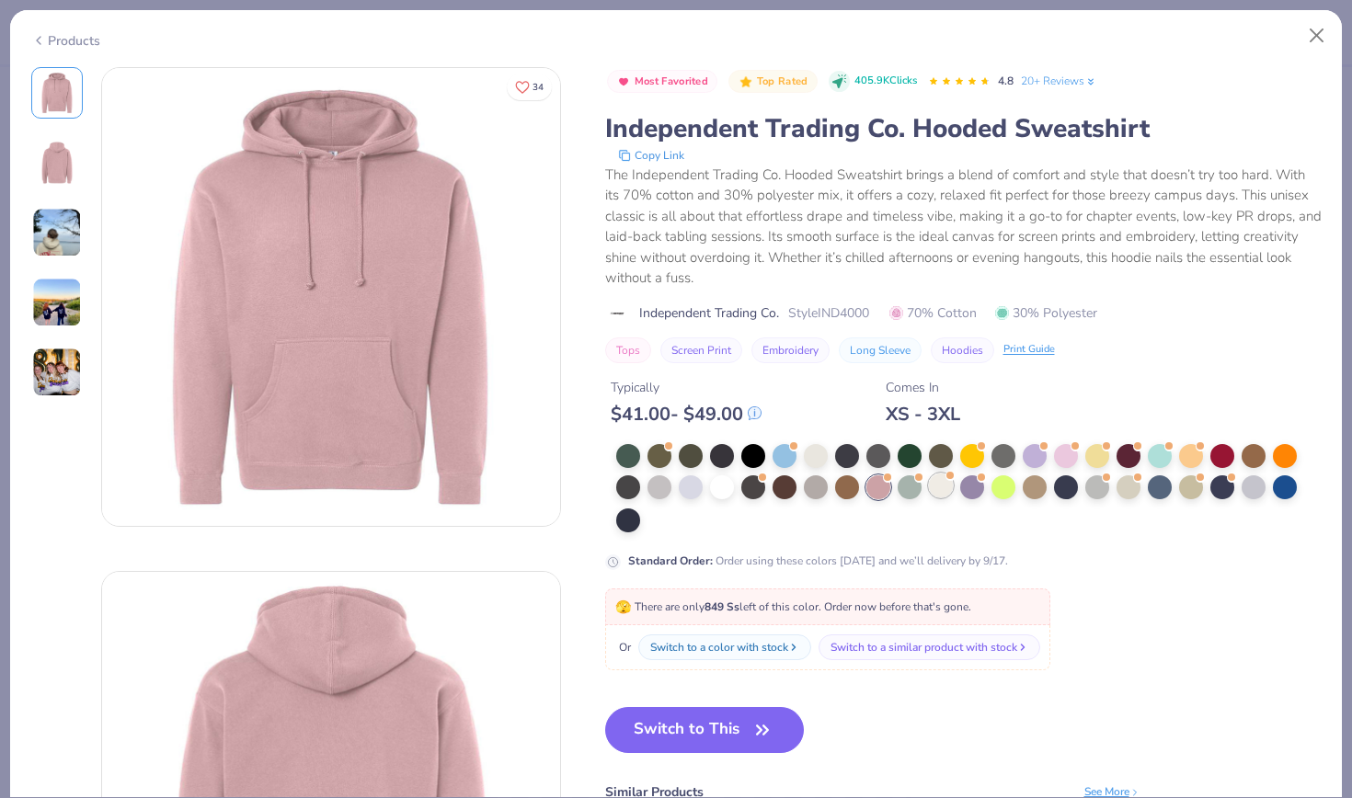
click at [937, 495] on div at bounding box center [941, 486] width 24 height 24
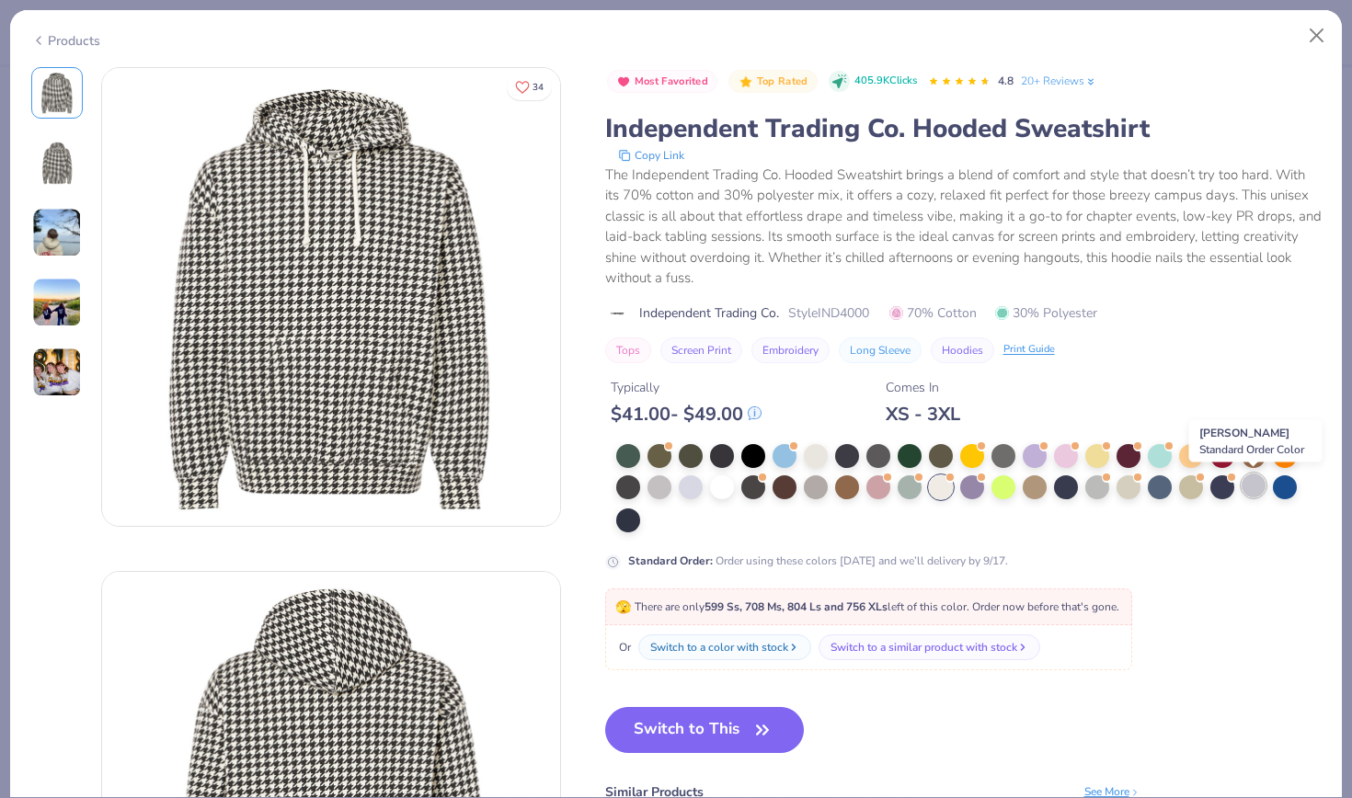
click at [1244, 489] on div at bounding box center [1254, 486] width 24 height 24
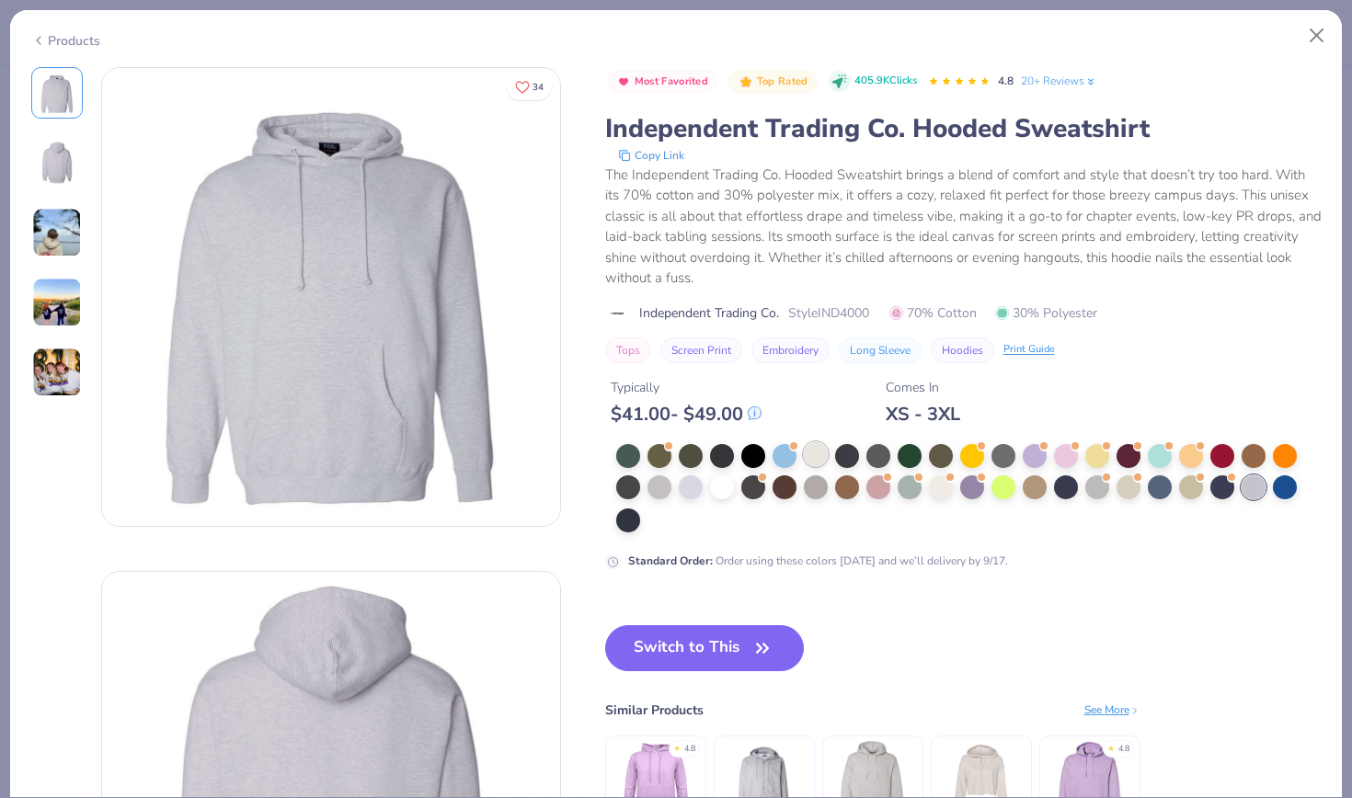
click at [819, 450] on div at bounding box center [816, 454] width 24 height 24
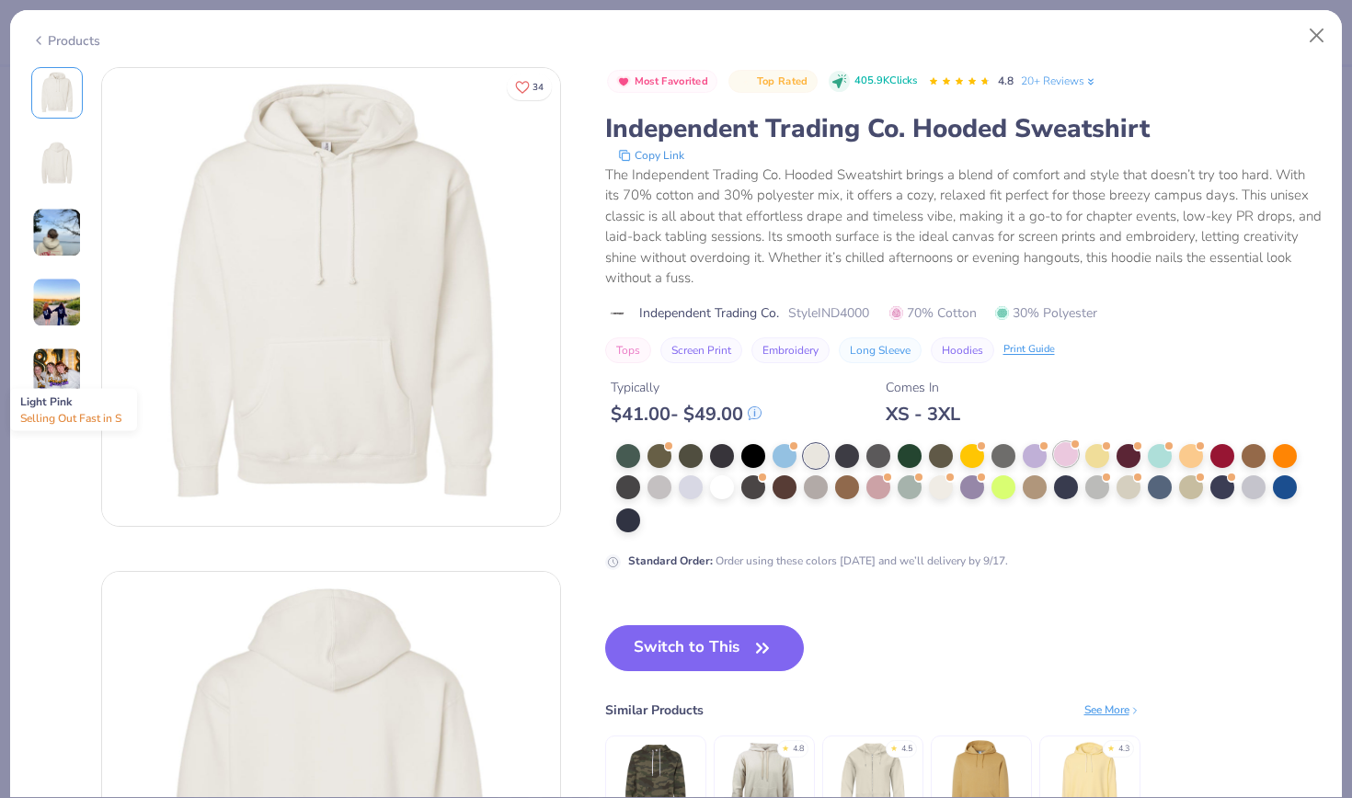
click at [1062, 457] on div at bounding box center [1066, 454] width 24 height 24
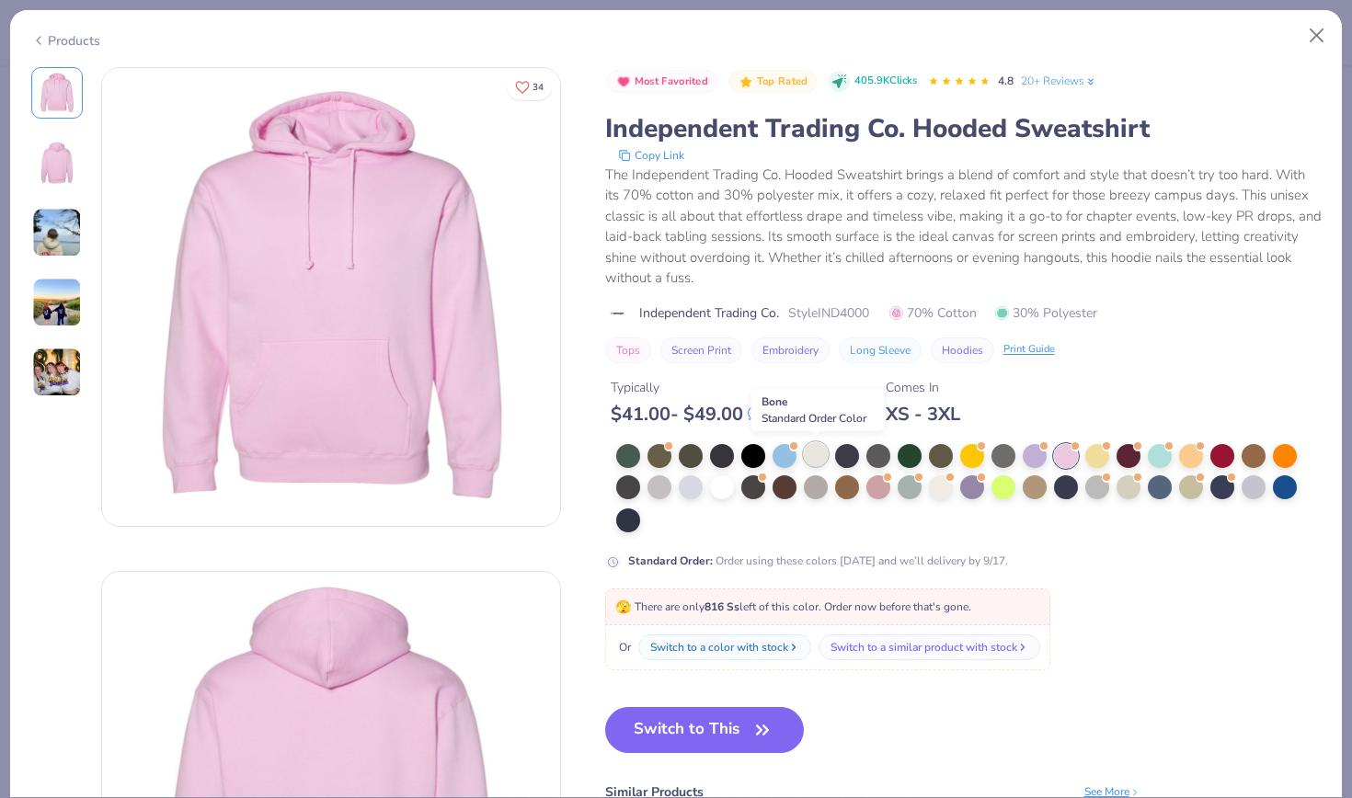
click at [806, 451] on div at bounding box center [816, 454] width 24 height 24
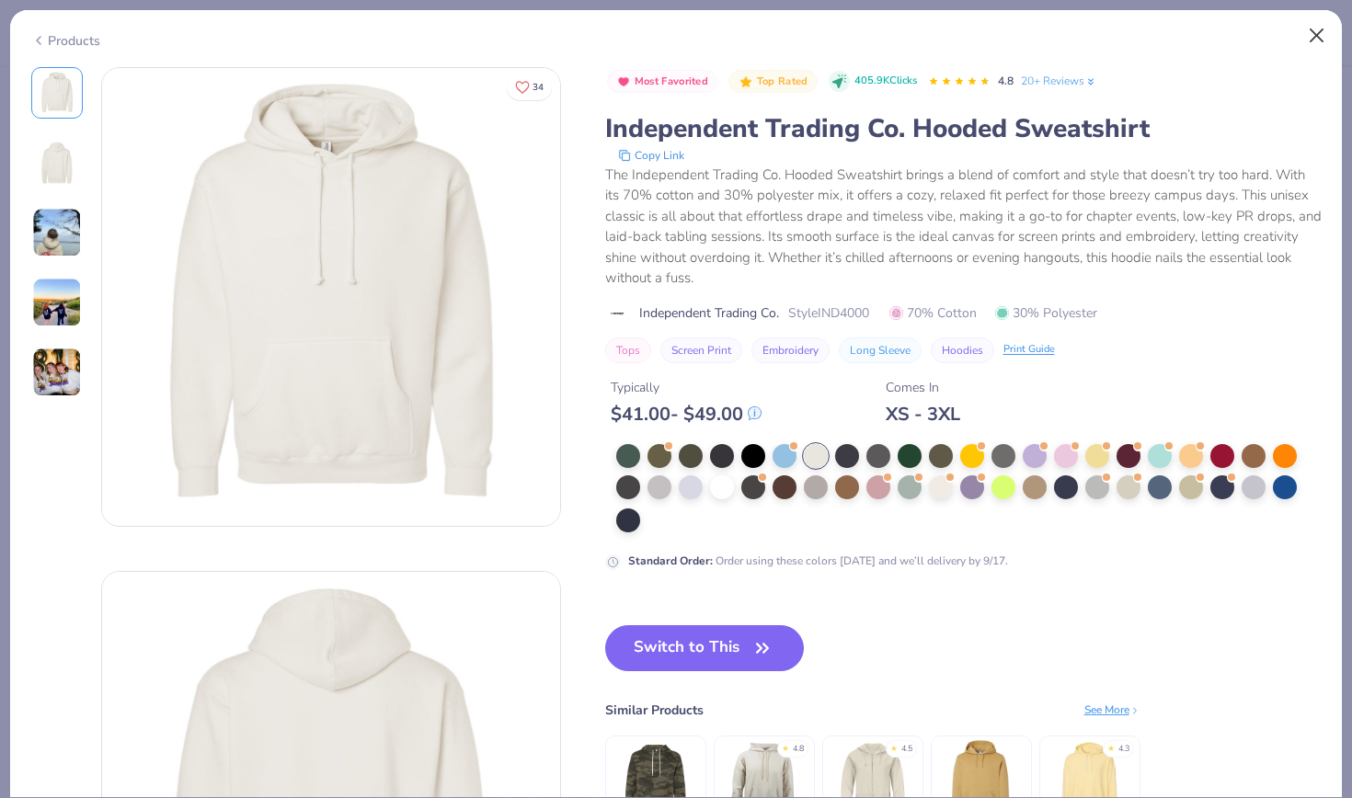
click at [1311, 35] on button "Close" at bounding box center [1317, 35] width 35 height 35
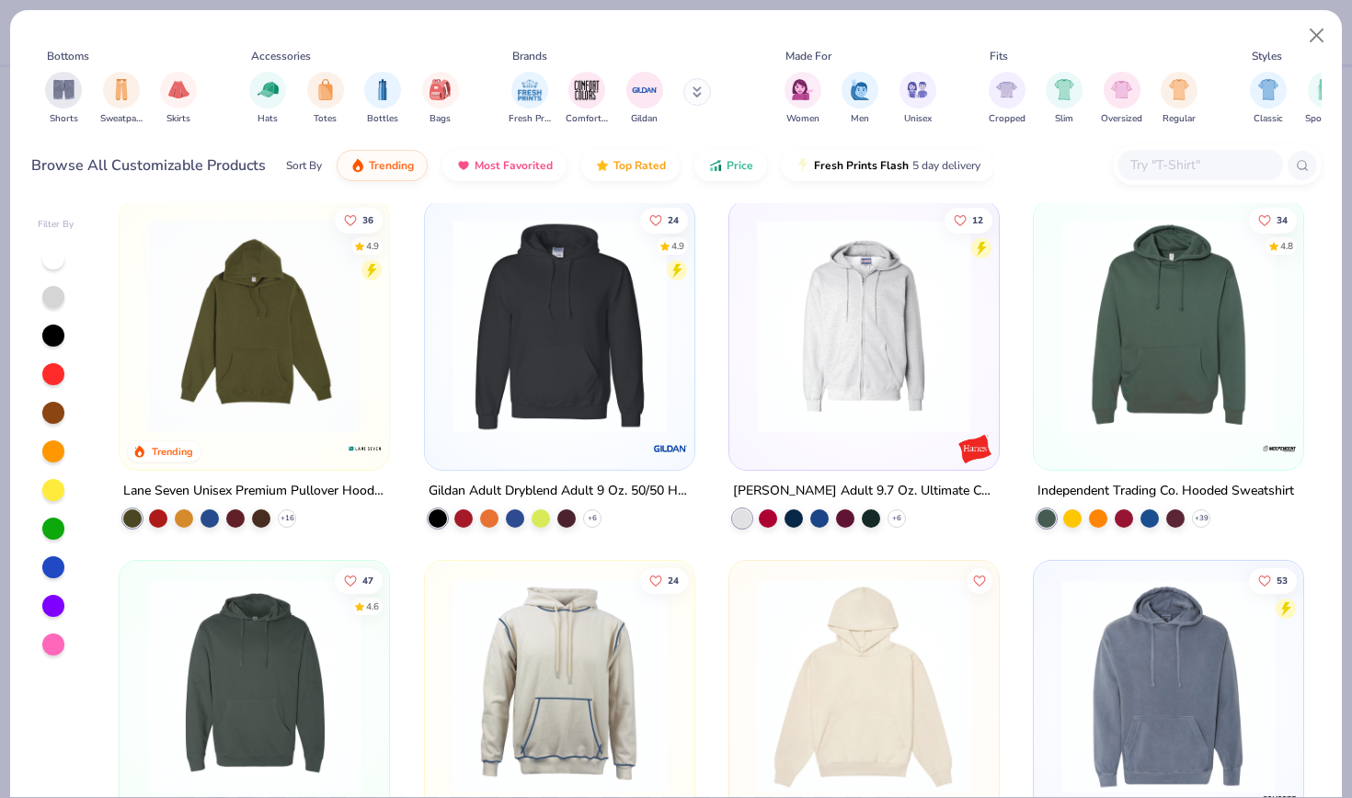
click at [586, 524] on div "+ 6" at bounding box center [515, 519] width 173 height 18
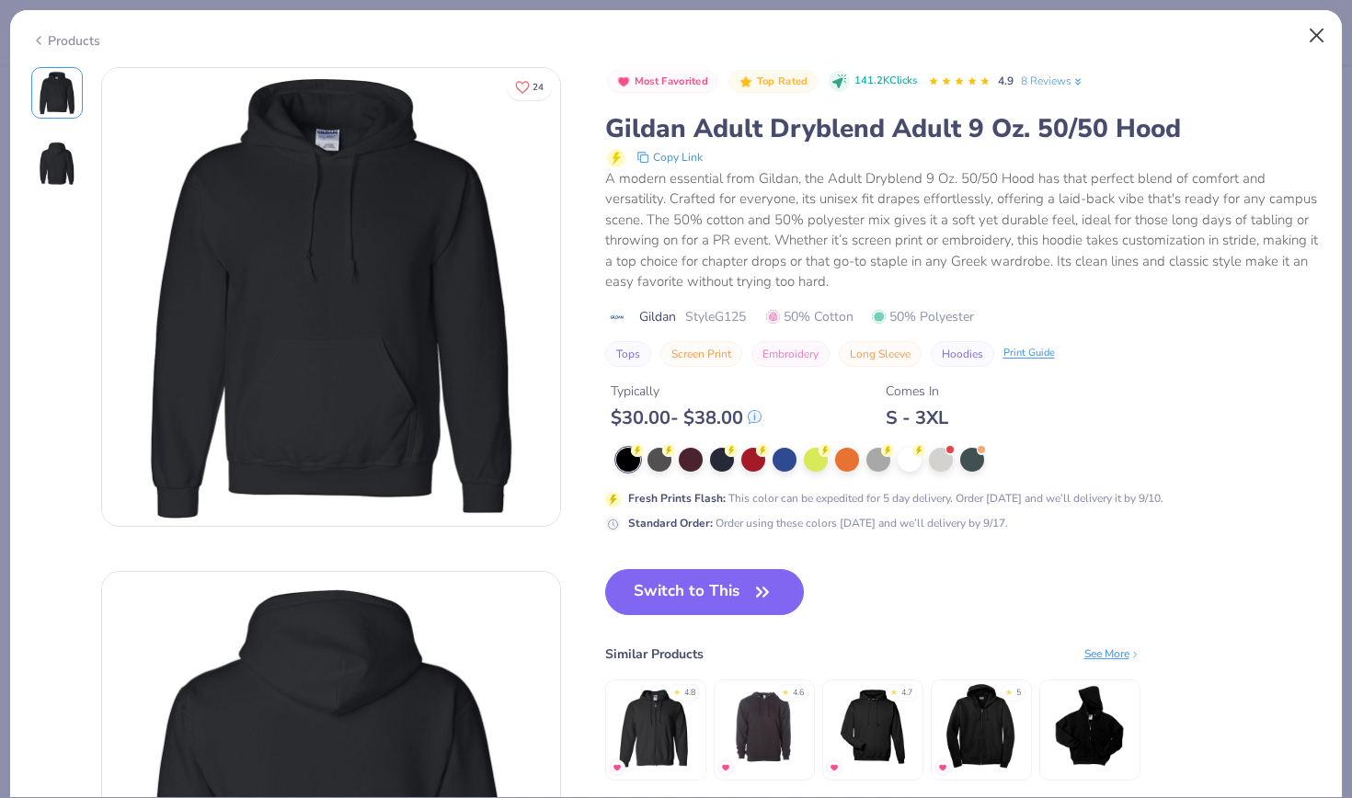
click at [1314, 35] on button "Close" at bounding box center [1317, 35] width 35 height 35
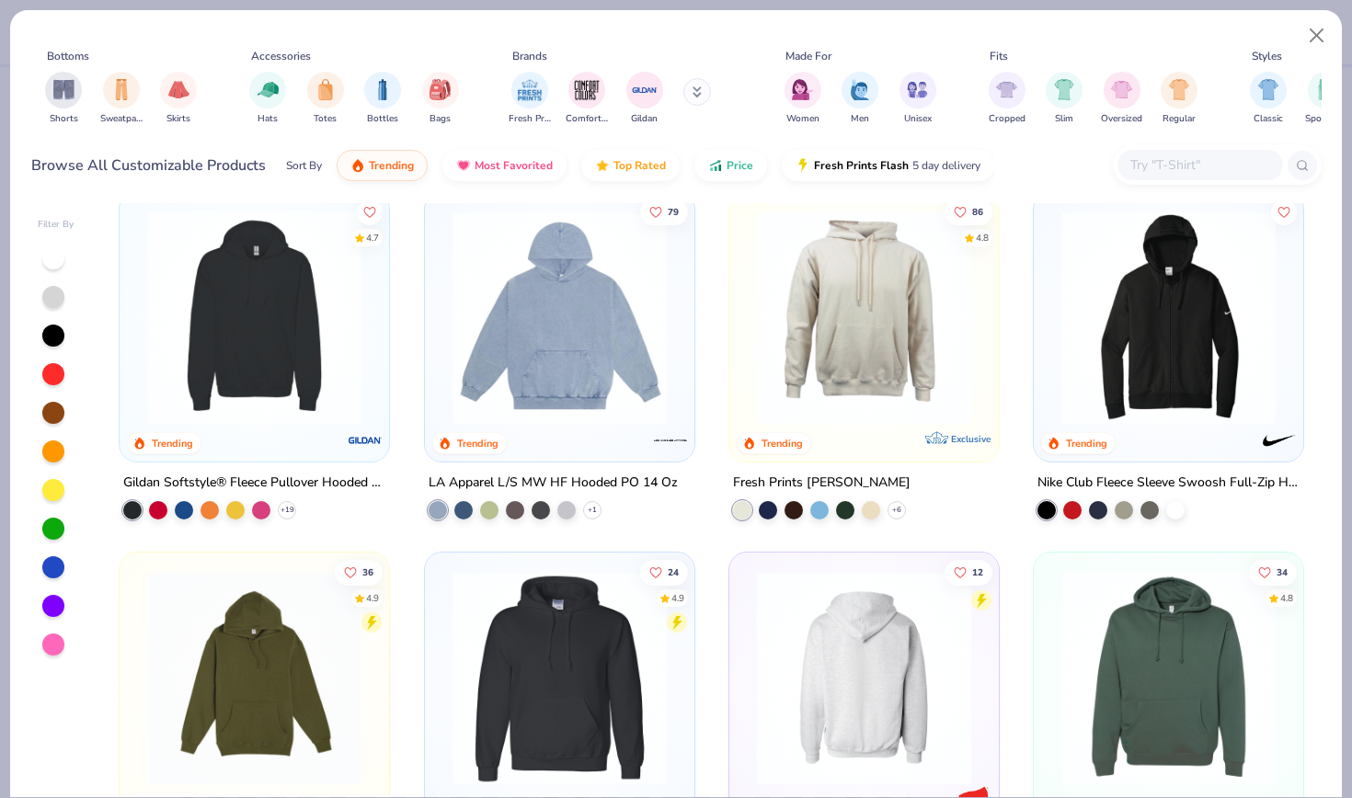
scroll to position [735, 0]
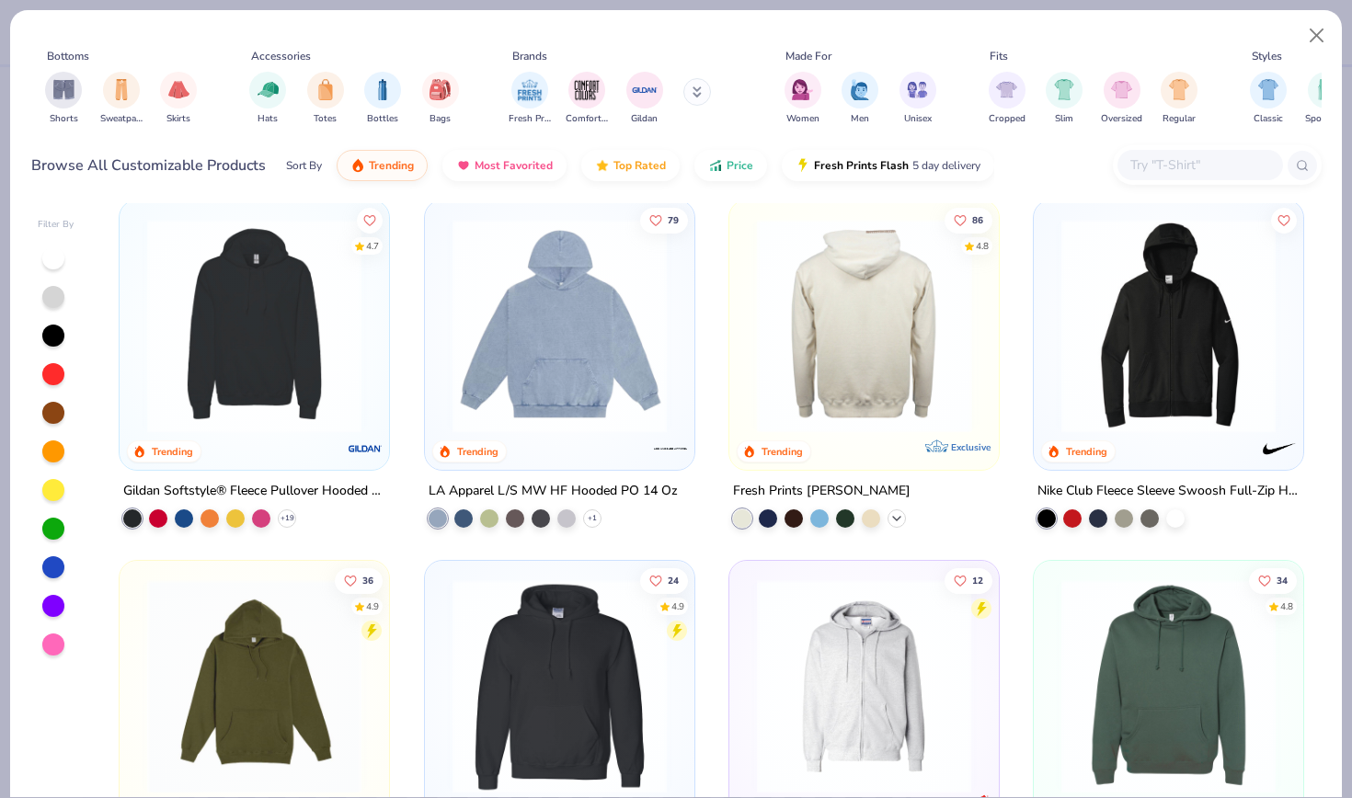
click at [901, 522] on icon at bounding box center [896, 518] width 15 height 15
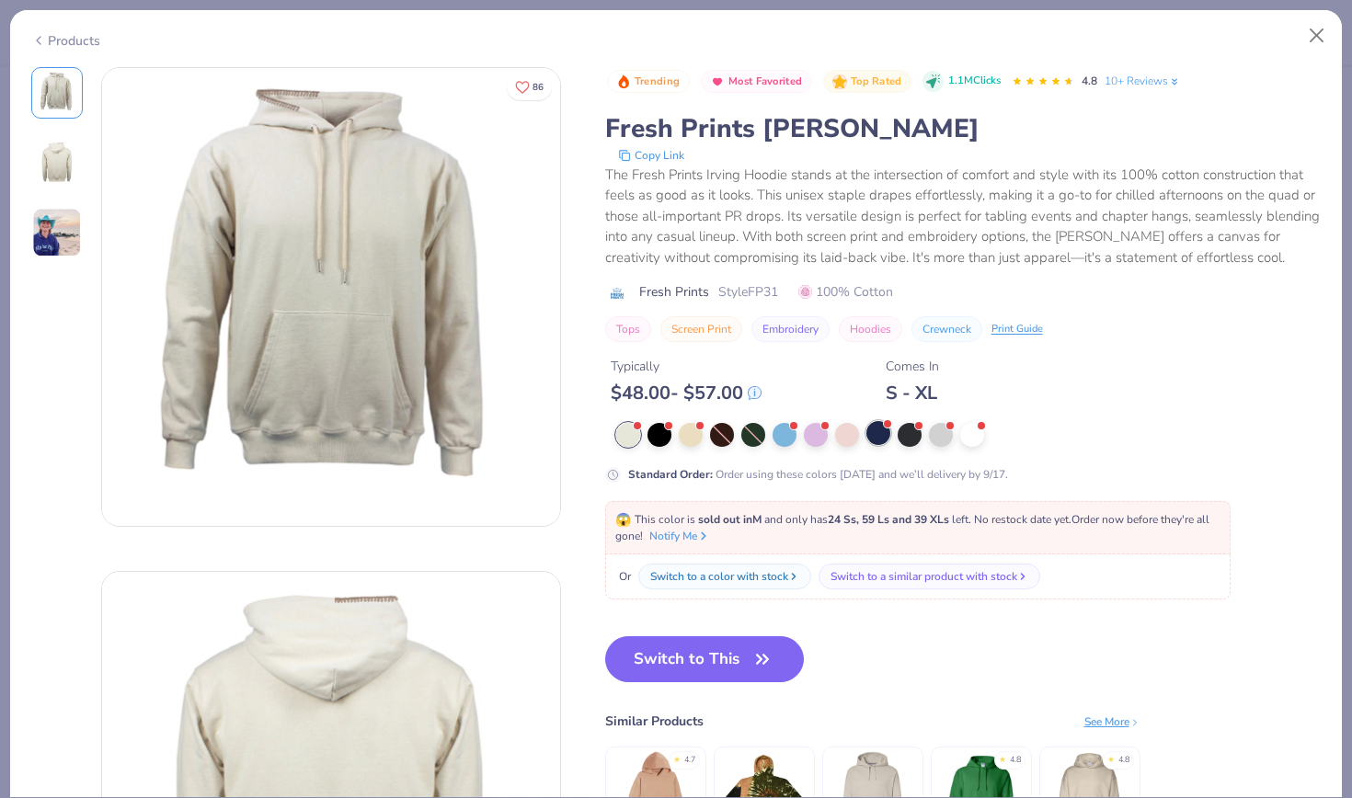
click at [874, 434] on div at bounding box center [878, 433] width 24 height 24
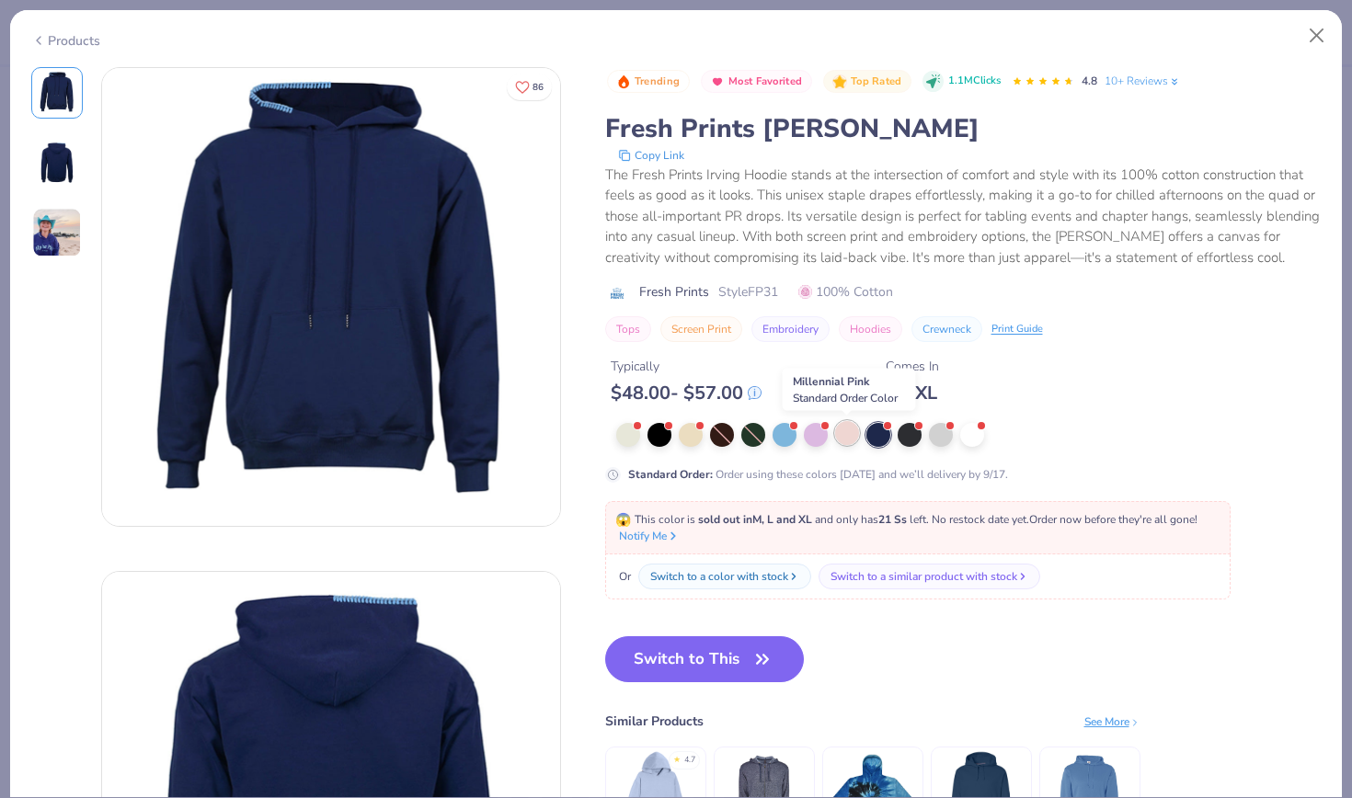
click at [848, 436] on div at bounding box center [847, 433] width 24 height 24
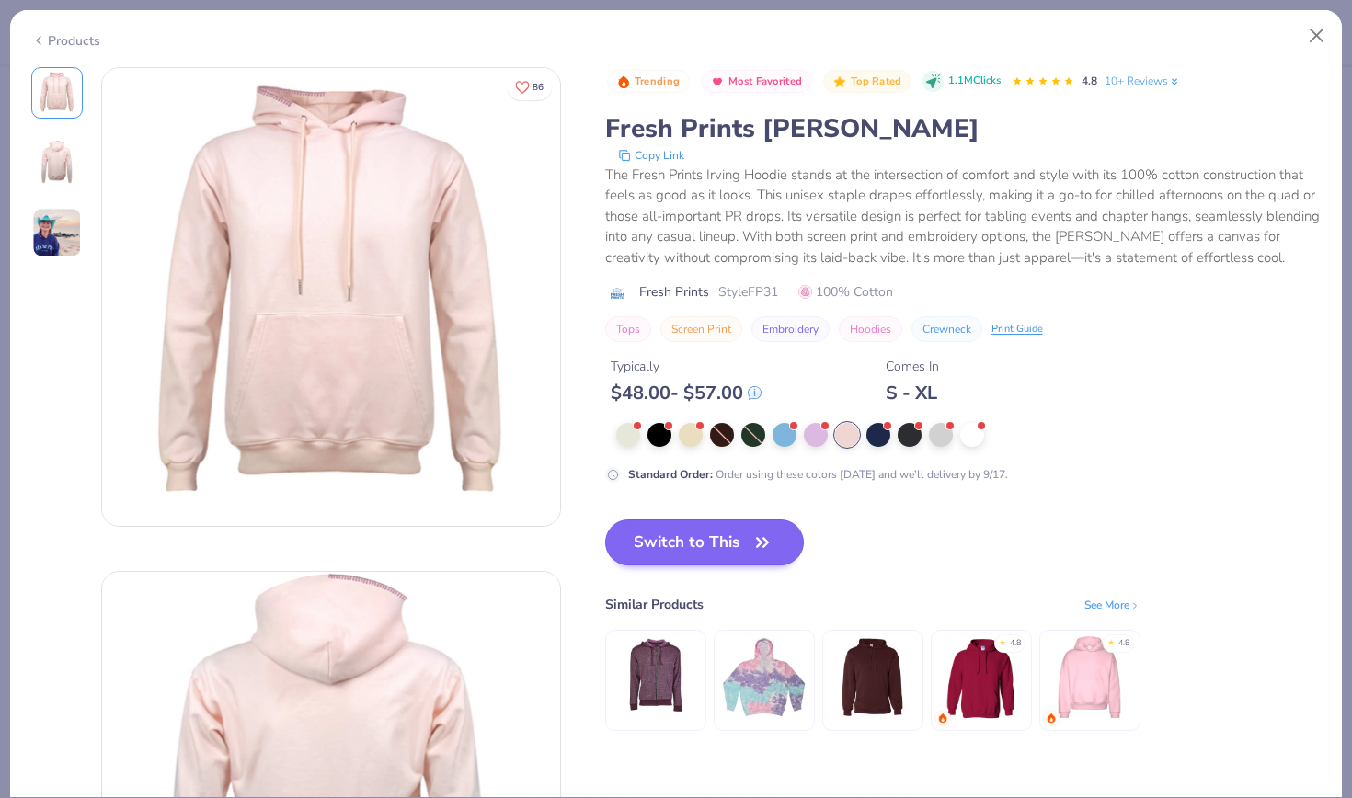
click at [680, 540] on button "Switch to This" at bounding box center [705, 543] width 200 height 46
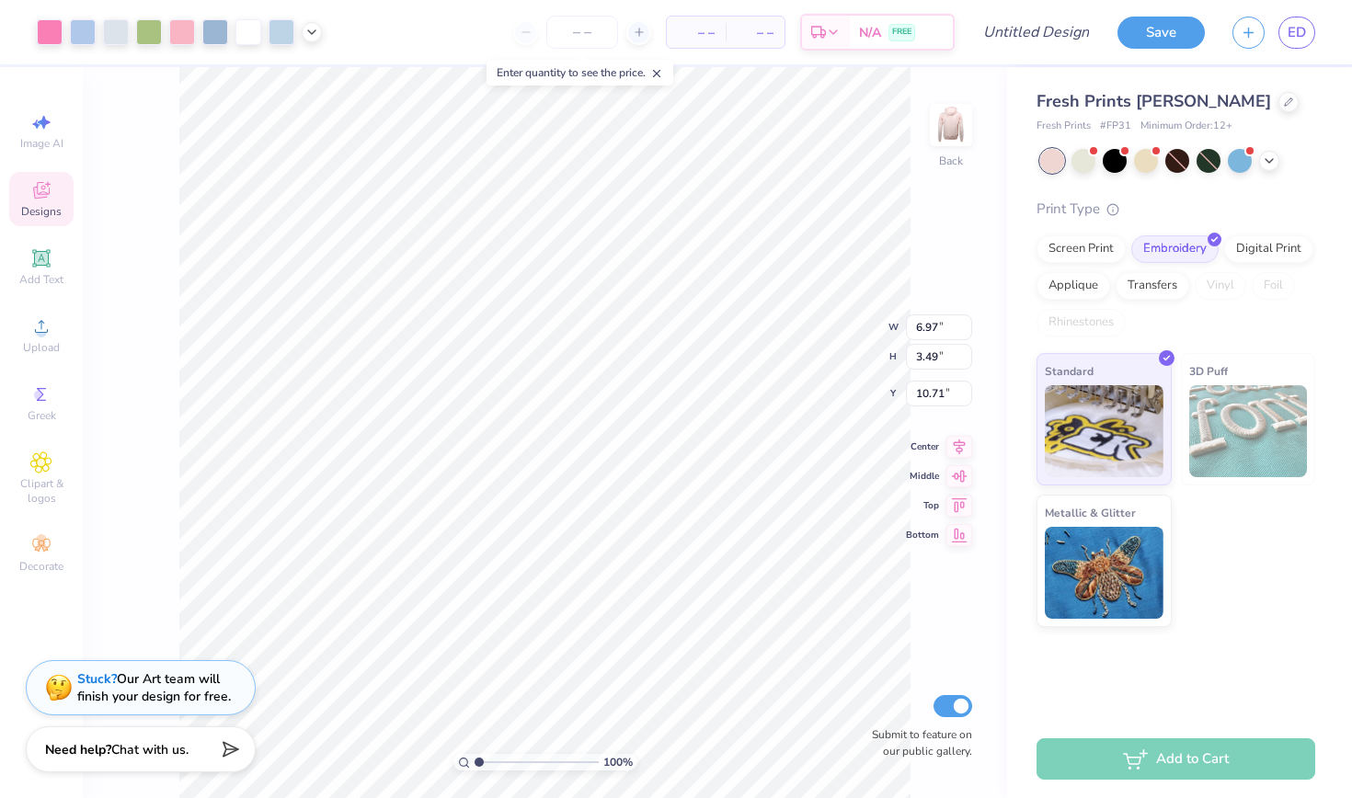
type input "4.56"
click at [588, 36] on input "number" at bounding box center [582, 32] width 72 height 33
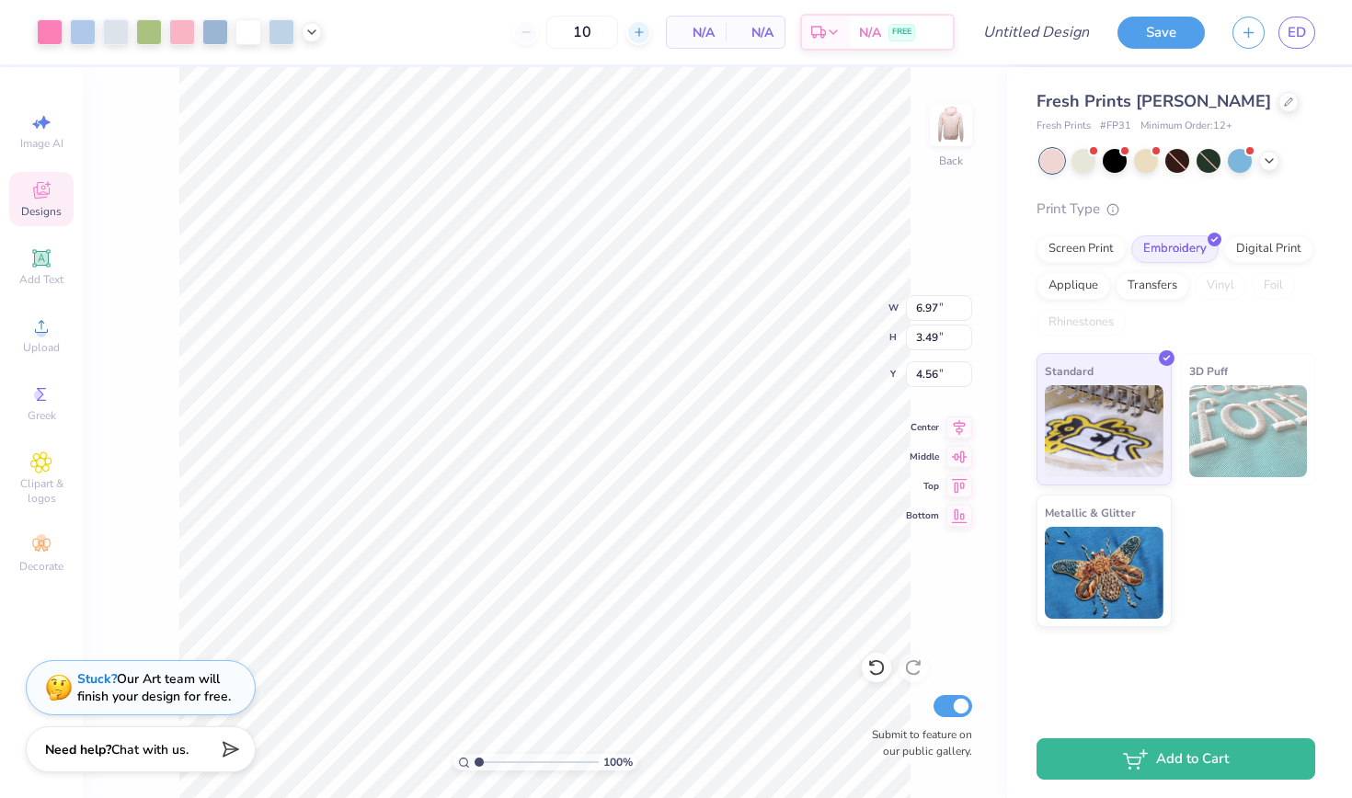
type input "1"
type input "13"
click at [1141, 292] on div "Transfers" at bounding box center [1153, 283] width 74 height 28
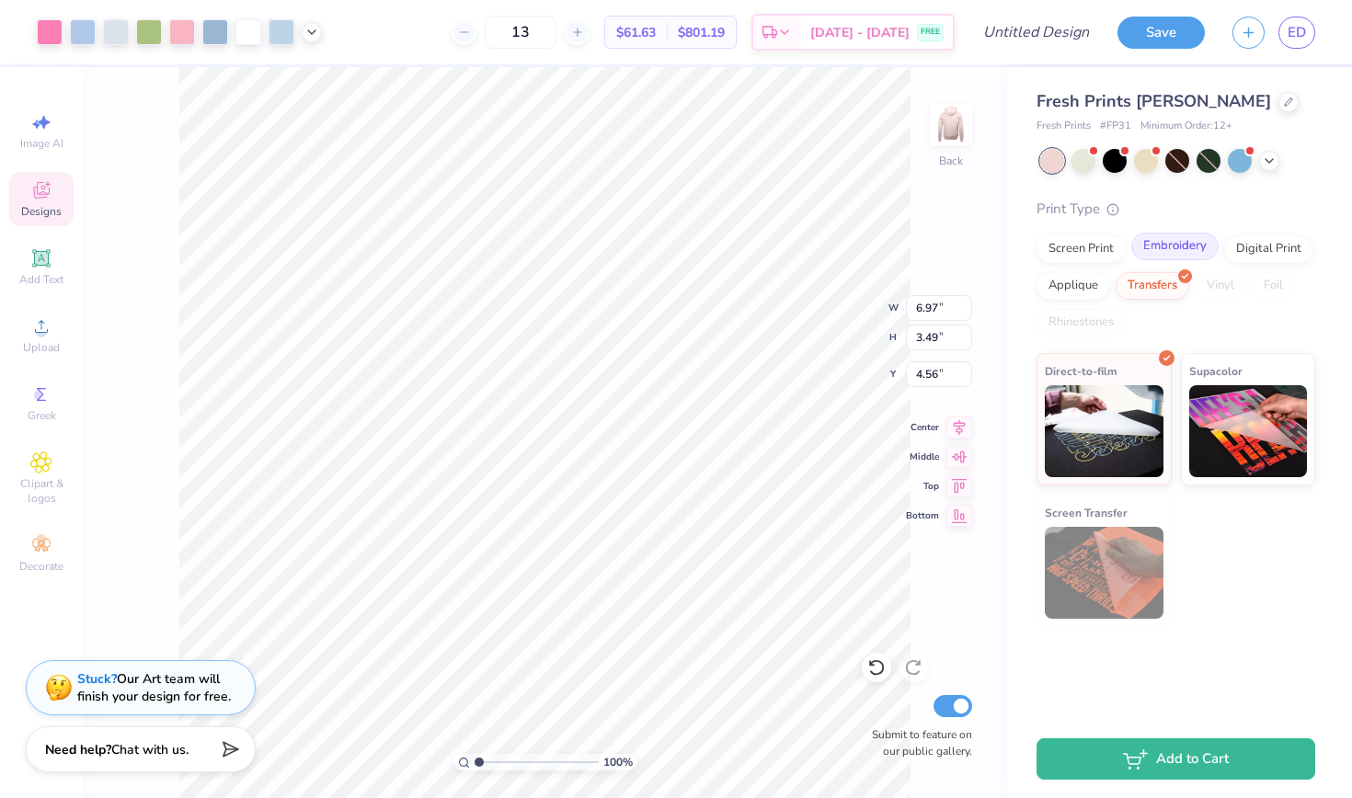
click at [1160, 258] on div "Embroidery" at bounding box center [1174, 247] width 87 height 28
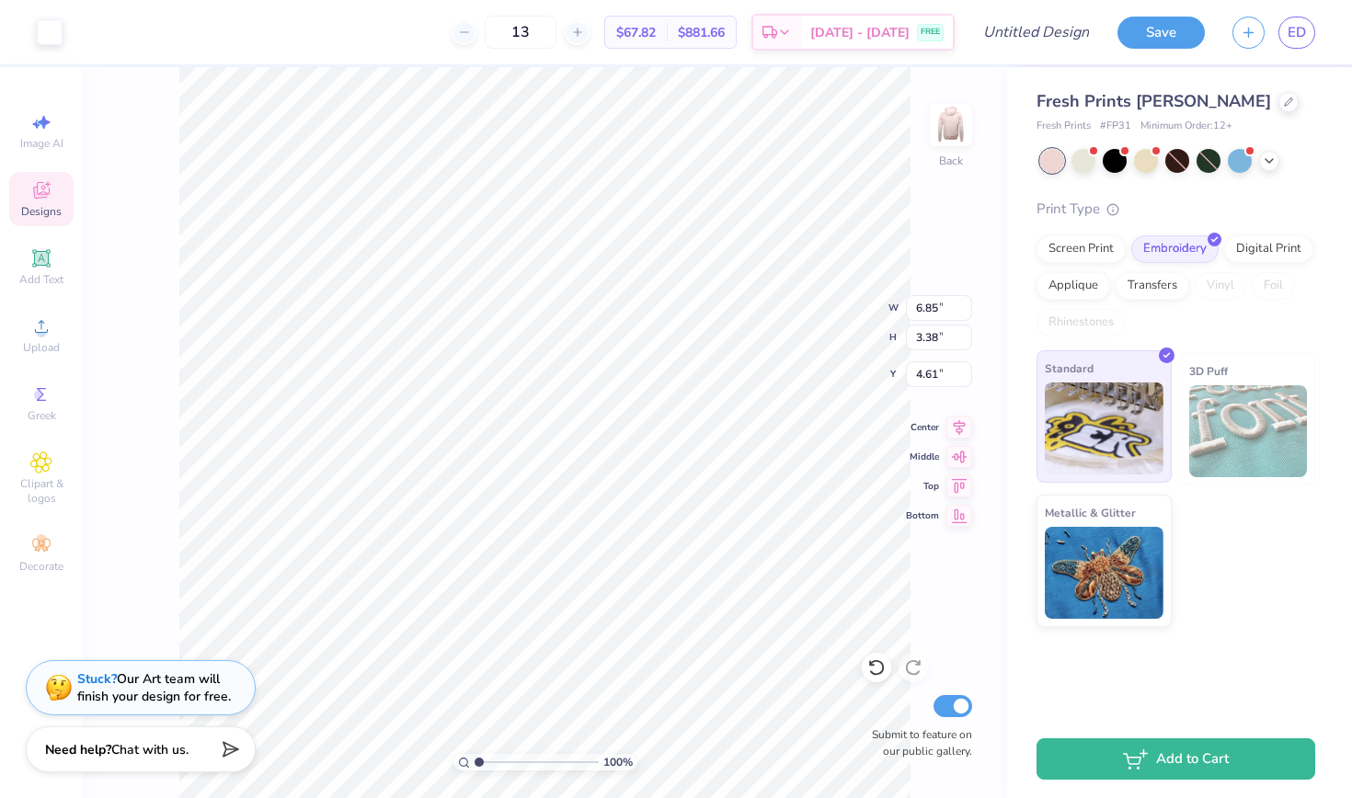
type input "2.53"
type input "3.16"
type input "4.78"
